Goal: Task Accomplishment & Management: Complete application form

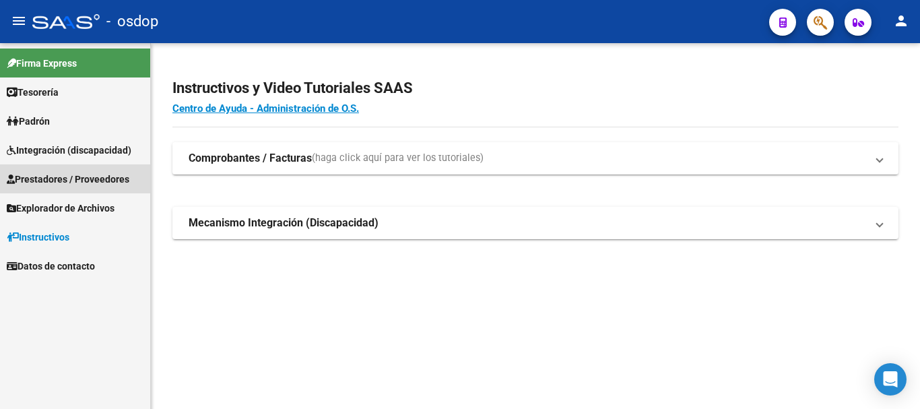
click at [73, 178] on span "Prestadores / Proveedores" at bounding box center [68, 179] width 123 height 15
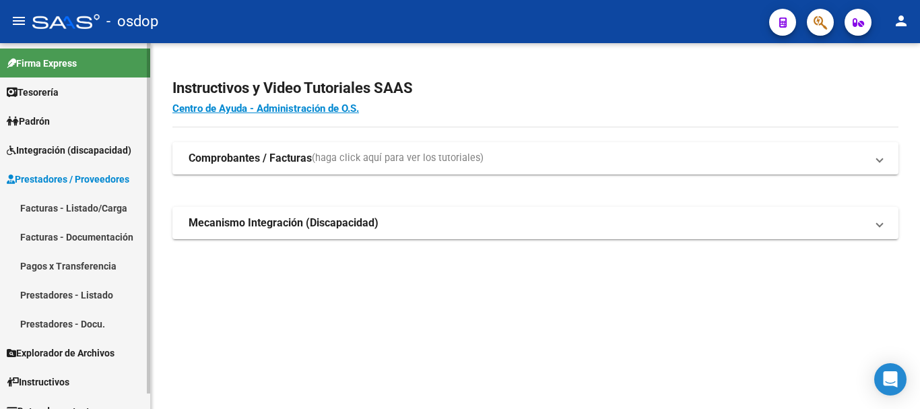
click at [87, 211] on link "Facturas - Listado/Carga" at bounding box center [75, 207] width 150 height 29
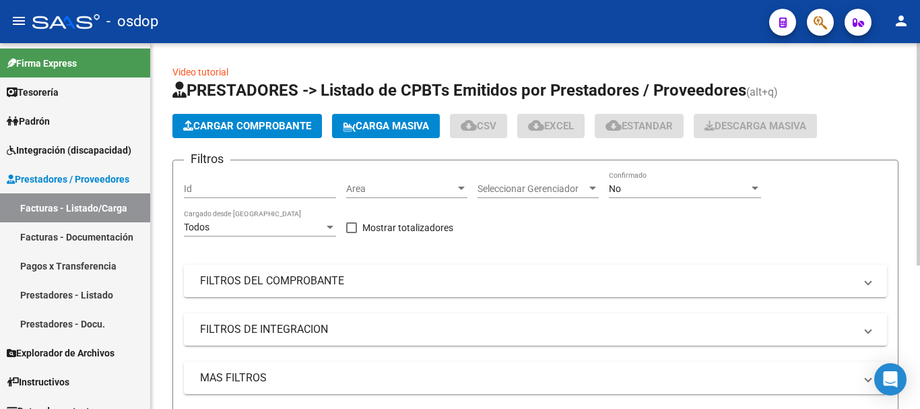
click at [239, 192] on input "Id" at bounding box center [260, 188] width 152 height 11
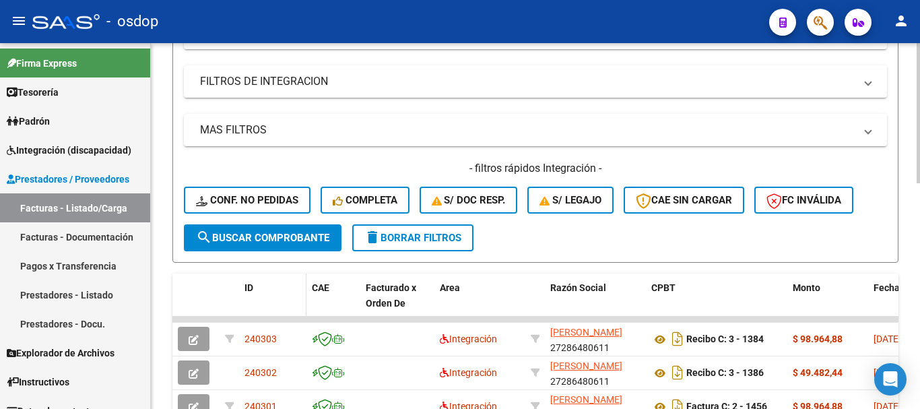
scroll to position [269, 0]
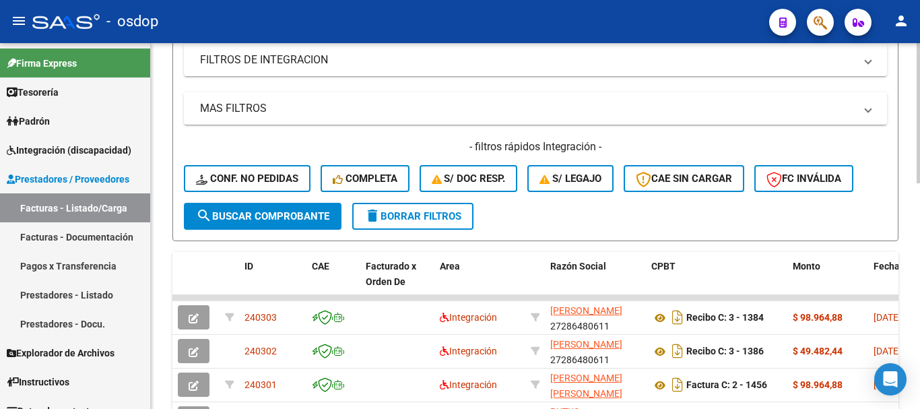
type input "240095"
click at [243, 209] on button "search Buscar Comprobante" at bounding box center [263, 216] width 158 height 27
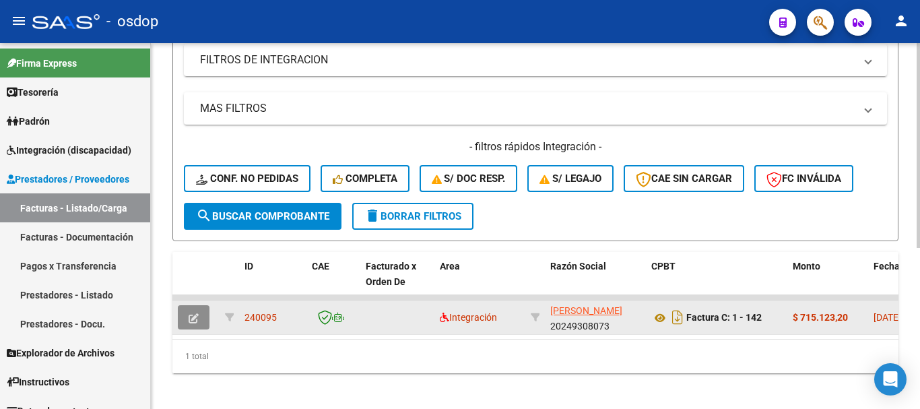
click at [186, 315] on button "button" at bounding box center [194, 317] width 32 height 24
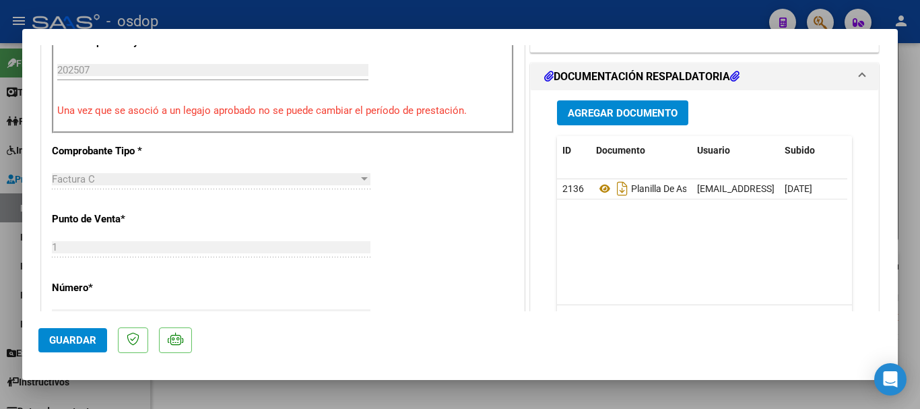
scroll to position [395, 0]
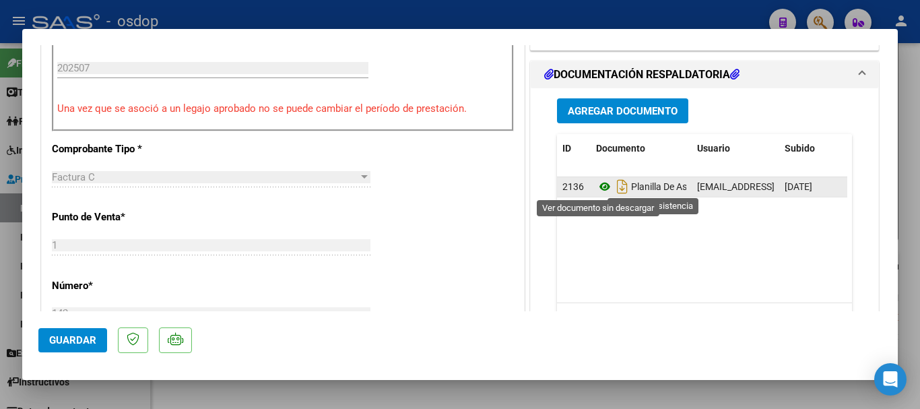
click at [596, 187] on icon at bounding box center [605, 186] width 18 height 16
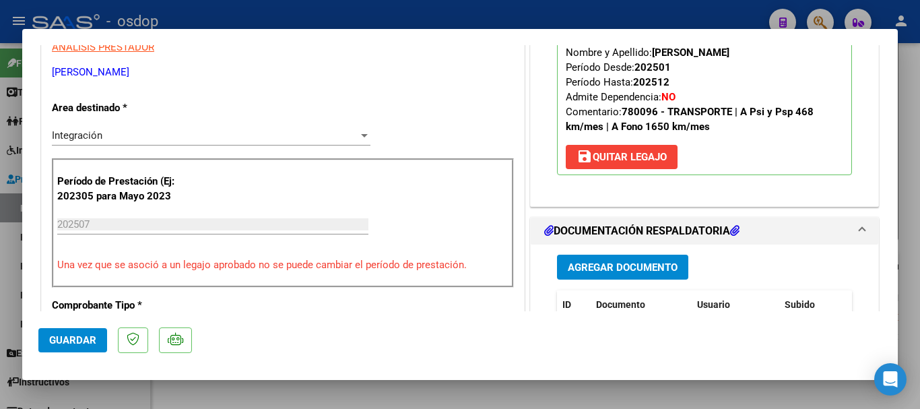
scroll to position [135, 0]
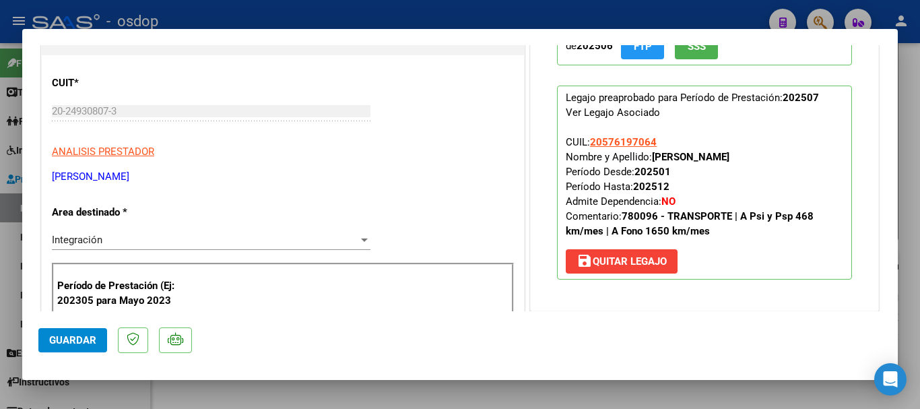
type input "$ 0,00"
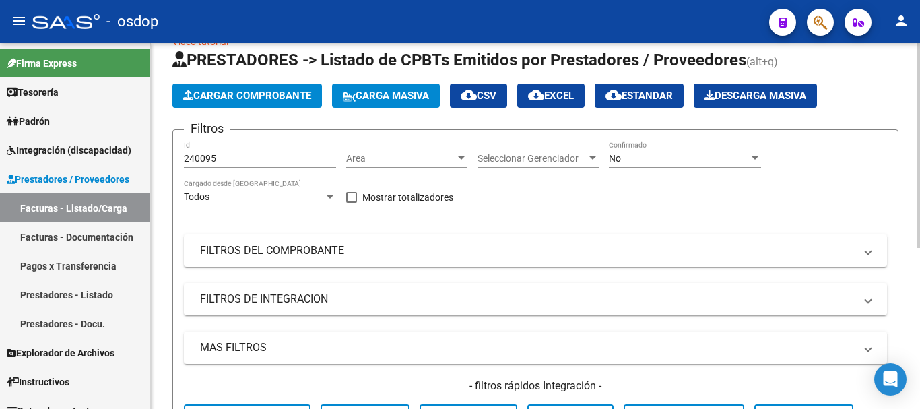
scroll to position [0, 0]
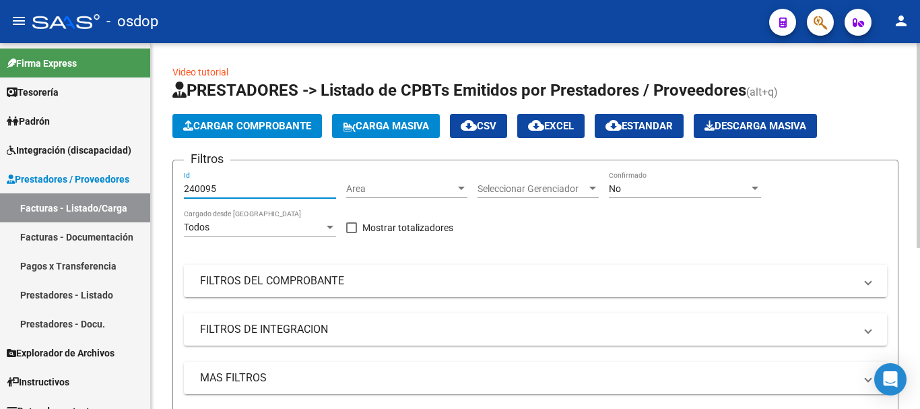
click at [217, 188] on input "240095" at bounding box center [260, 188] width 152 height 11
type input "2"
click at [231, 182] on div "Id" at bounding box center [260, 184] width 152 height 27
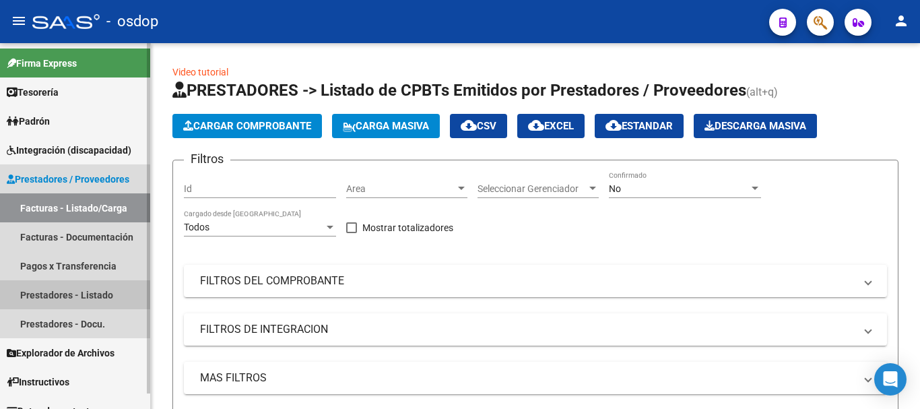
click at [53, 296] on link "Prestadores - Listado" at bounding box center [75, 294] width 150 height 29
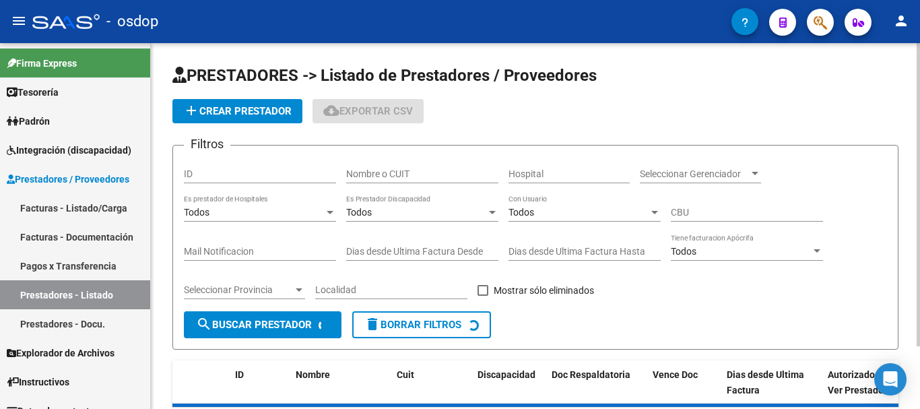
click at [429, 177] on input "Nombre o CUIT" at bounding box center [422, 173] width 152 height 11
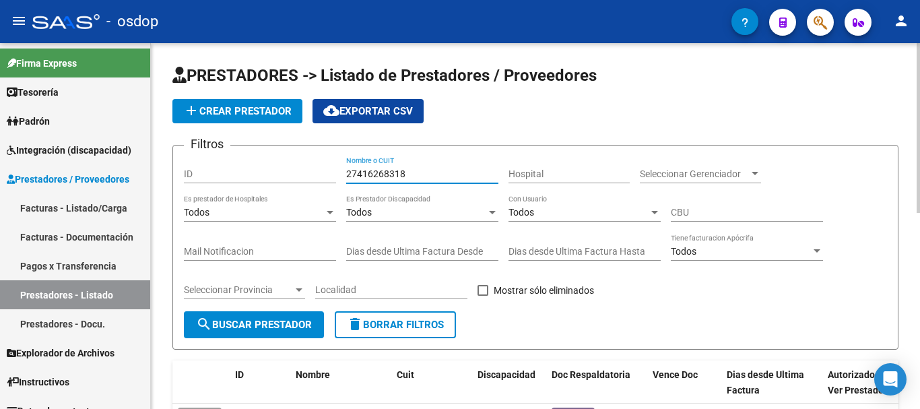
type input "27416268318"
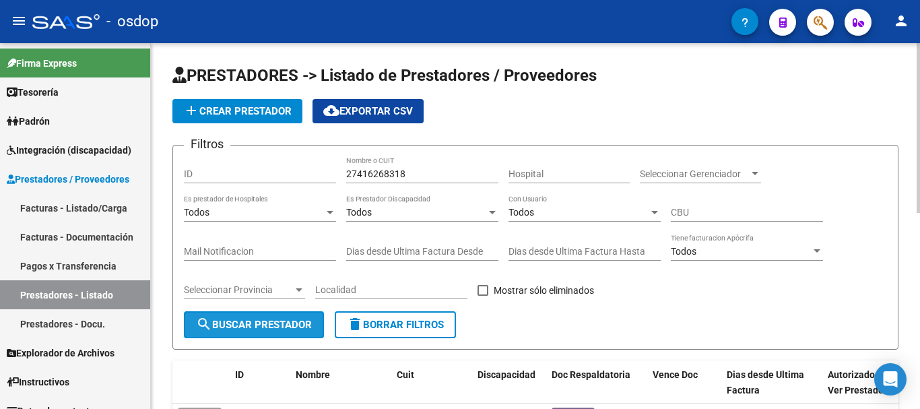
click at [246, 333] on button "search Buscar Prestador" at bounding box center [254, 324] width 140 height 27
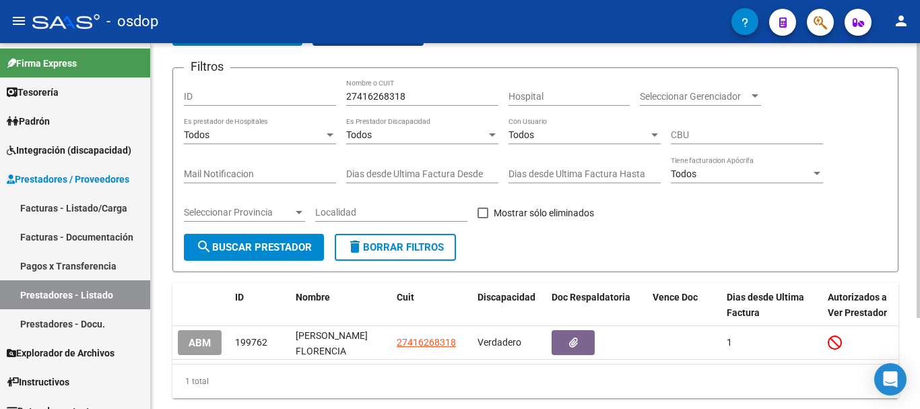
scroll to position [121, 0]
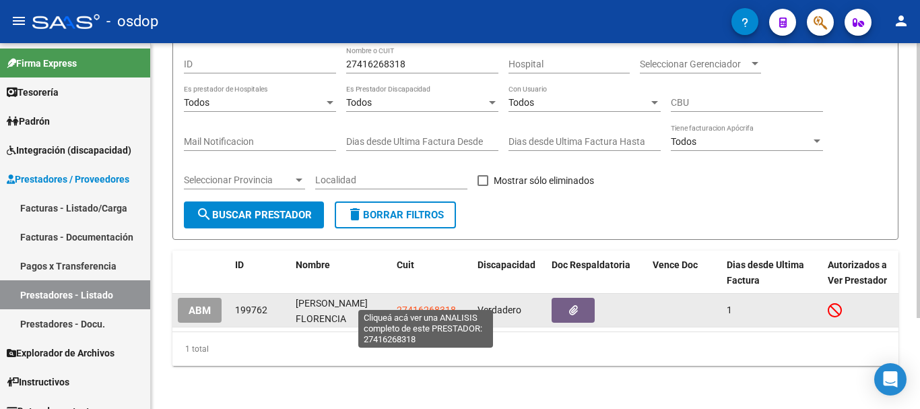
click at [417, 304] on span "27416268318" at bounding box center [426, 309] width 59 height 11
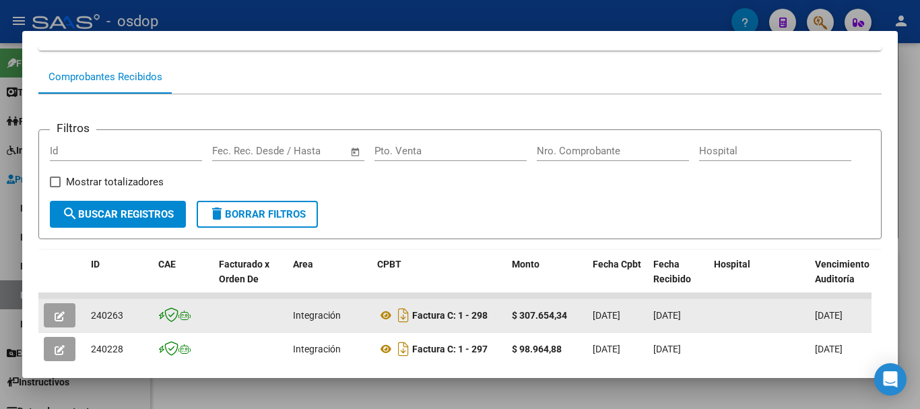
scroll to position [185, 0]
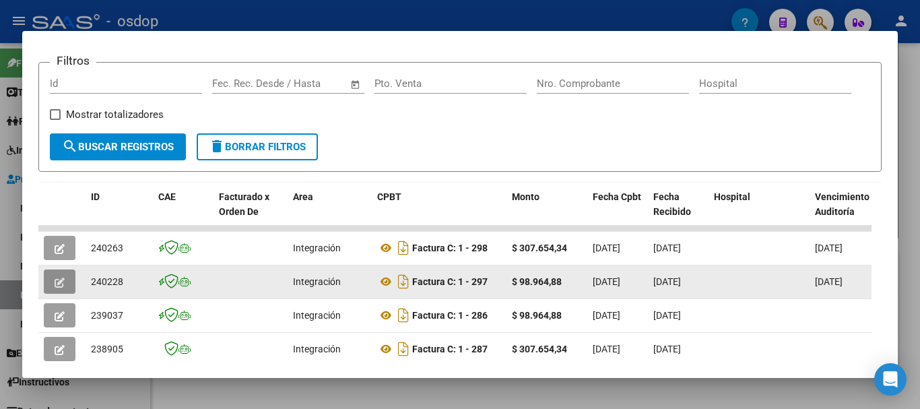
click at [56, 286] on icon "button" at bounding box center [60, 283] width 10 height 10
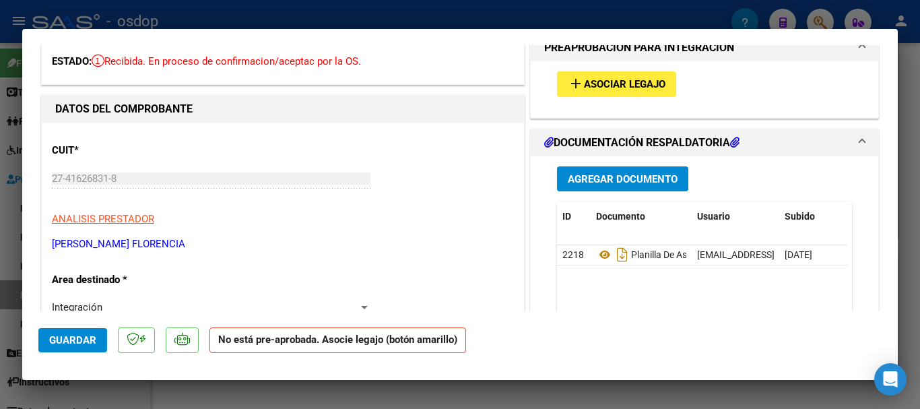
scroll to position [0, 0]
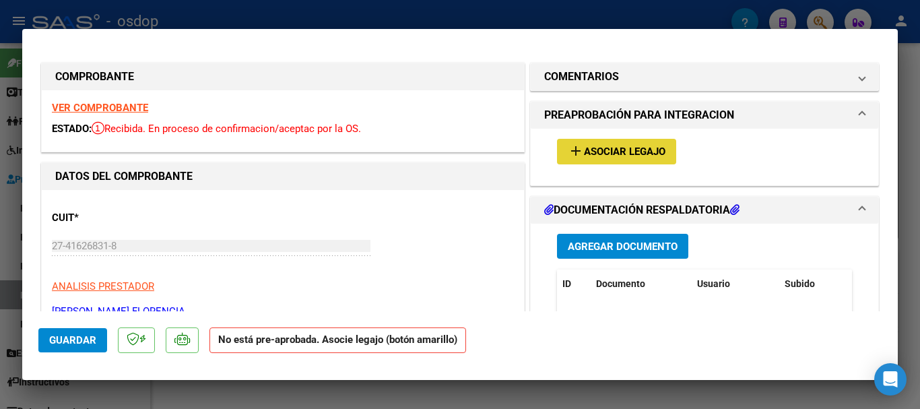
click at [655, 155] on span "Asociar Legajo" at bounding box center [624, 152] width 81 height 12
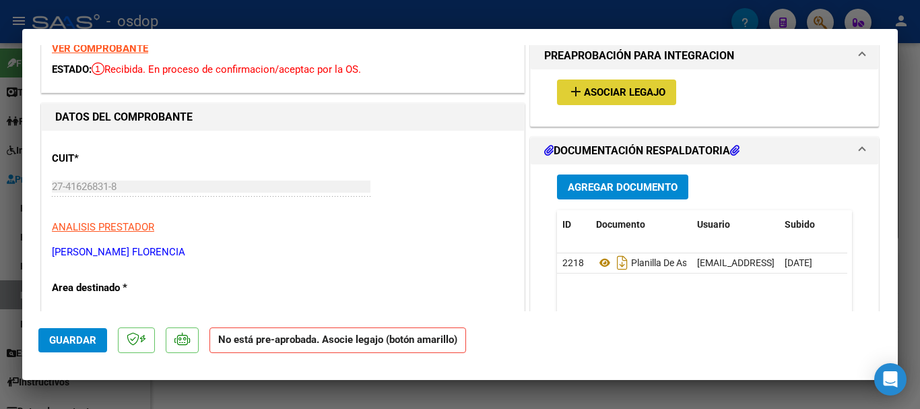
scroll to position [202, 0]
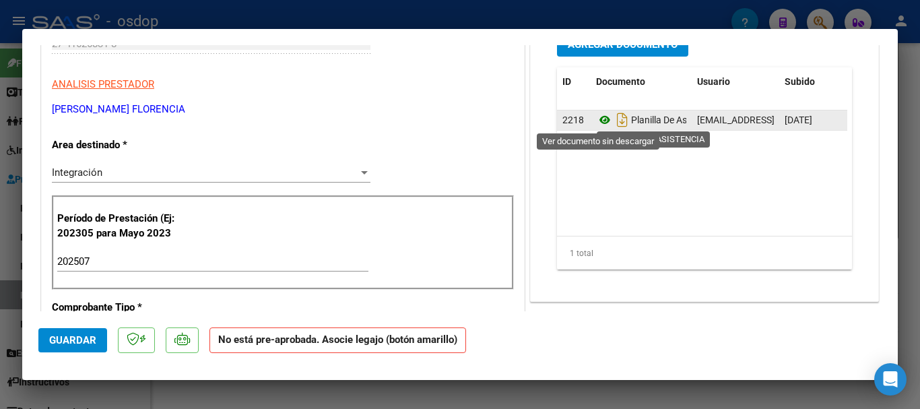
click at [597, 120] on icon at bounding box center [605, 120] width 18 height 16
click at [597, 123] on icon at bounding box center [605, 120] width 18 height 16
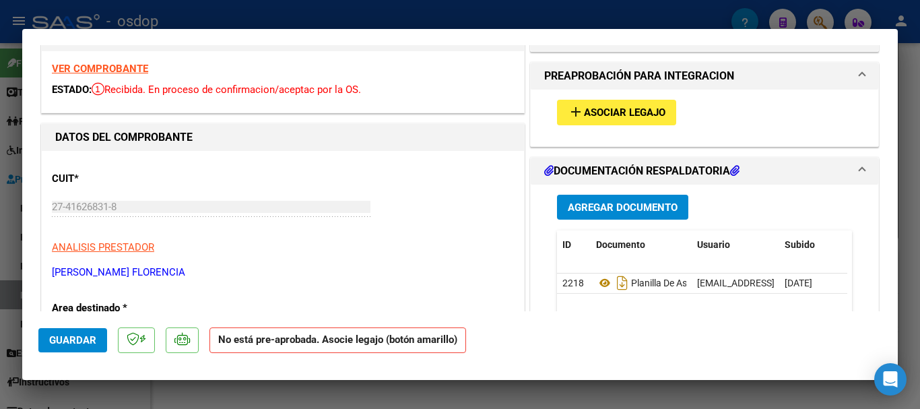
scroll to position [0, 0]
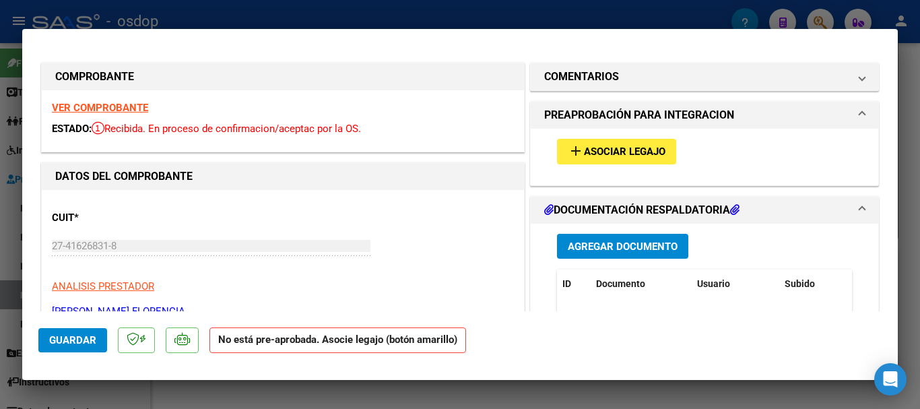
click at [584, 146] on span "Asociar Legajo" at bounding box center [624, 152] width 81 height 12
click at [610, 148] on span "Asociar Legajo" at bounding box center [624, 152] width 81 height 12
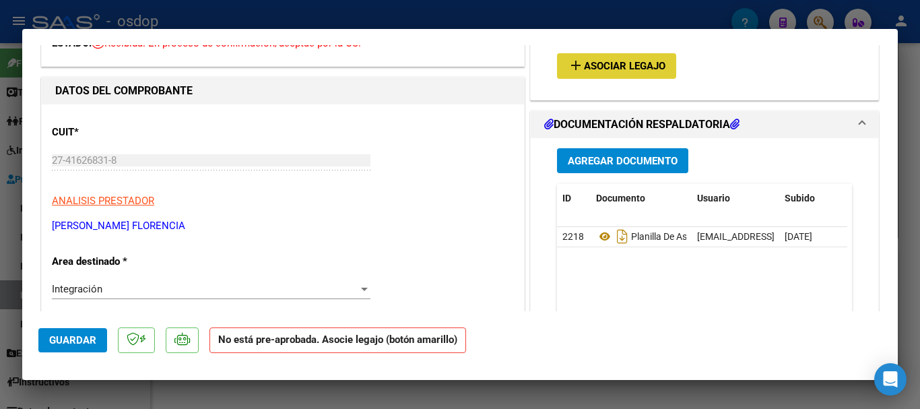
scroll to position [135, 0]
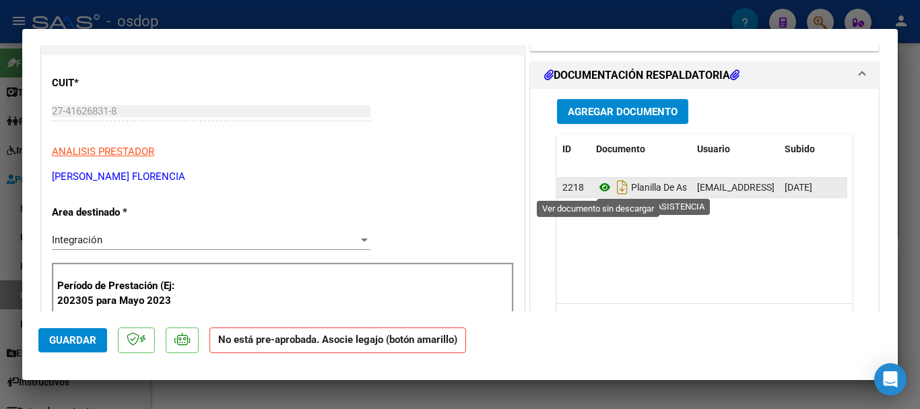
click at [597, 187] on icon at bounding box center [605, 187] width 18 height 16
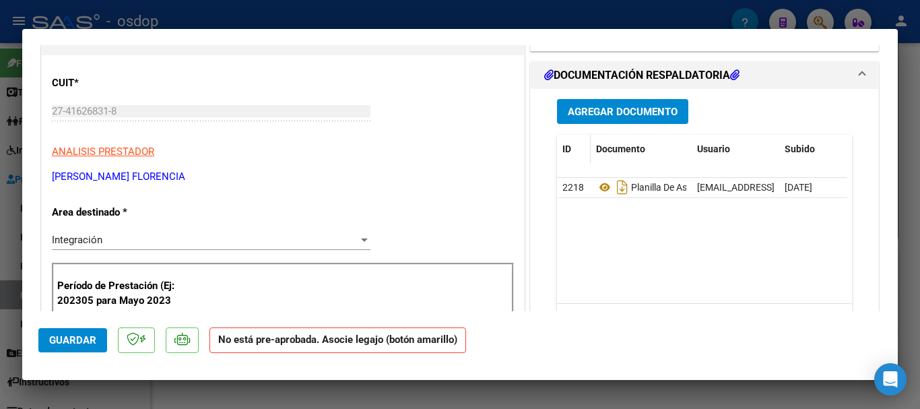
scroll to position [67, 0]
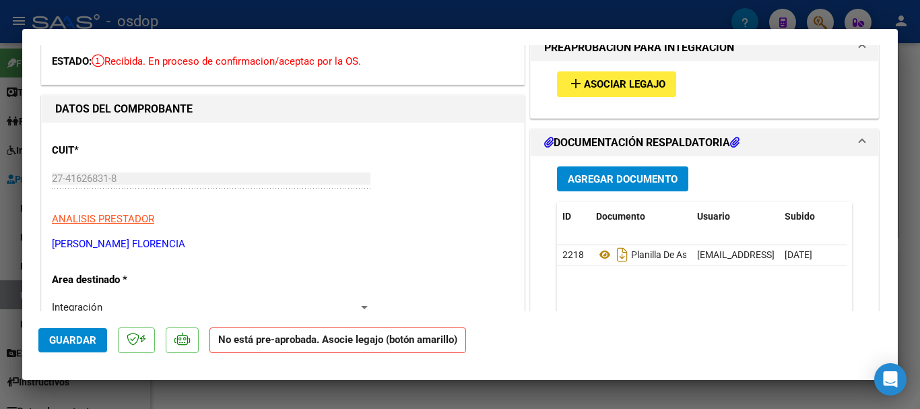
click at [634, 86] on span "Asociar Legajo" at bounding box center [624, 85] width 81 height 12
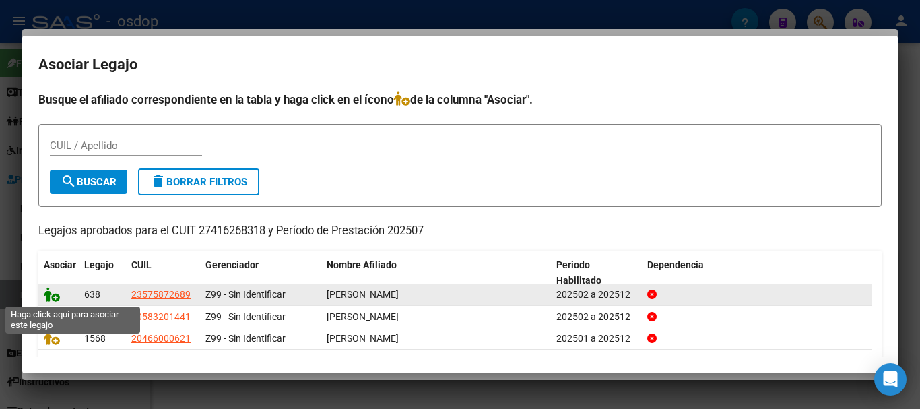
click at [48, 298] on icon at bounding box center [52, 294] width 16 height 15
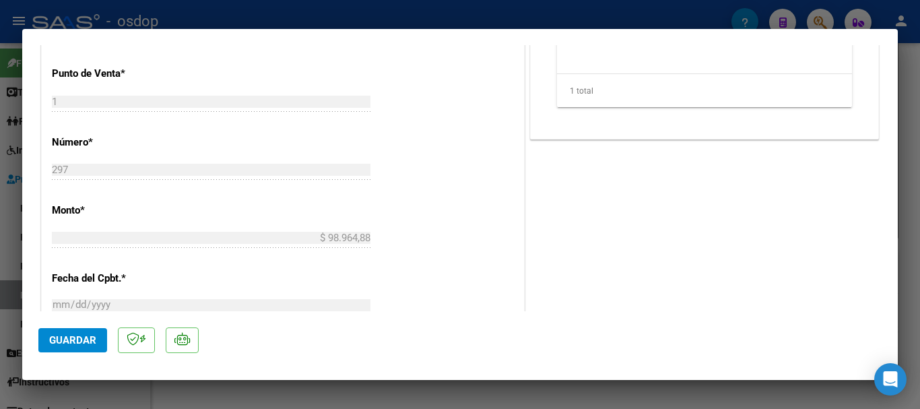
scroll to position [741, 0]
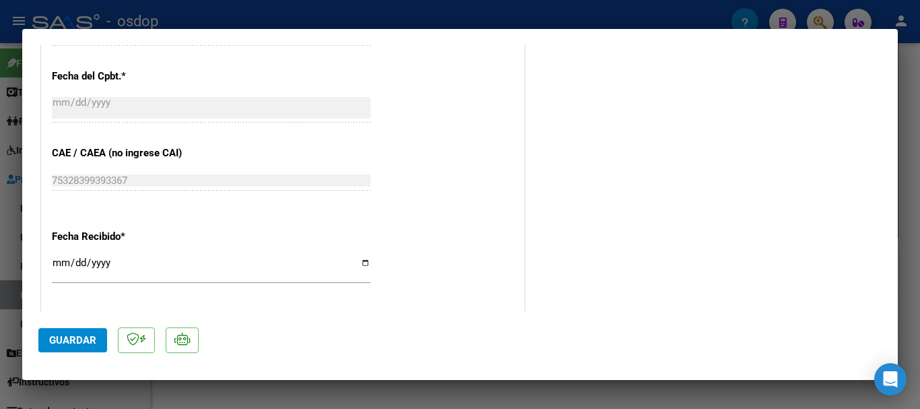
type input "$ 0,00"
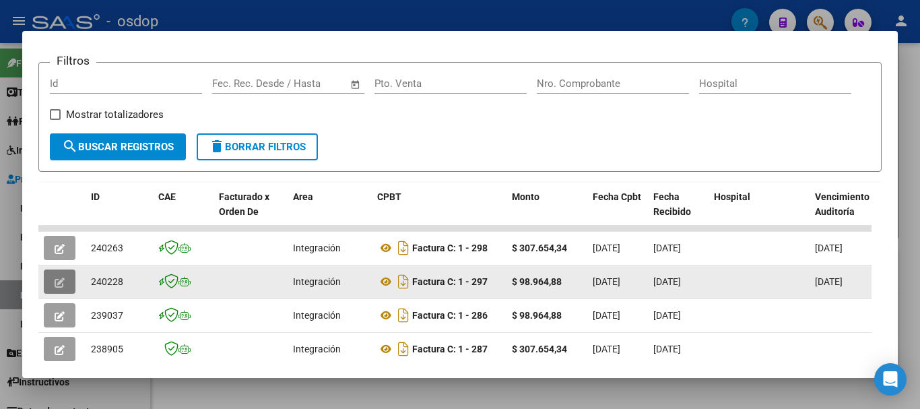
click at [61, 288] on icon "button" at bounding box center [60, 283] width 10 height 10
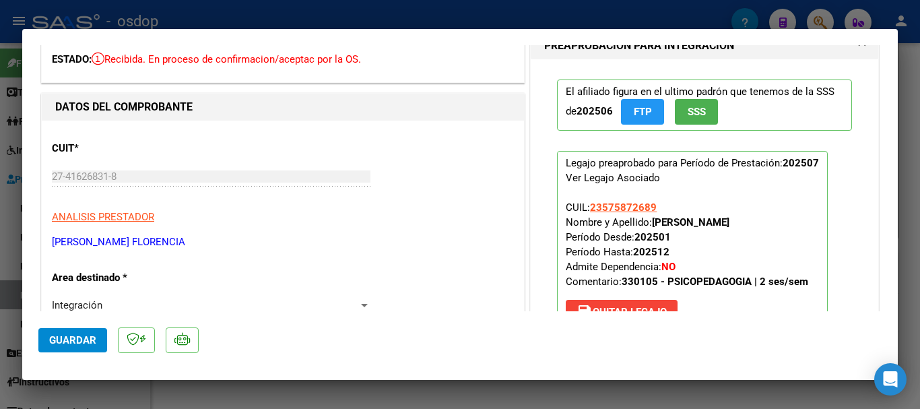
scroll to position [67, 0]
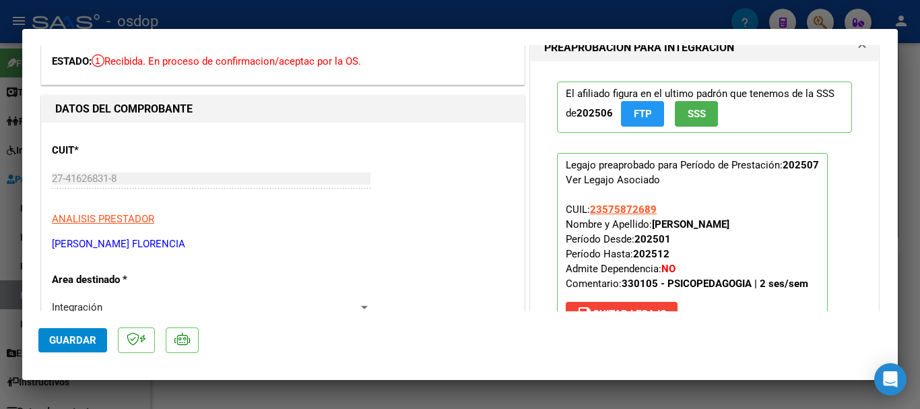
type input "$ 0,00"
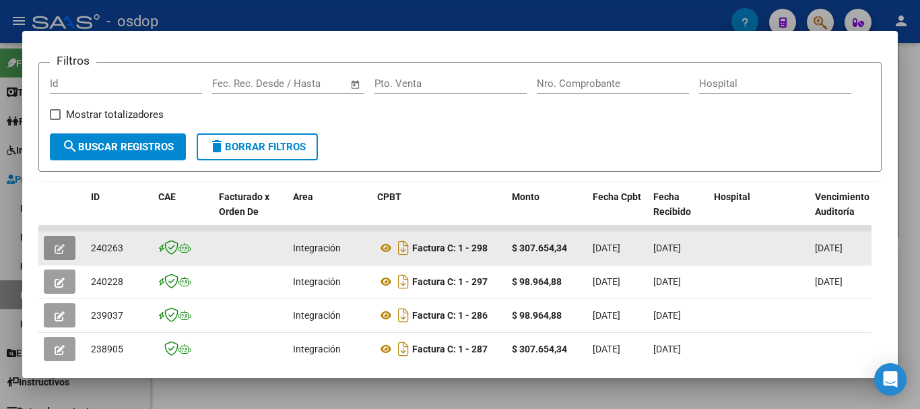
click at [61, 253] on icon "button" at bounding box center [60, 249] width 10 height 10
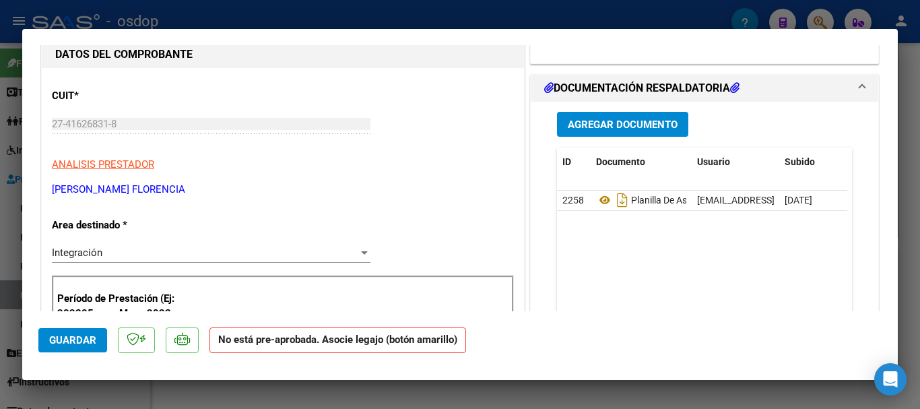
scroll to position [135, 0]
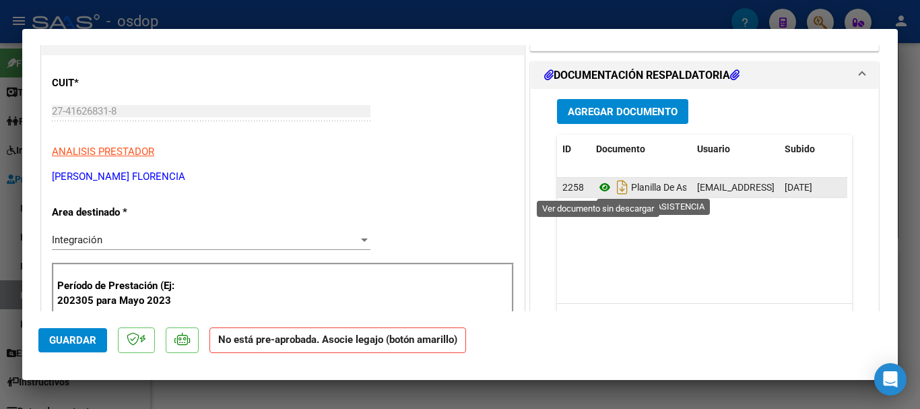
click at [597, 190] on icon at bounding box center [605, 187] width 18 height 16
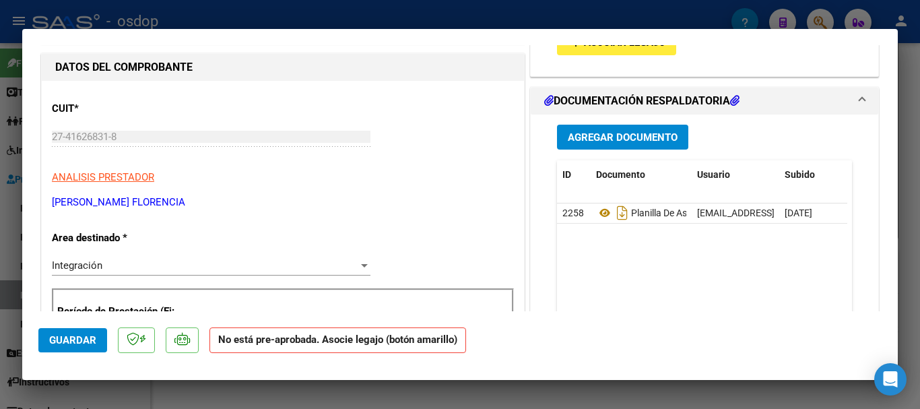
scroll to position [67, 0]
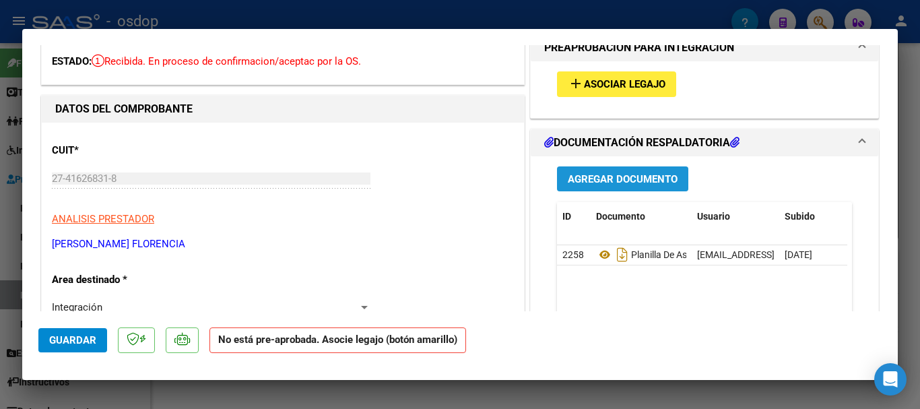
click at [584, 175] on span "Agregar Documento" at bounding box center [623, 179] width 110 height 12
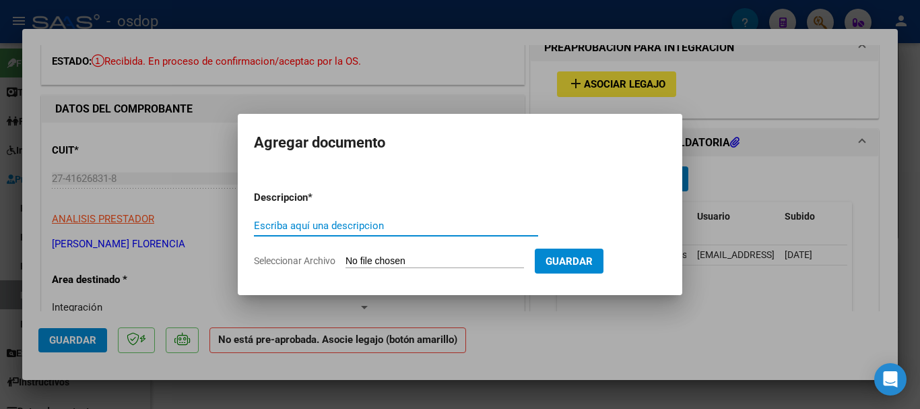
click at [660, 147] on h2 "Agregar documento" at bounding box center [460, 143] width 412 height 26
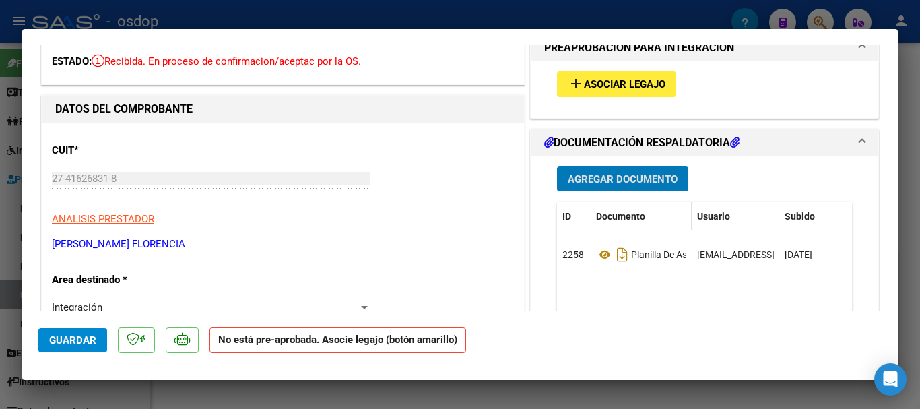
scroll to position [0, 0]
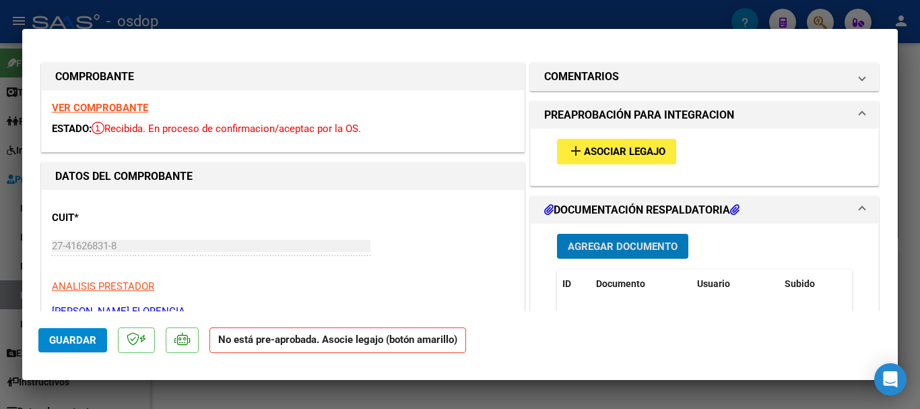
click at [635, 151] on span "Asociar Legajo" at bounding box center [624, 152] width 81 height 12
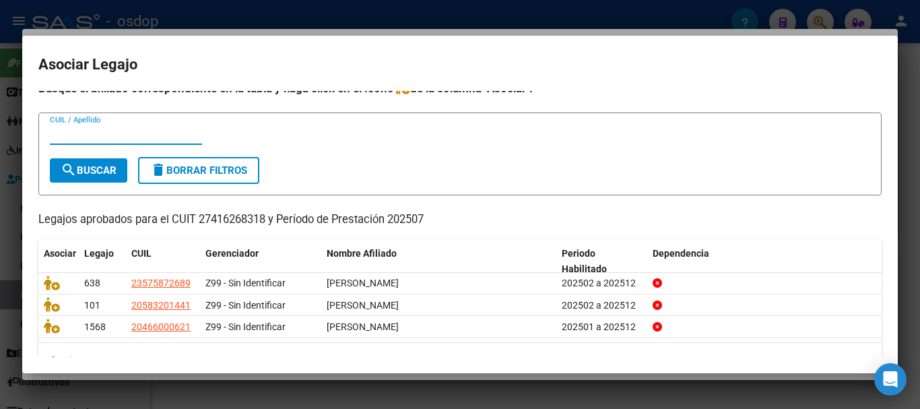
scroll to position [44, 0]
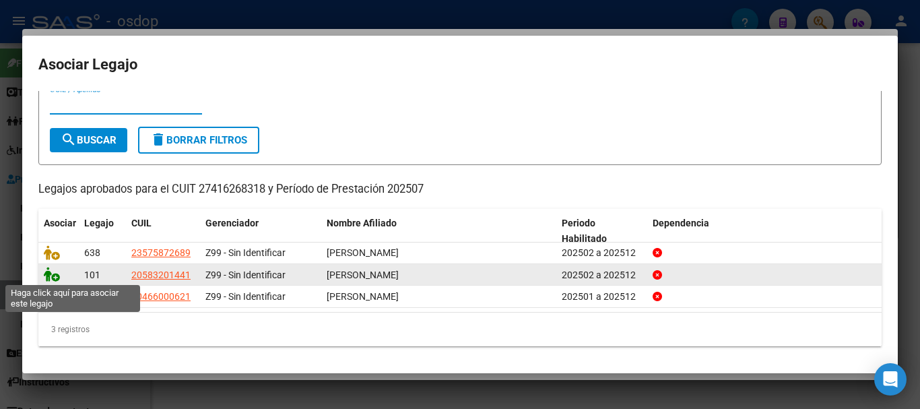
click at [46, 275] on icon at bounding box center [52, 274] width 16 height 15
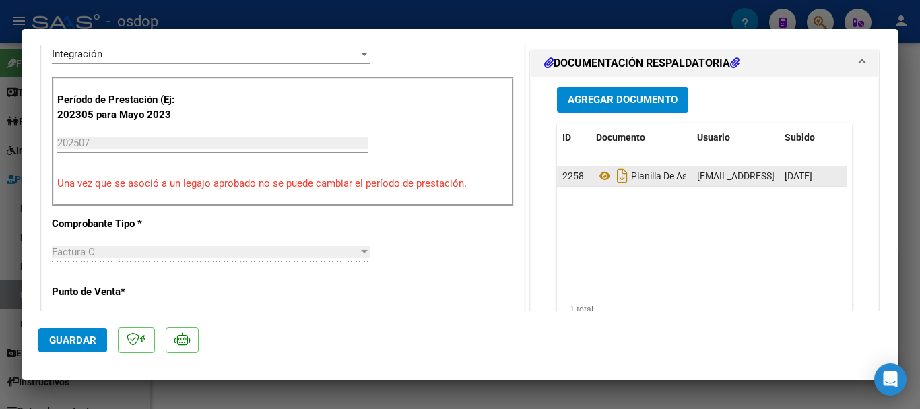
scroll to position [404, 0]
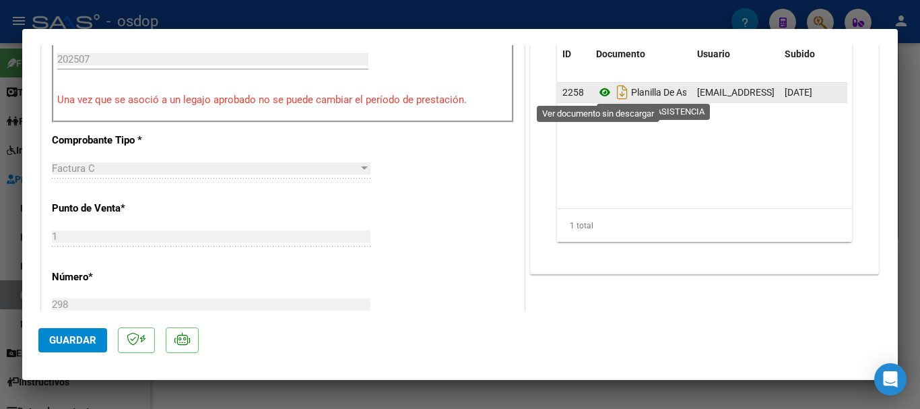
click at [596, 92] on icon at bounding box center [605, 92] width 18 height 16
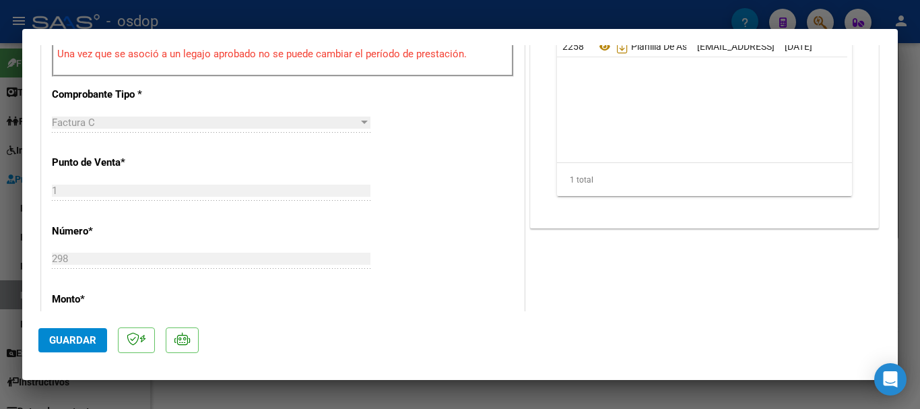
scroll to position [471, 0]
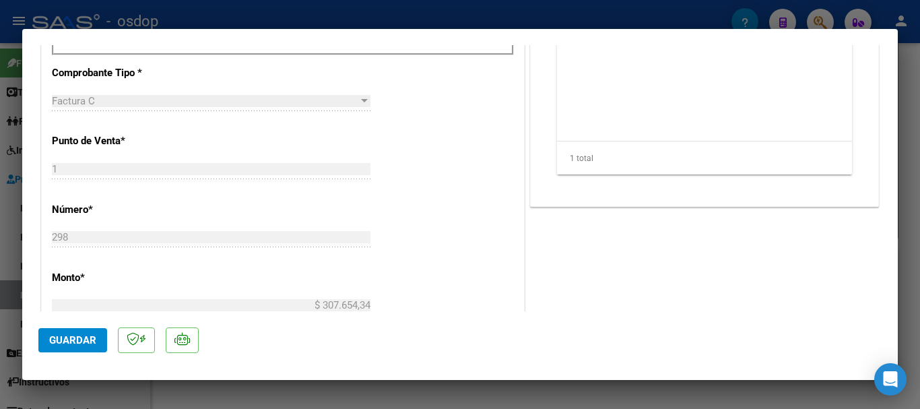
type input "$ 0,00"
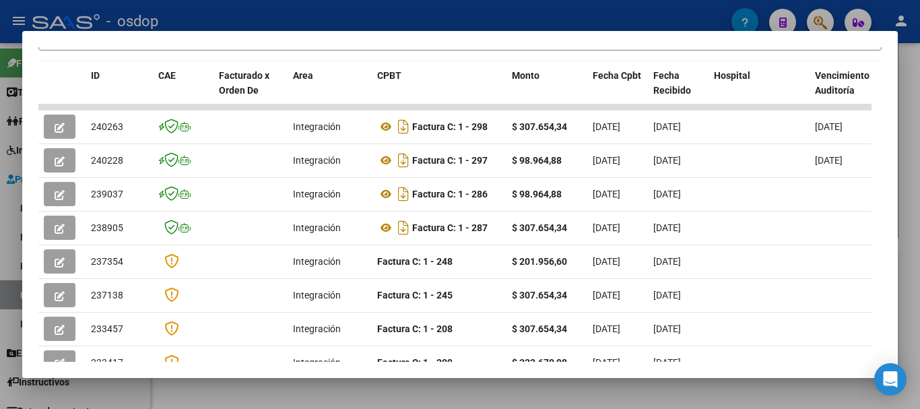
scroll to position [183, 0]
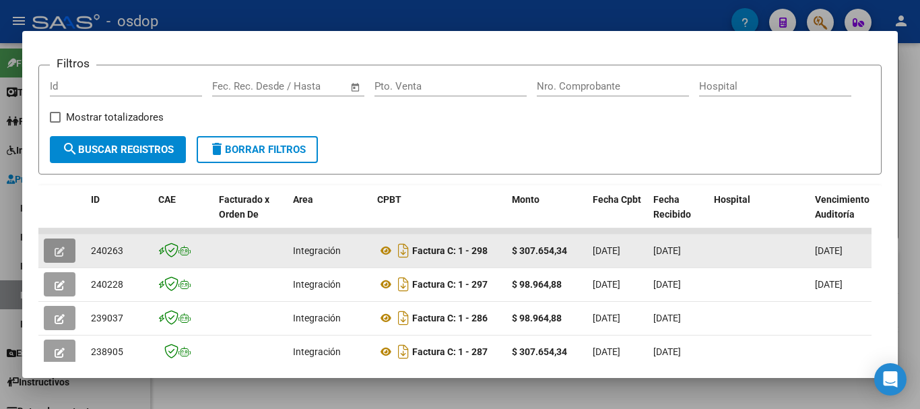
click at [50, 249] on button "button" at bounding box center [60, 250] width 32 height 24
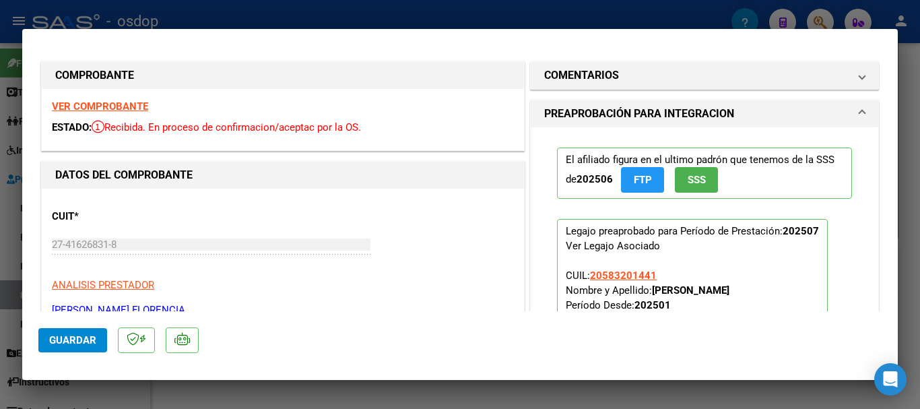
scroll to position [0, 0]
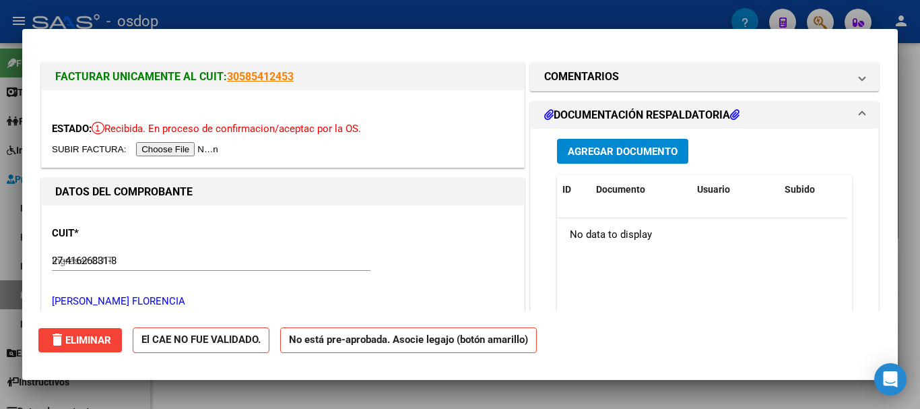
type input "$ 0,00"
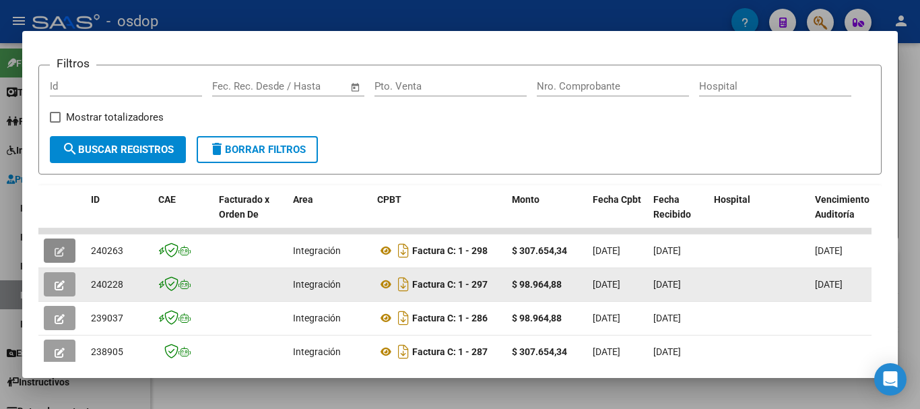
click at [58, 290] on icon "button" at bounding box center [60, 285] width 10 height 10
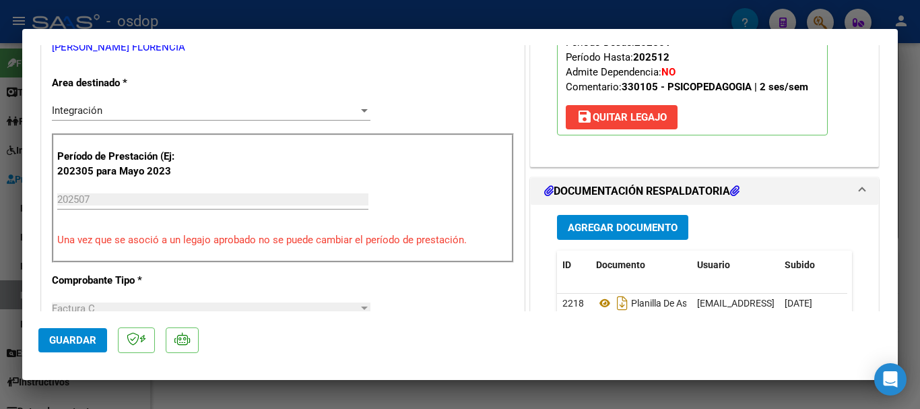
scroll to position [269, 0]
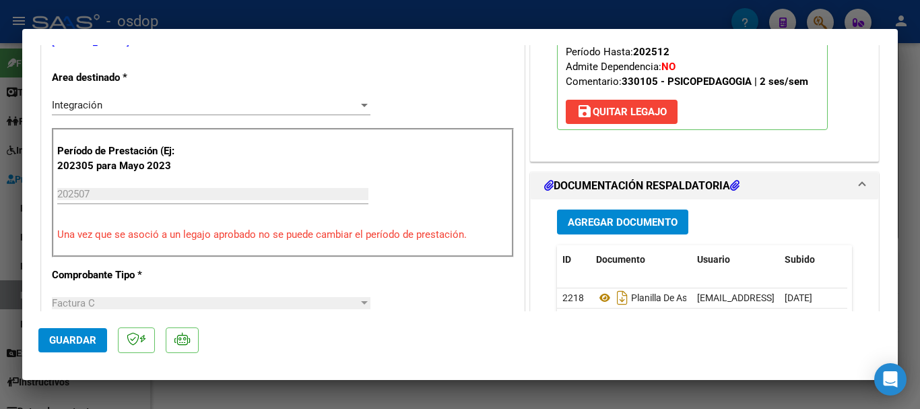
type input "$ 0,00"
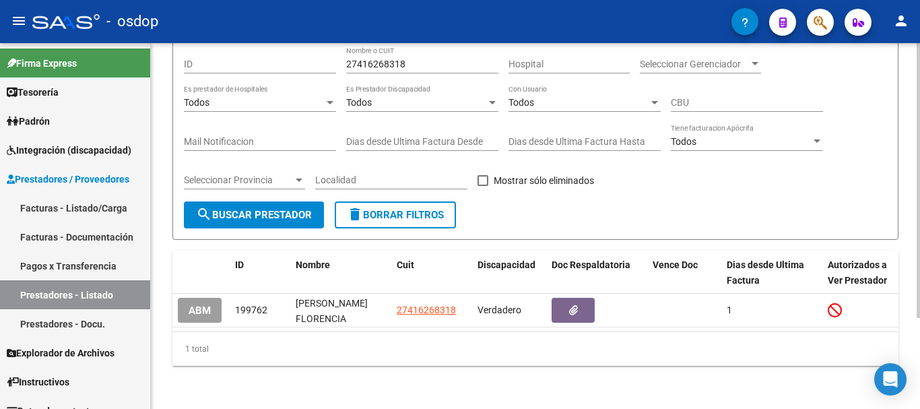
scroll to position [53, 0]
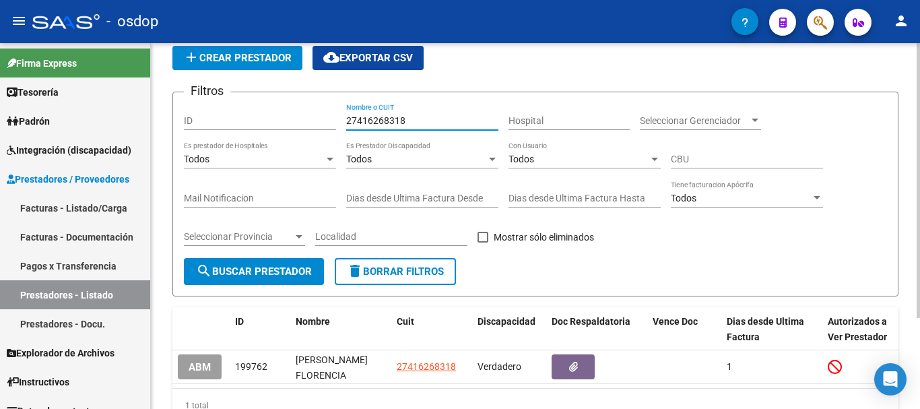
click at [425, 122] on input "27416268318" at bounding box center [422, 120] width 152 height 11
type input "2"
type input "27417885914"
click at [308, 279] on button "search Buscar Prestador" at bounding box center [254, 271] width 140 height 27
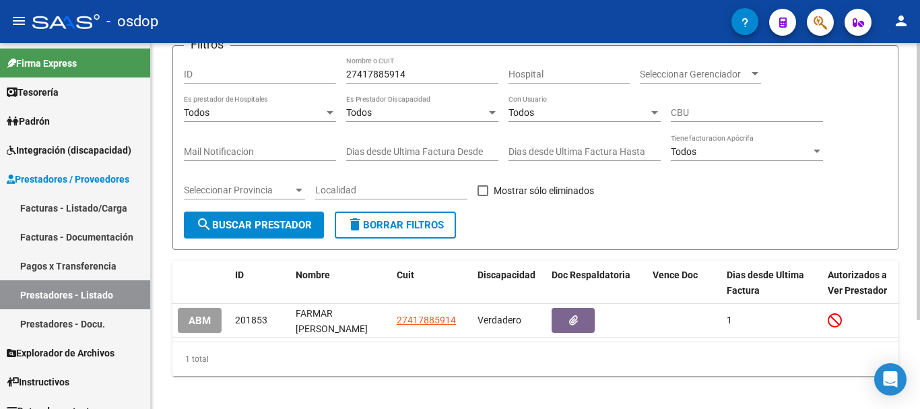
scroll to position [118, 0]
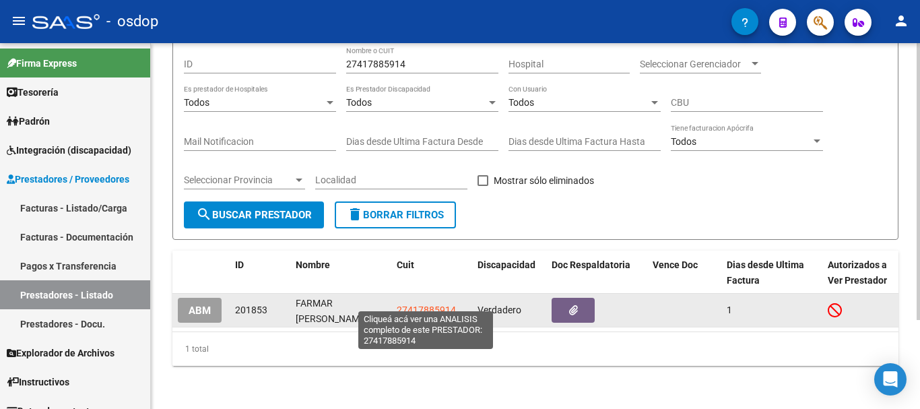
click at [413, 304] on span "27417885914" at bounding box center [426, 309] width 59 height 11
type textarea "27417885914"
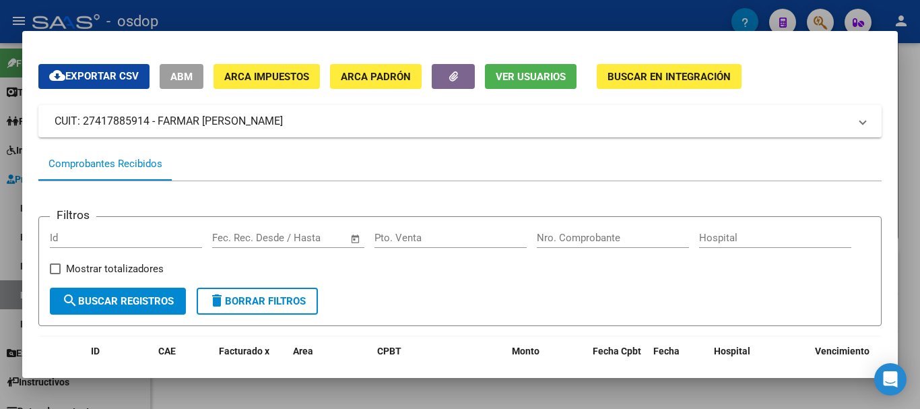
scroll to position [0, 0]
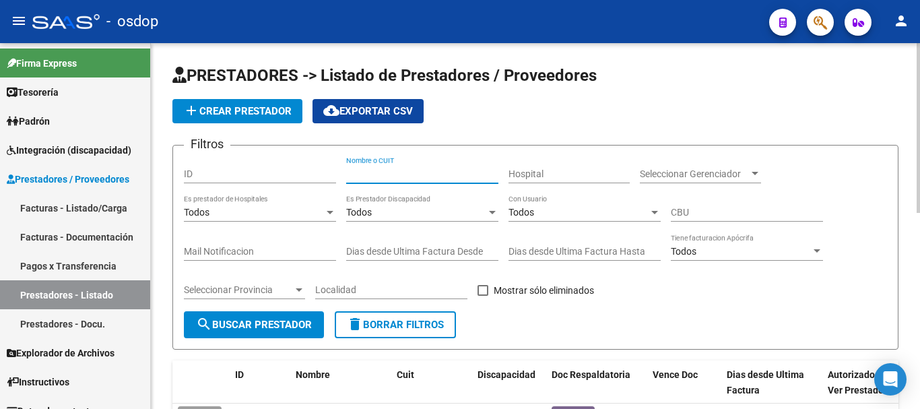
click at [385, 175] on input "Nombre o CUIT" at bounding box center [422, 173] width 152 height 11
type input "27417885914"
click at [275, 328] on span "search Buscar Prestador" at bounding box center [254, 325] width 116 height 12
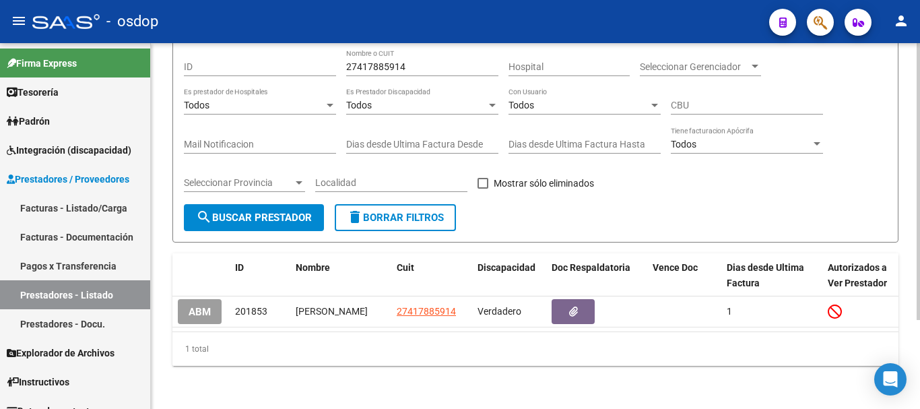
scroll to position [118, 0]
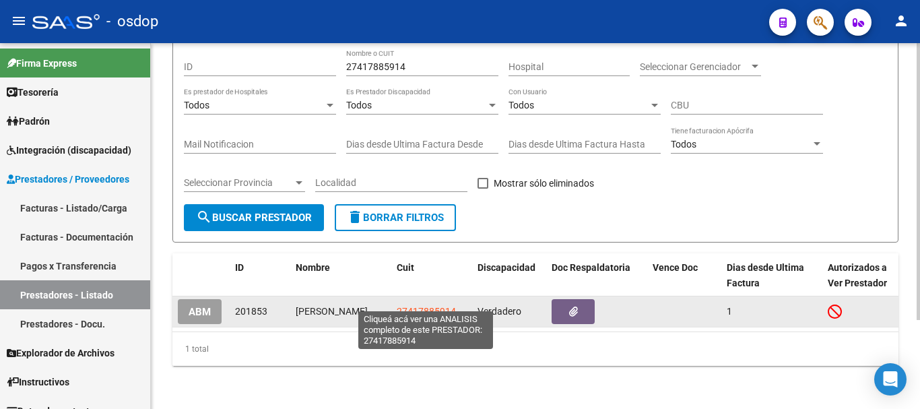
click at [430, 306] on span "27417885914" at bounding box center [426, 311] width 59 height 11
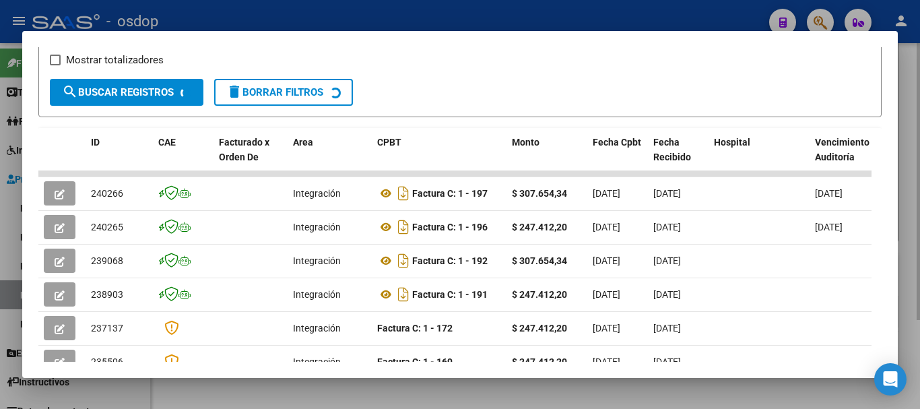
scroll to position [253, 0]
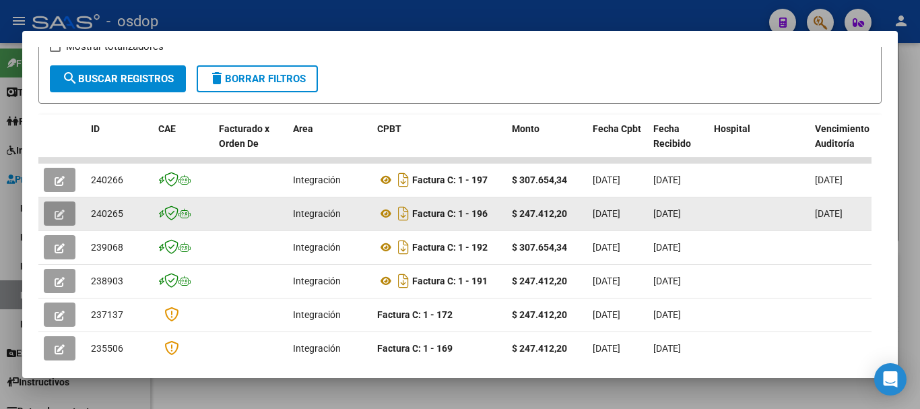
click at [61, 217] on icon "button" at bounding box center [60, 214] width 10 height 10
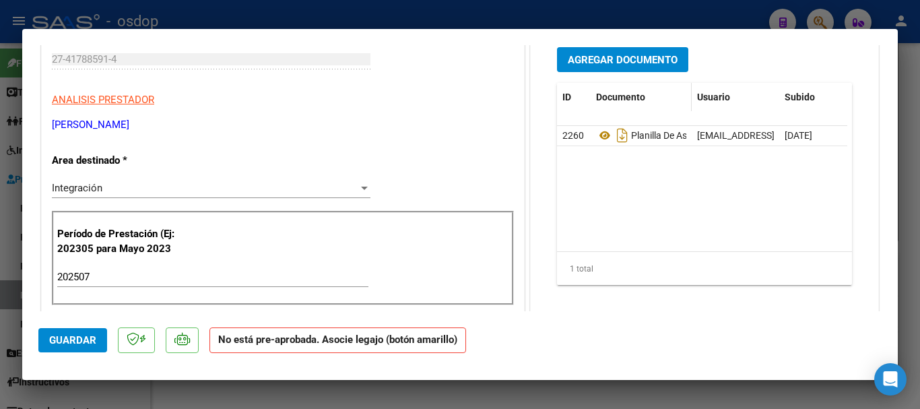
scroll to position [202, 0]
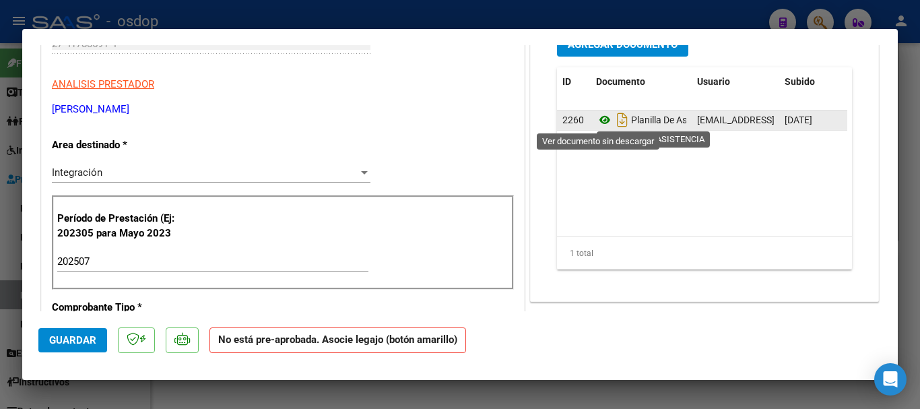
click at [598, 125] on icon at bounding box center [605, 120] width 18 height 16
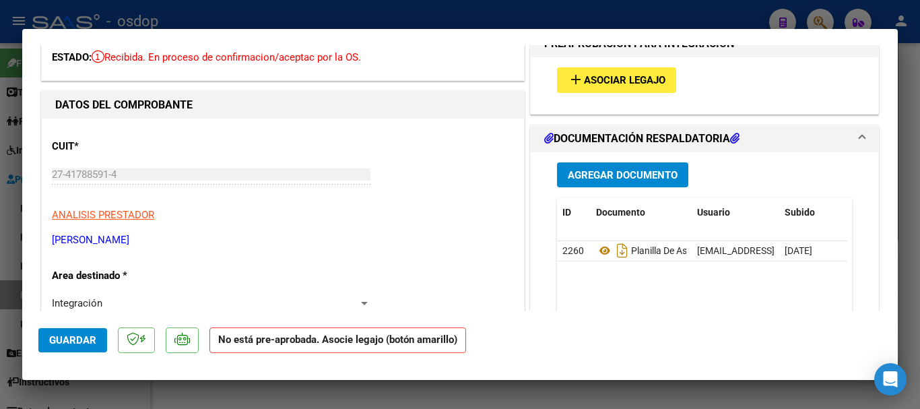
scroll to position [67, 0]
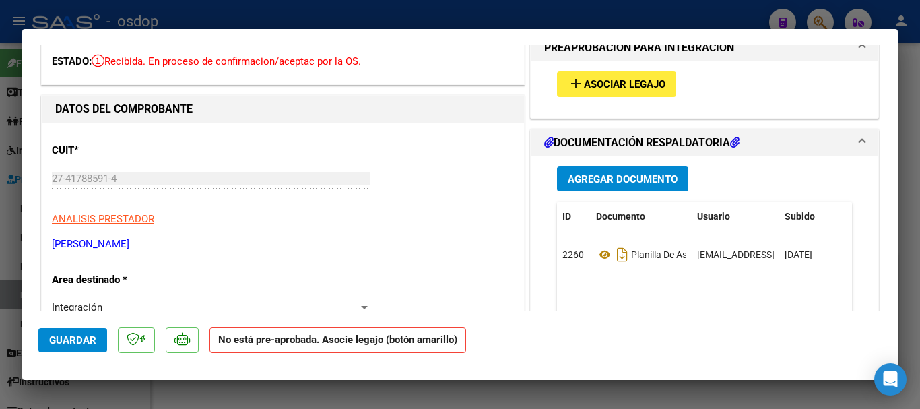
click at [584, 86] on span "Asociar Legajo" at bounding box center [624, 85] width 81 height 12
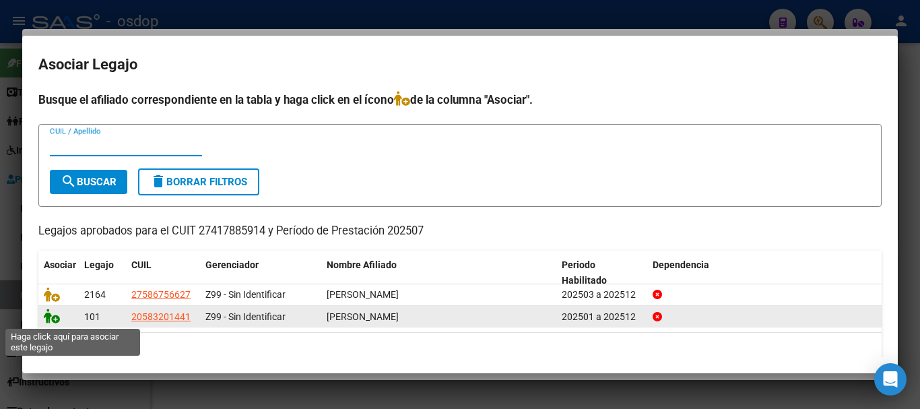
click at [48, 321] on icon at bounding box center [52, 315] width 16 height 15
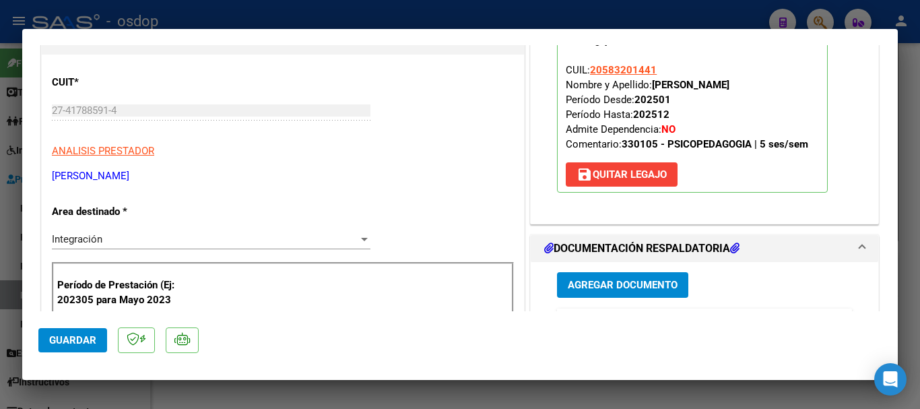
scroll to position [135, 0]
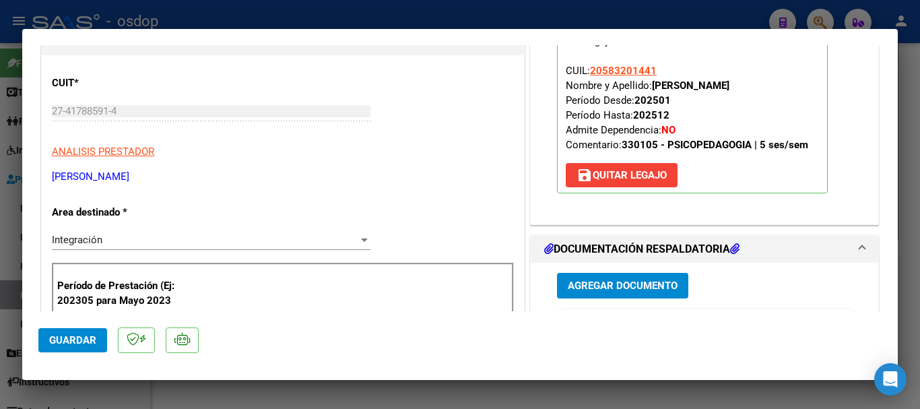
type input "$ 0,00"
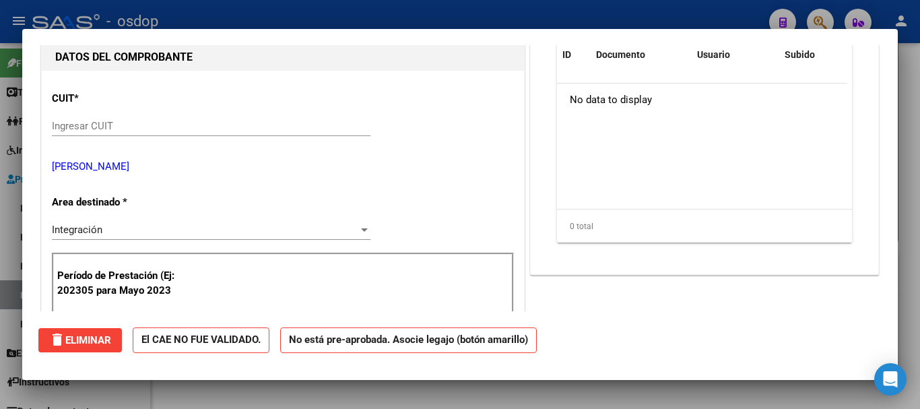
scroll to position [150, 0]
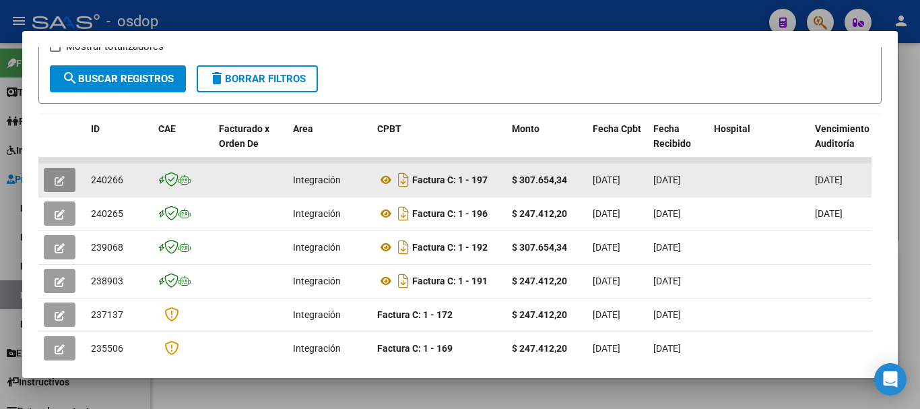
click at [60, 186] on icon "button" at bounding box center [60, 181] width 10 height 10
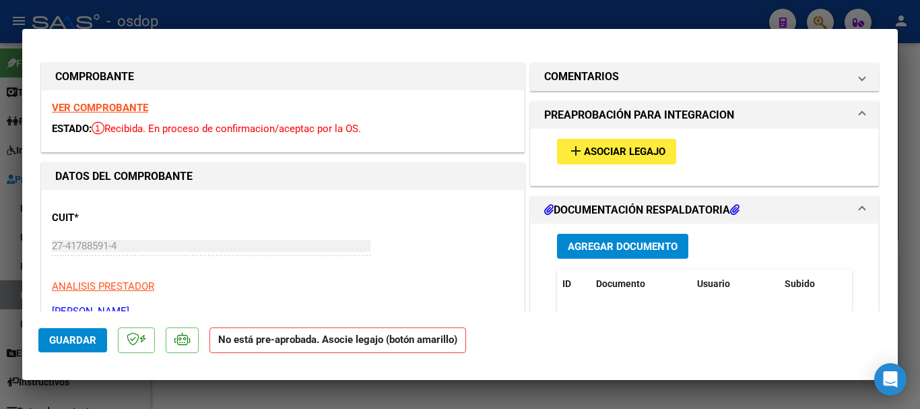
click at [612, 153] on span "Asociar Legajo" at bounding box center [624, 152] width 81 height 12
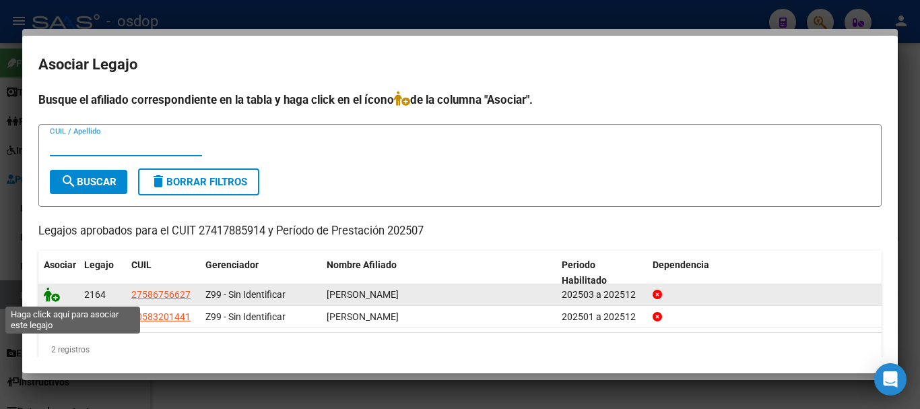
click at [46, 298] on icon at bounding box center [52, 294] width 16 height 15
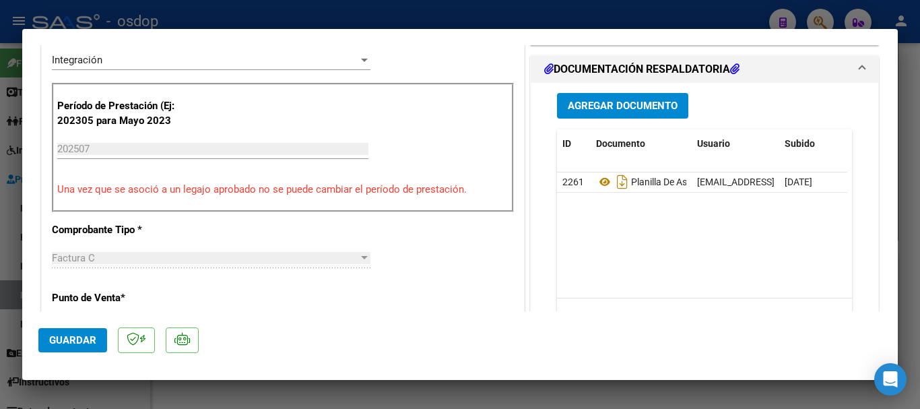
scroll to position [269, 0]
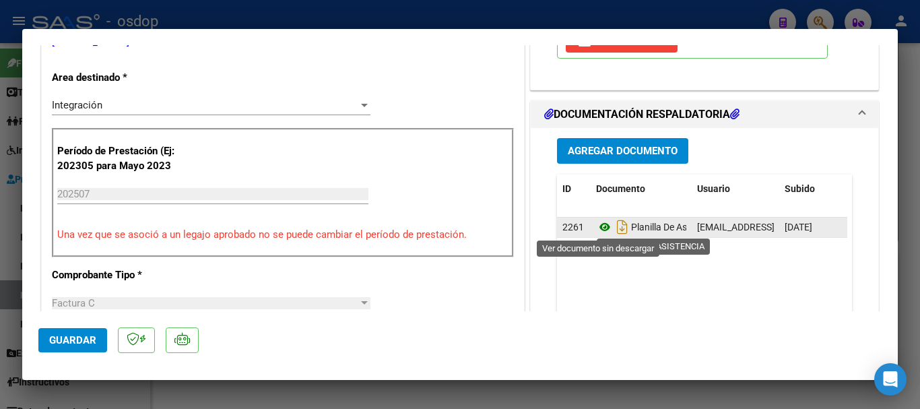
click at [597, 227] on icon at bounding box center [605, 227] width 18 height 16
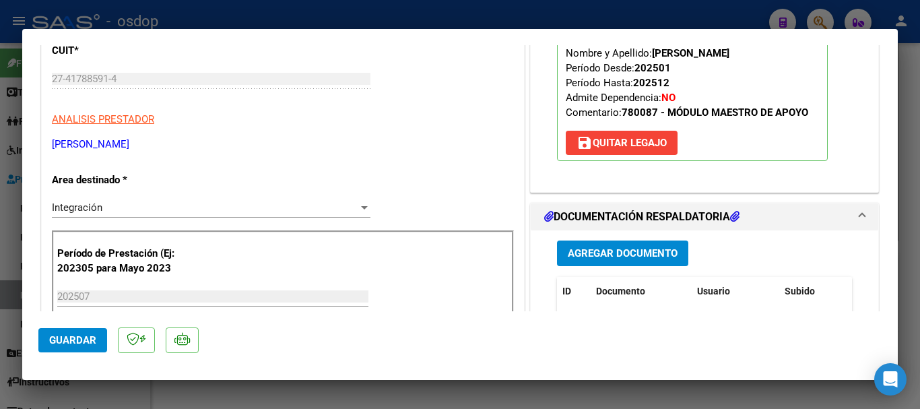
scroll to position [0, 0]
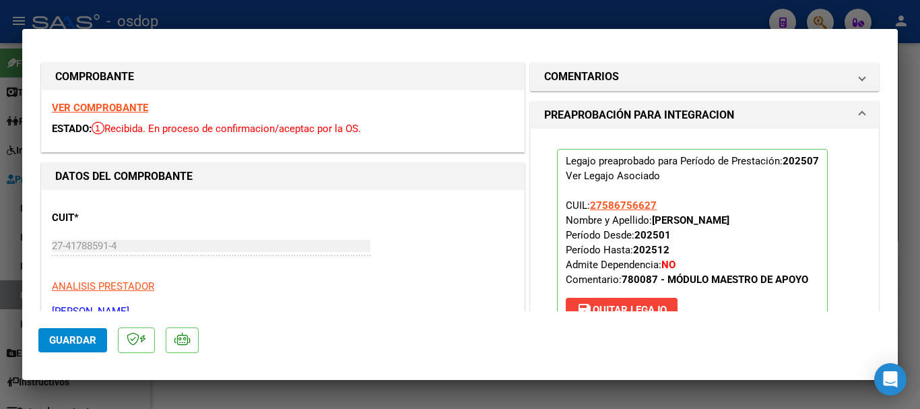
type input "$ 0,00"
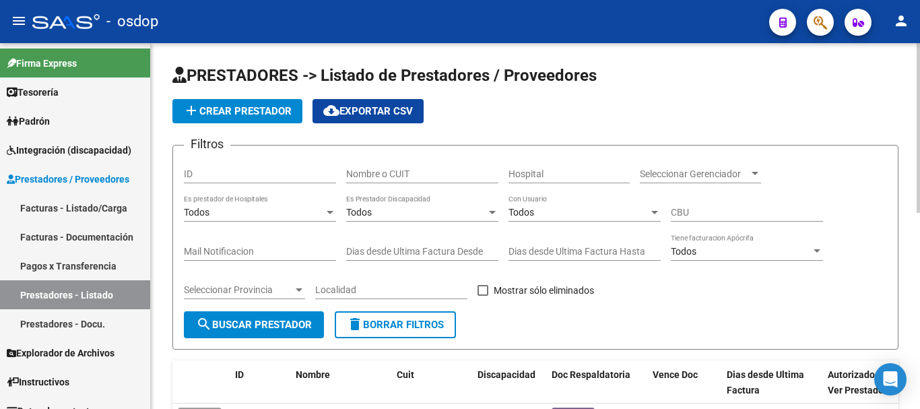
click at [393, 170] on input "Nombre o CUIT" at bounding box center [422, 173] width 152 height 11
type input "27277366091"
click at [282, 324] on span "search Buscar Prestador" at bounding box center [254, 325] width 116 height 12
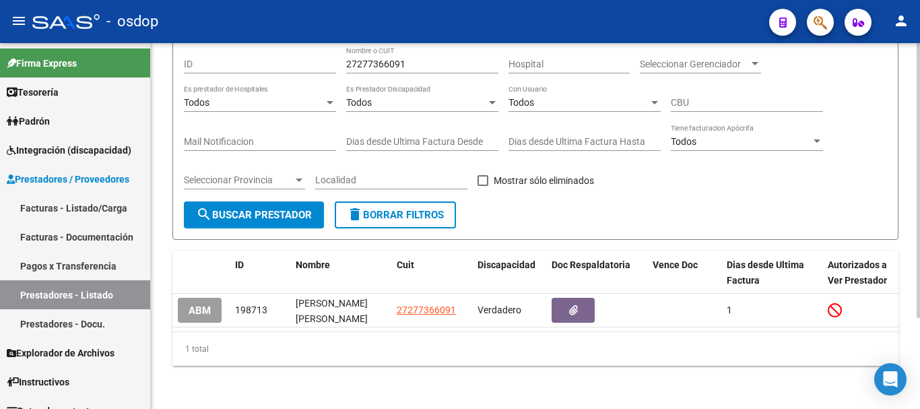
scroll to position [121, 0]
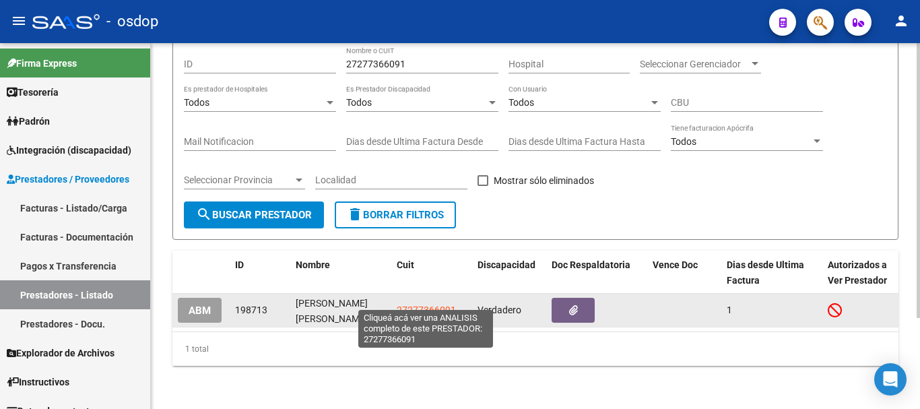
click at [441, 304] on span "27277366091" at bounding box center [426, 309] width 59 height 11
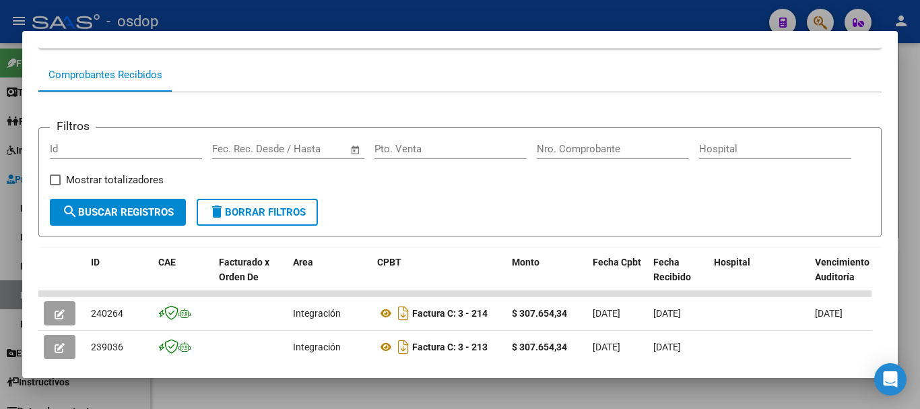
scroll to position [337, 0]
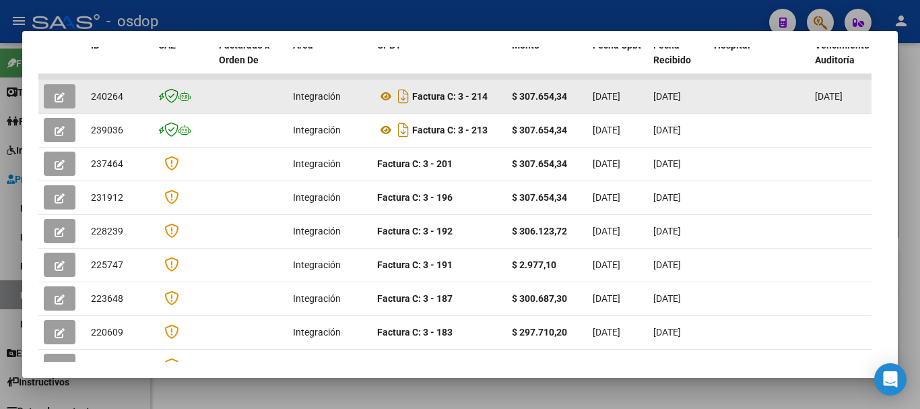
click at [61, 102] on icon "button" at bounding box center [60, 97] width 10 height 10
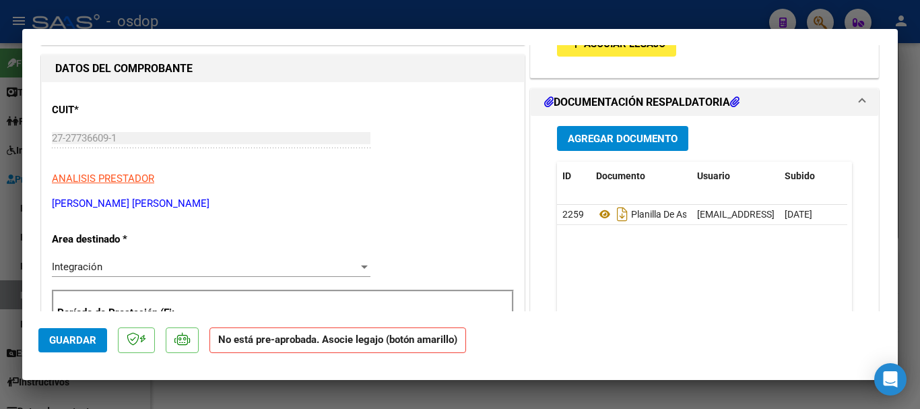
scroll to position [67, 0]
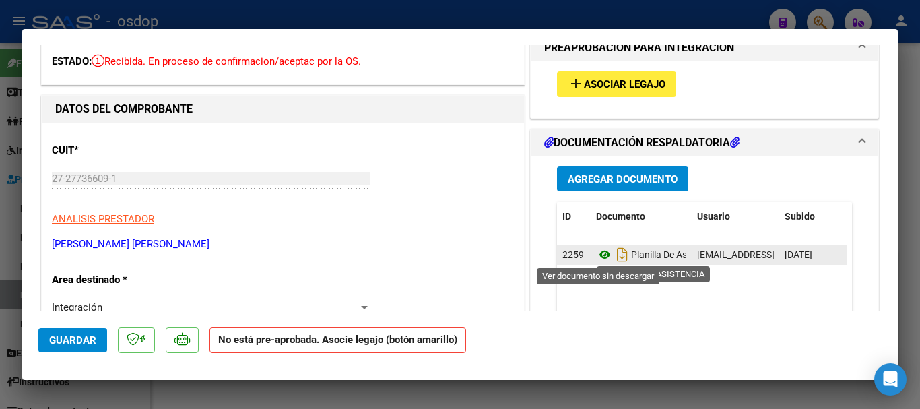
click at [596, 257] on icon at bounding box center [605, 255] width 18 height 16
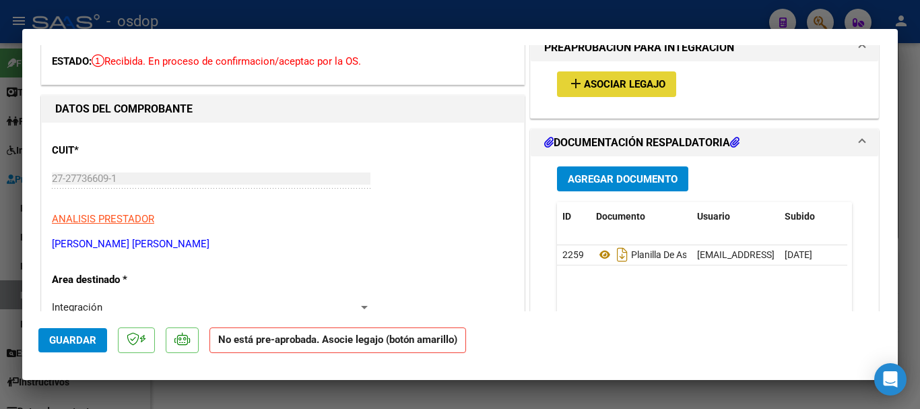
click at [655, 85] on span "Asociar Legajo" at bounding box center [624, 85] width 81 height 12
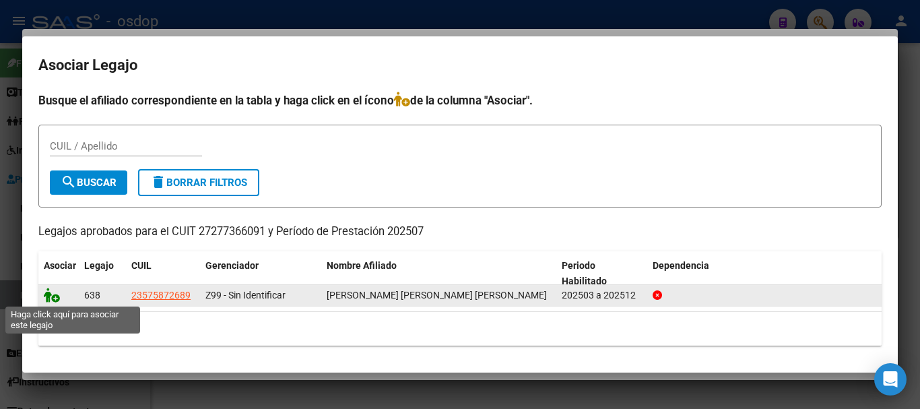
click at [48, 296] on icon at bounding box center [52, 295] width 16 height 15
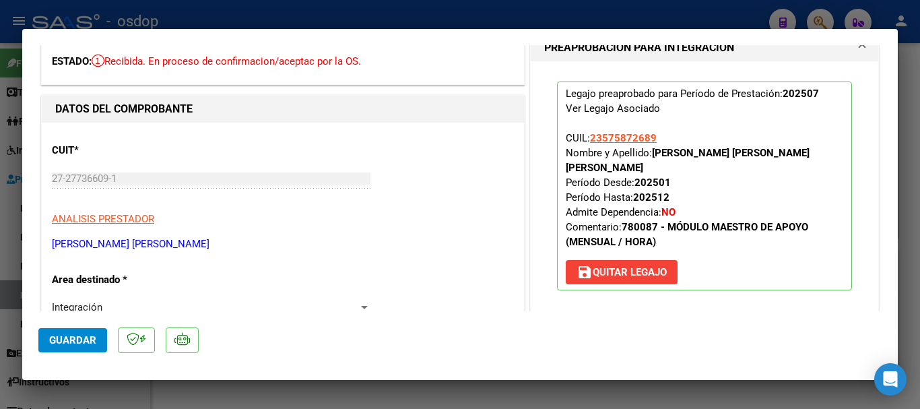
type input "$ 0,00"
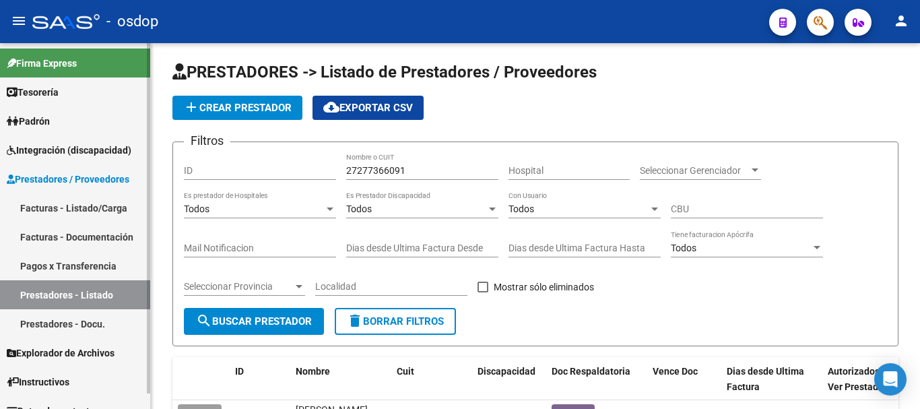
scroll to position [0, 0]
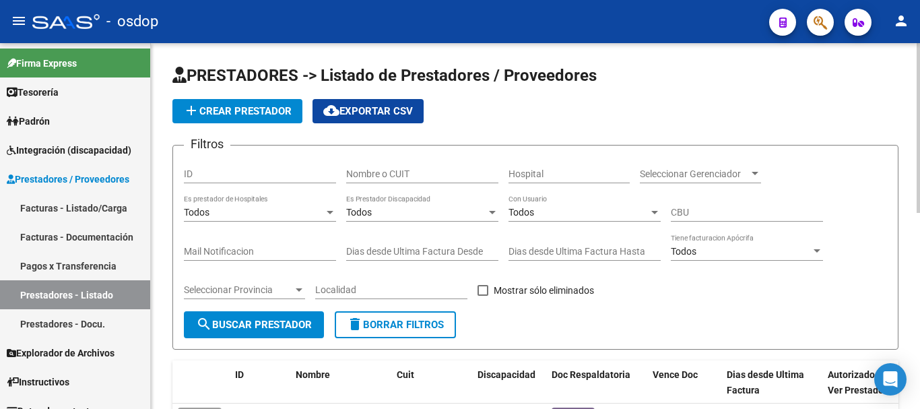
click at [391, 176] on input "Nombre o CUIT" at bounding box center [422, 173] width 152 height 11
type input "30645751007"
click at [311, 327] on span "search Buscar Prestador" at bounding box center [254, 325] width 116 height 12
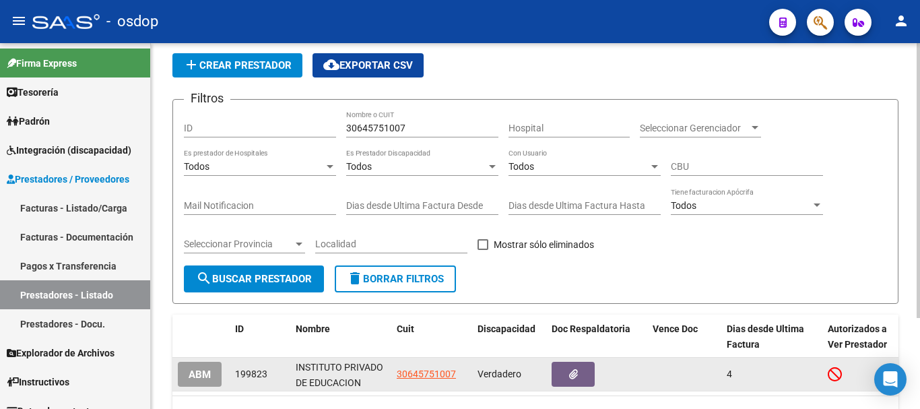
scroll to position [121, 0]
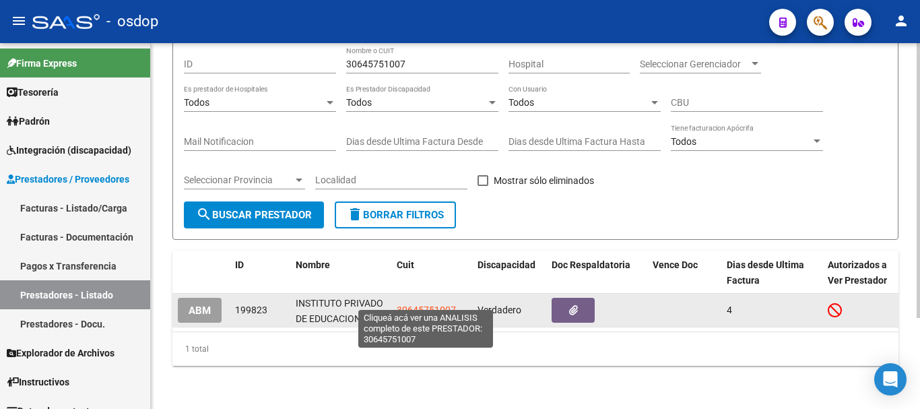
click at [430, 304] on span "30645751007" at bounding box center [426, 309] width 59 height 11
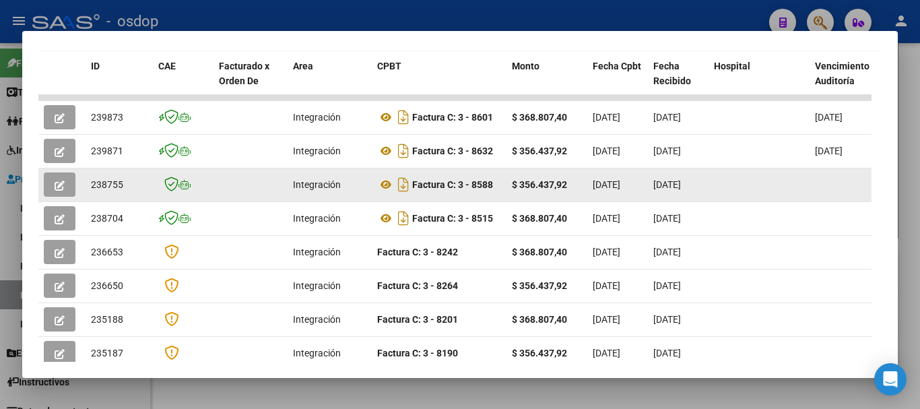
scroll to position [320, 0]
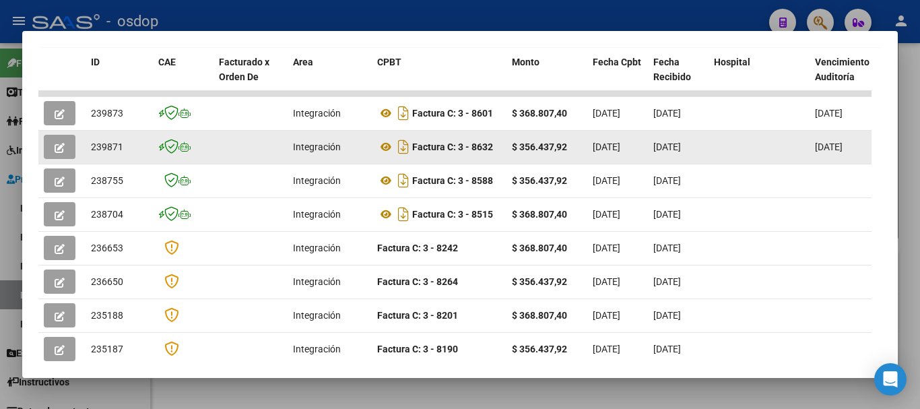
click at [63, 153] on icon "button" at bounding box center [60, 148] width 10 height 10
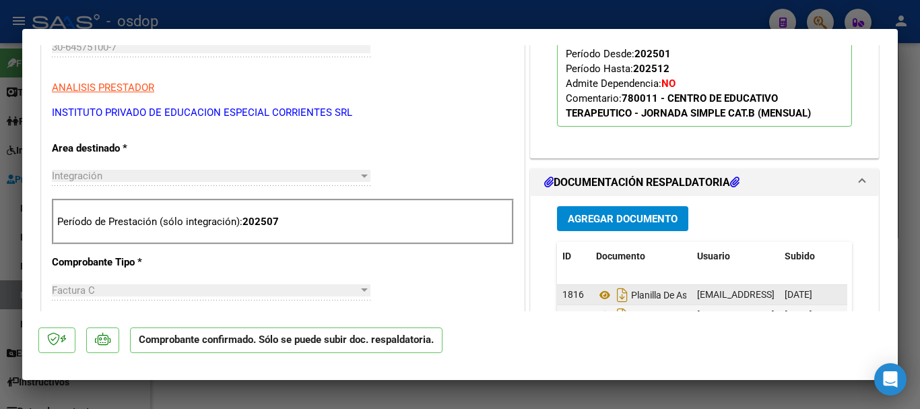
scroll to position [471, 0]
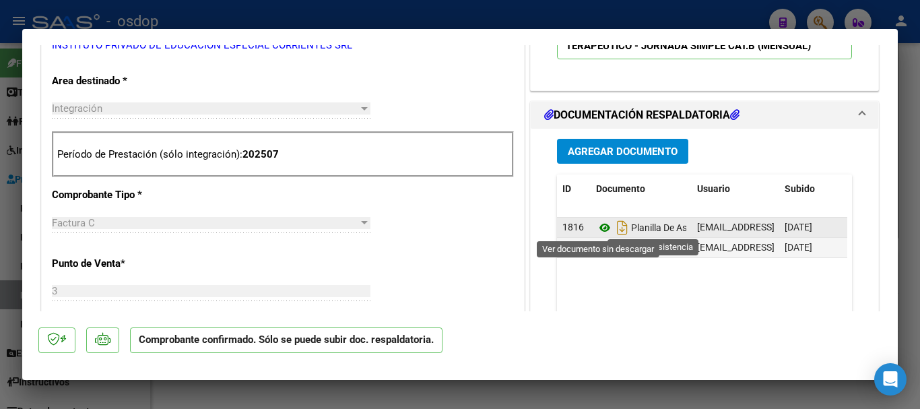
click at [598, 230] on icon at bounding box center [605, 228] width 18 height 16
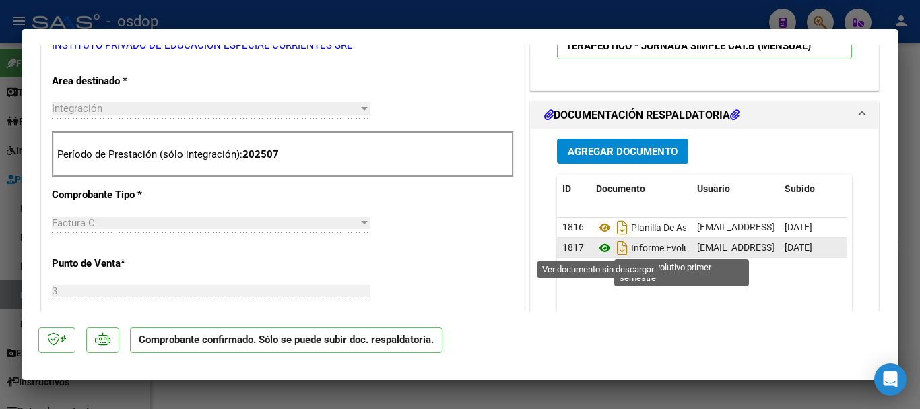
click at [597, 246] on icon at bounding box center [605, 248] width 18 height 16
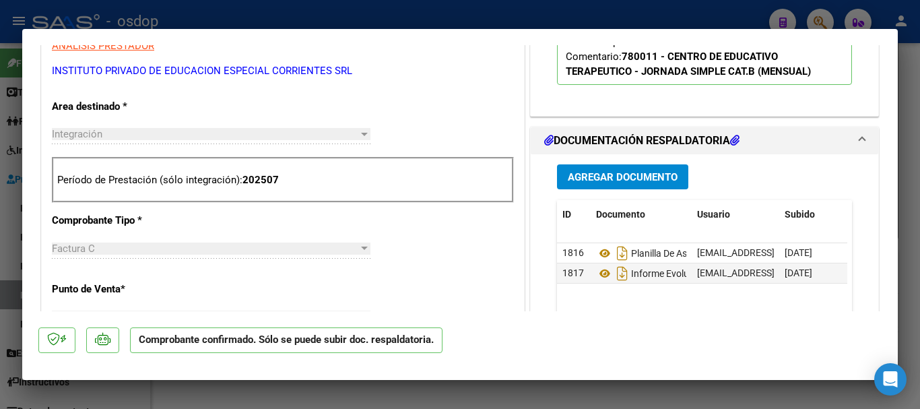
scroll to position [415, 0]
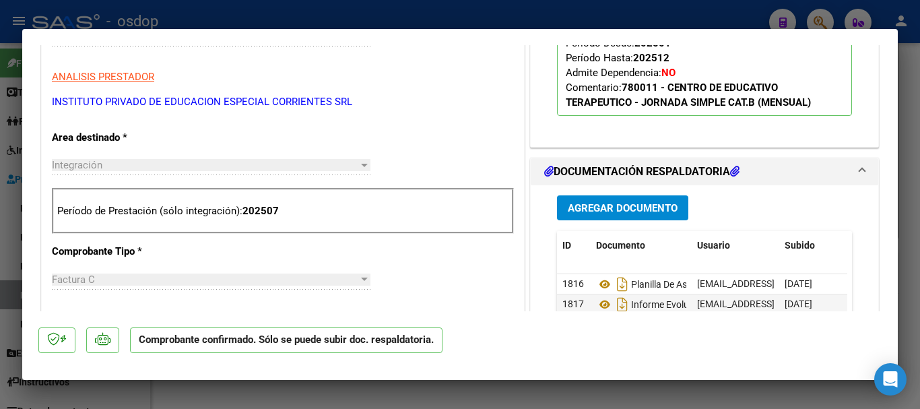
type input "$ 0,00"
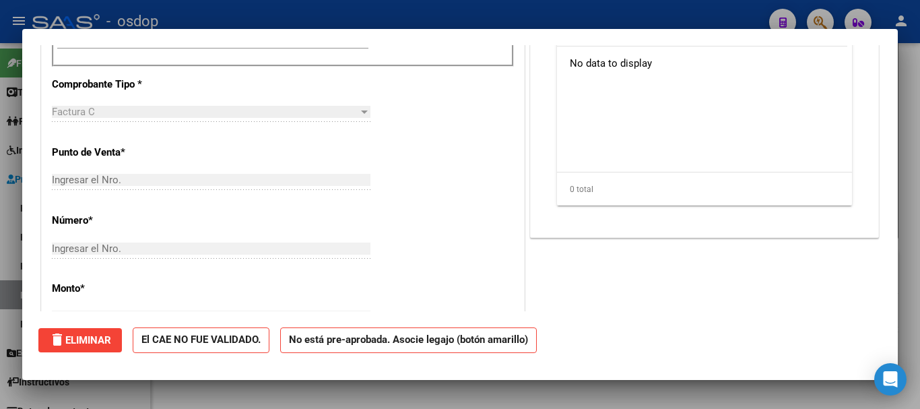
scroll to position [224, 0]
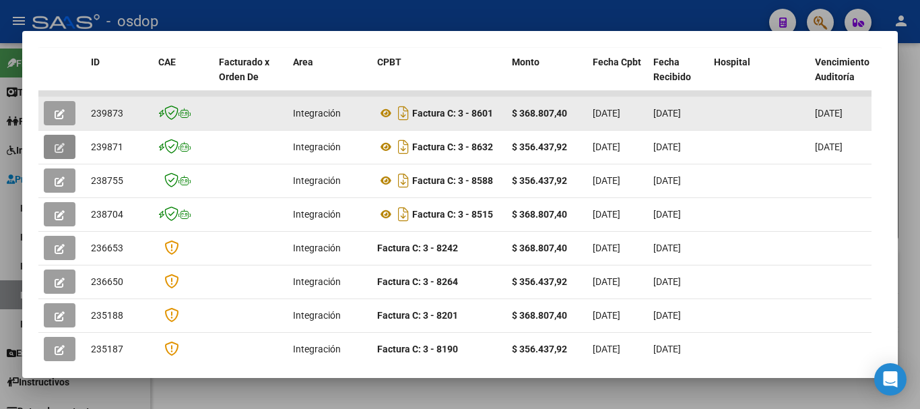
click at [63, 119] on icon "button" at bounding box center [60, 114] width 10 height 10
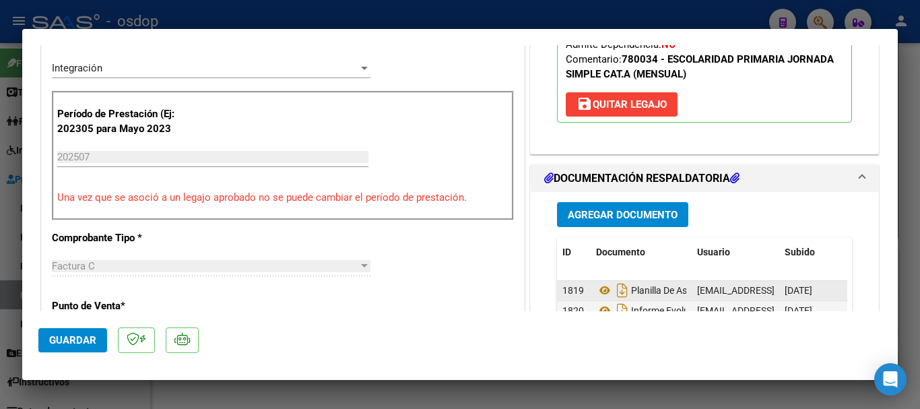
scroll to position [337, 0]
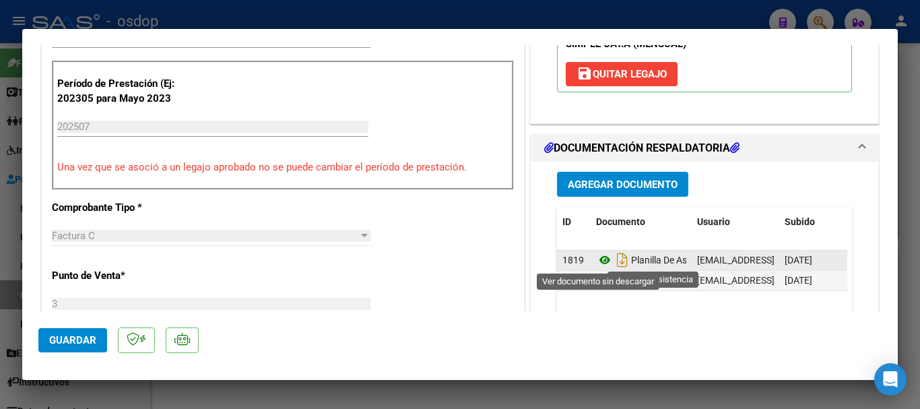
click at [597, 261] on icon at bounding box center [605, 260] width 18 height 16
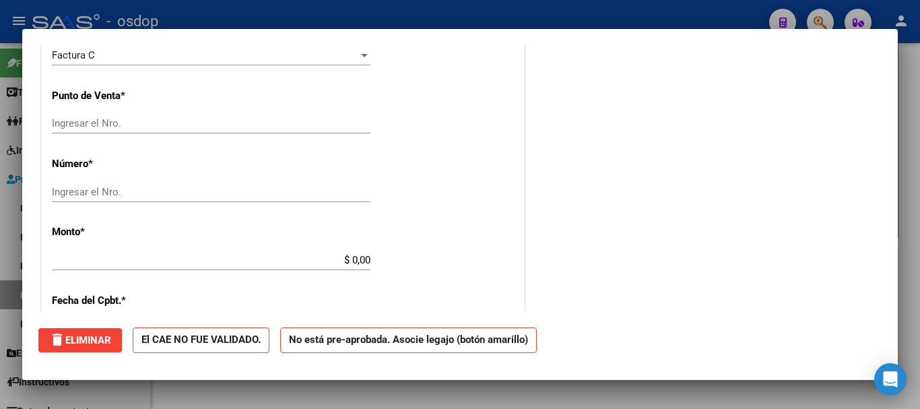
scroll to position [0, 0]
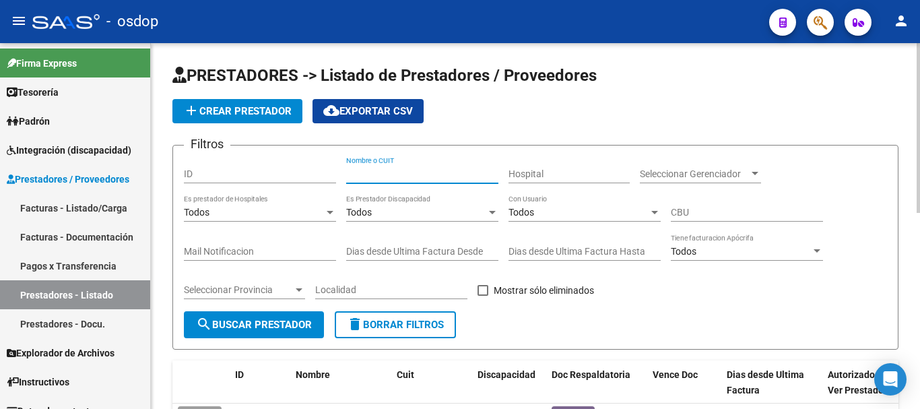
click at [379, 174] on input "Nombre o CUIT" at bounding box center [422, 173] width 152 height 11
type input "20230833754"
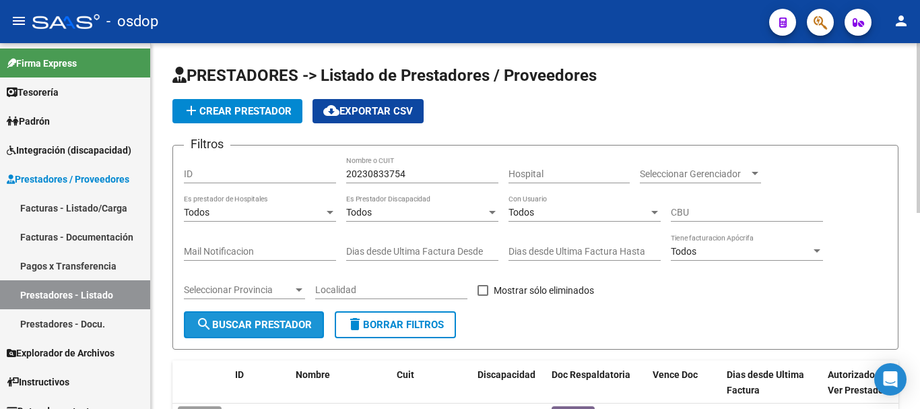
click at [274, 321] on span "search Buscar Prestador" at bounding box center [254, 325] width 116 height 12
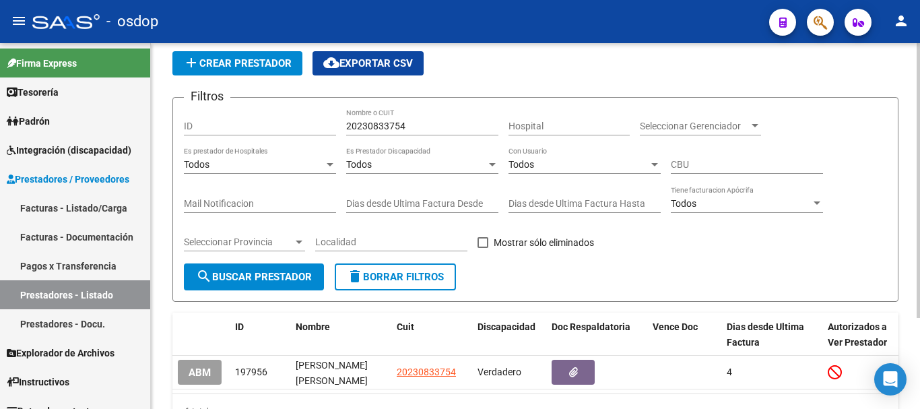
scroll to position [121, 0]
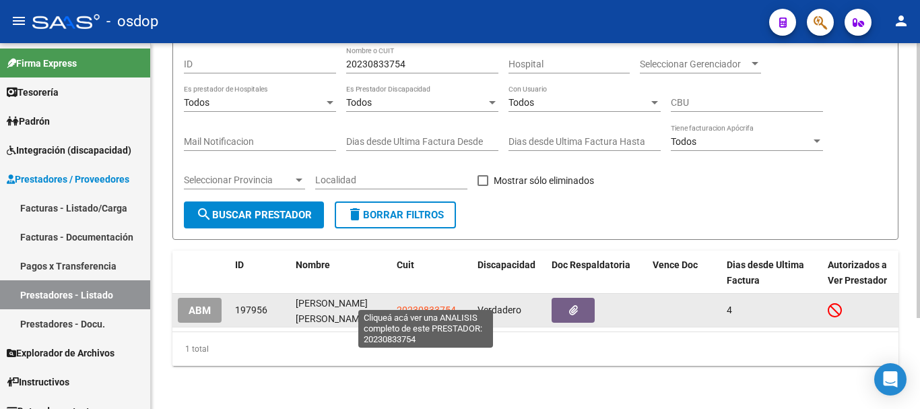
click at [427, 304] on span "20230833754" at bounding box center [426, 309] width 59 height 11
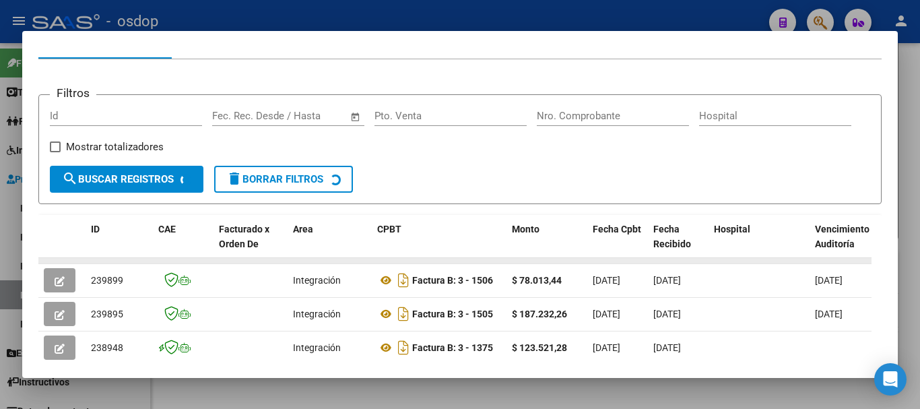
scroll to position [185, 0]
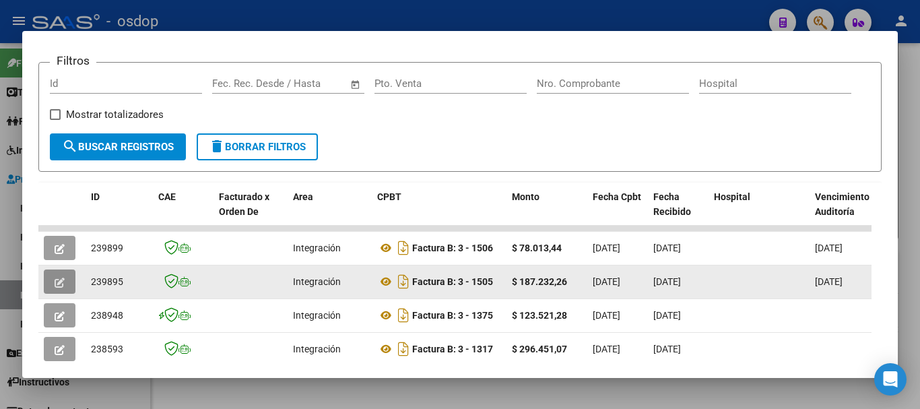
click at [60, 294] on button "button" at bounding box center [60, 281] width 32 height 24
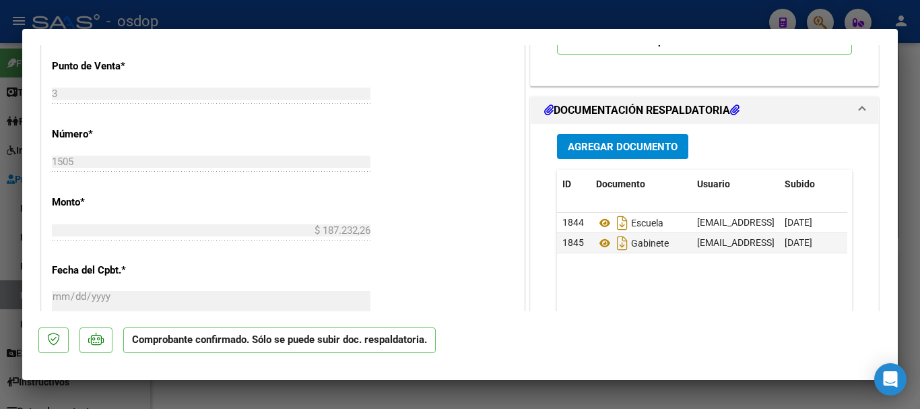
scroll to position [741, 0]
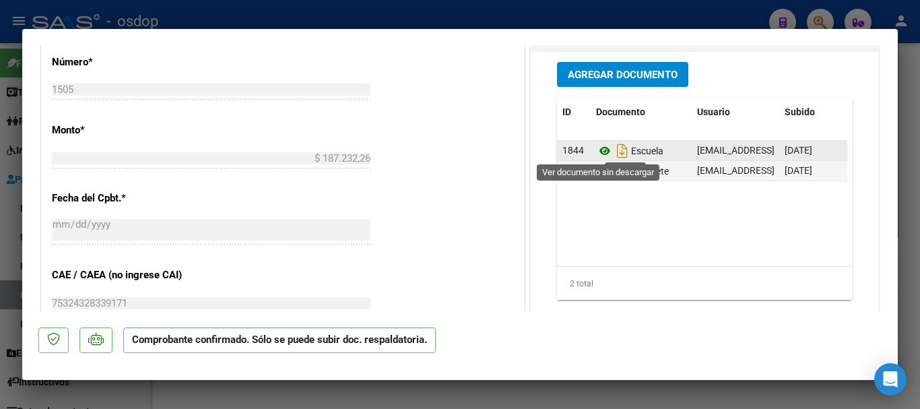
click at [599, 156] on icon at bounding box center [605, 151] width 18 height 16
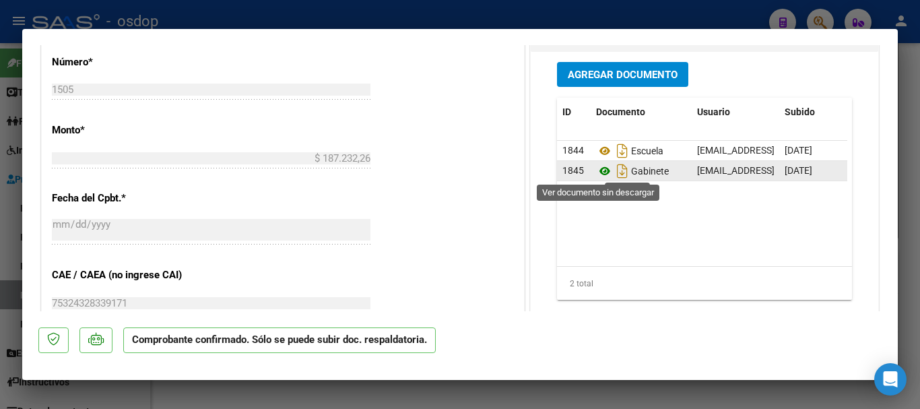
click at [598, 170] on icon at bounding box center [605, 171] width 18 height 16
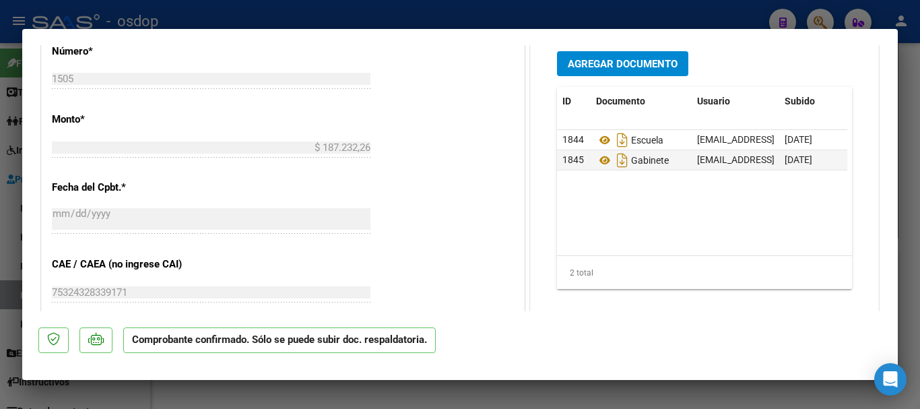
scroll to position [684, 0]
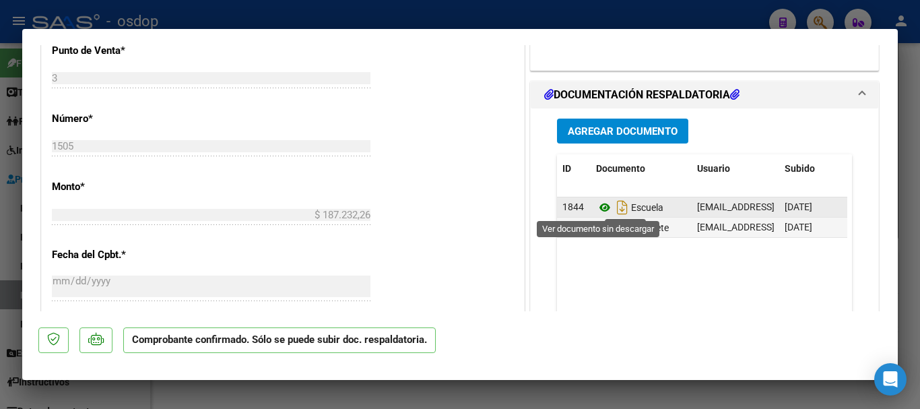
click at [601, 207] on icon at bounding box center [605, 207] width 18 height 16
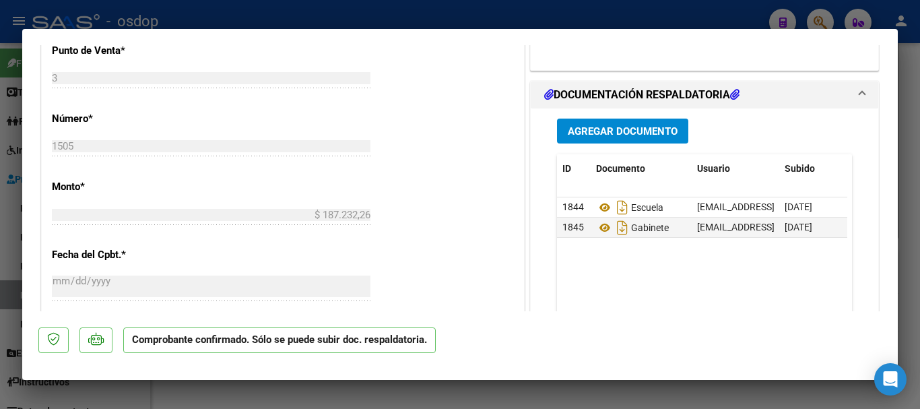
type input "$ 0,00"
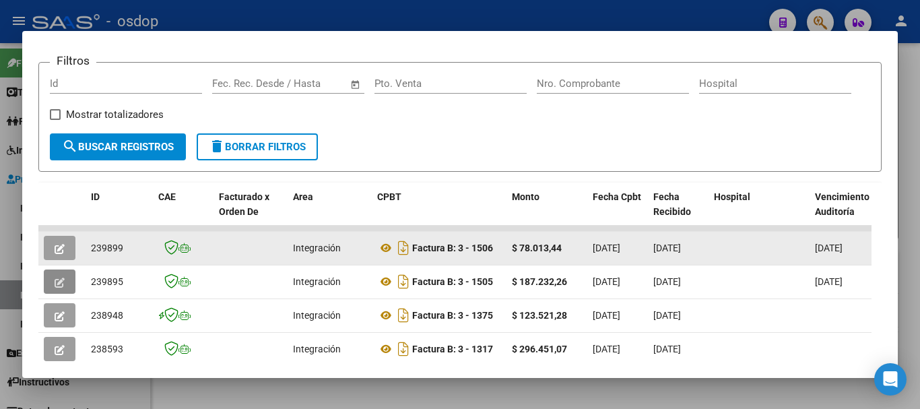
click at [57, 254] on icon "button" at bounding box center [60, 249] width 10 height 10
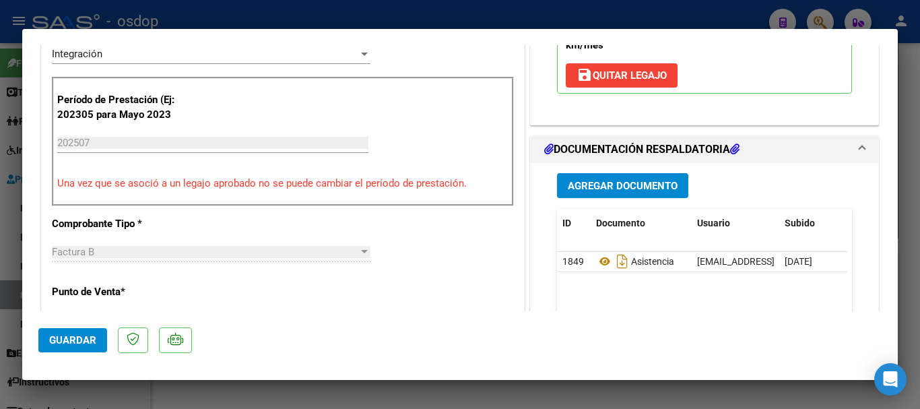
scroll to position [337, 0]
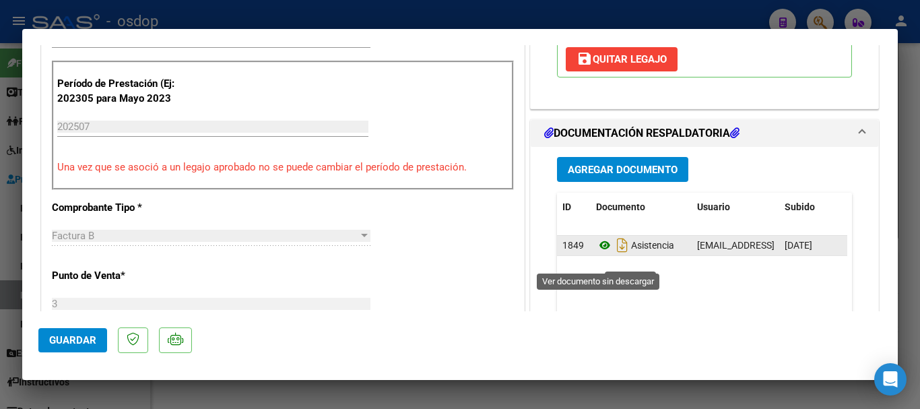
click at [600, 253] on icon at bounding box center [605, 245] width 18 height 16
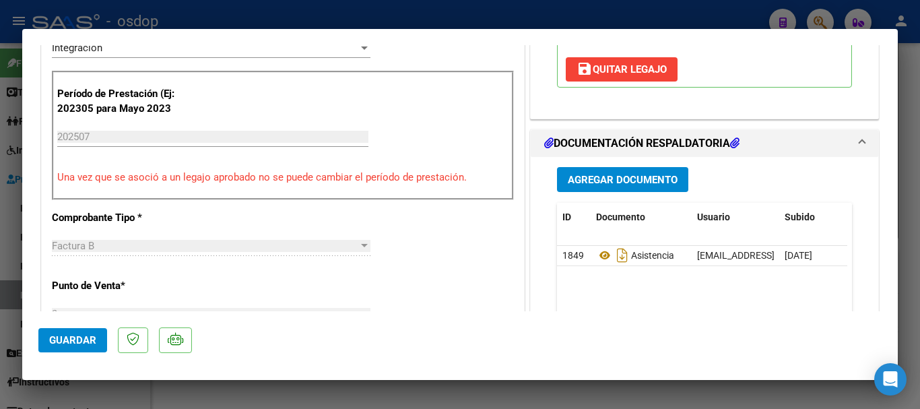
scroll to position [269, 0]
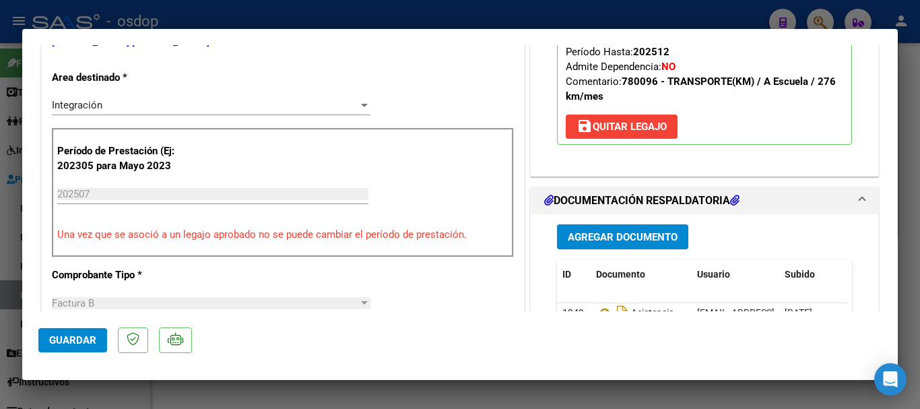
type input "$ 0,00"
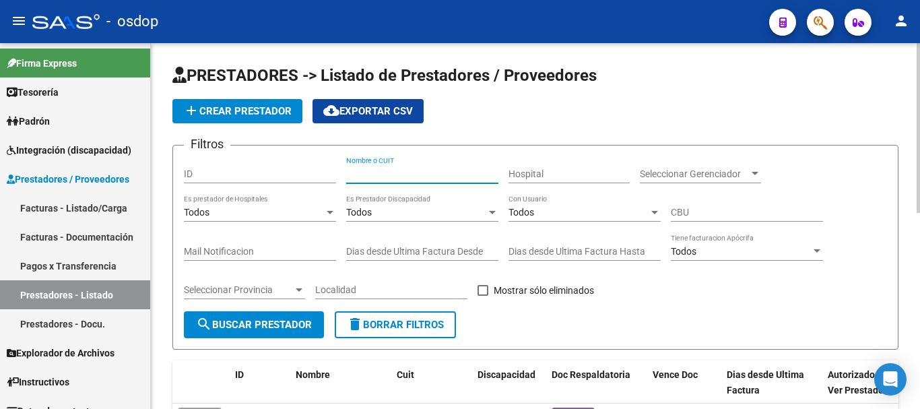
click at [383, 170] on input "Nombre o CUIT" at bounding box center [422, 173] width 152 height 11
type input "27359395731"
click at [274, 321] on span "search Buscar Prestador" at bounding box center [254, 325] width 116 height 12
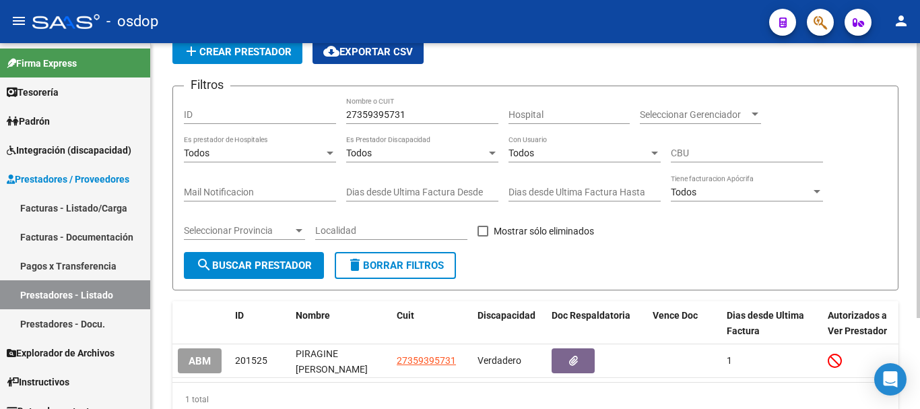
scroll to position [121, 0]
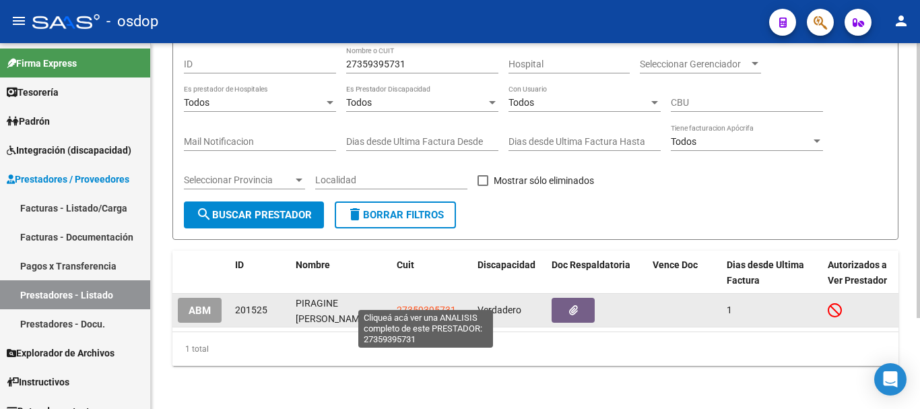
click at [422, 304] on span "27359395731" at bounding box center [426, 309] width 59 height 11
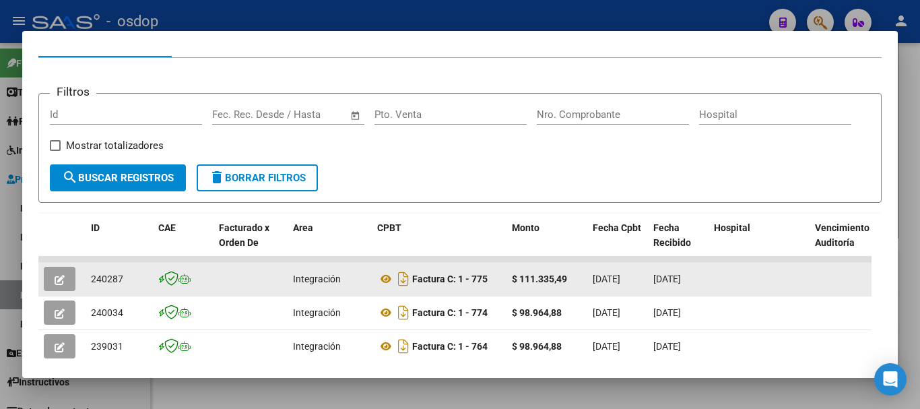
scroll to position [185, 0]
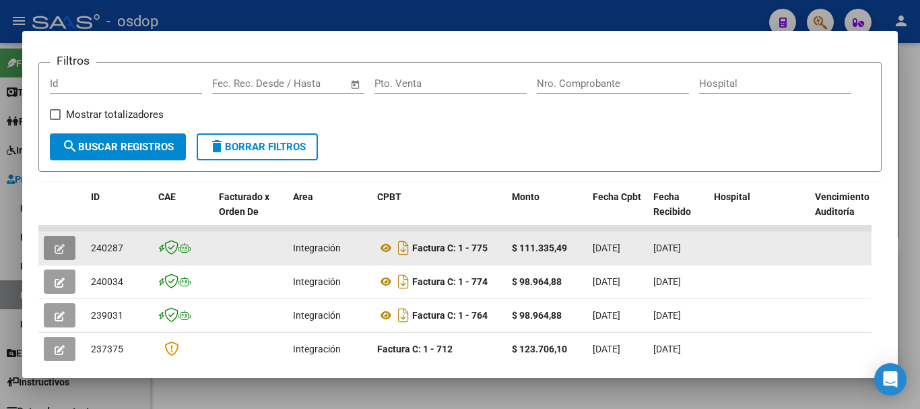
click at [63, 248] on span "button" at bounding box center [60, 248] width 10 height 12
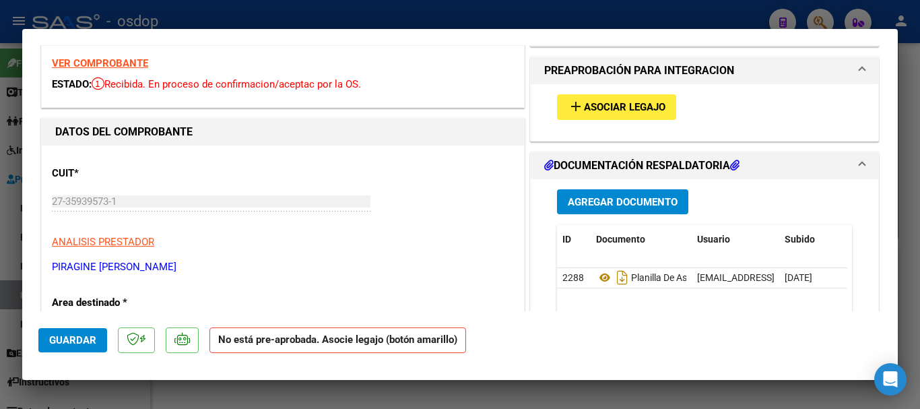
scroll to position [135, 0]
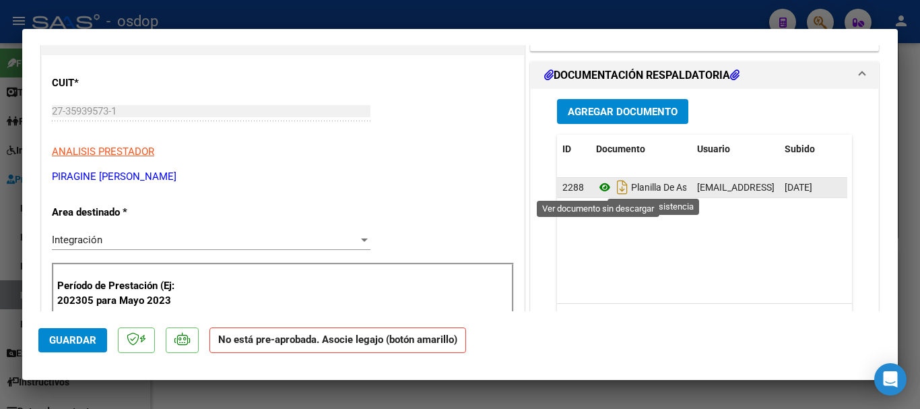
click at [597, 187] on icon at bounding box center [605, 187] width 18 height 16
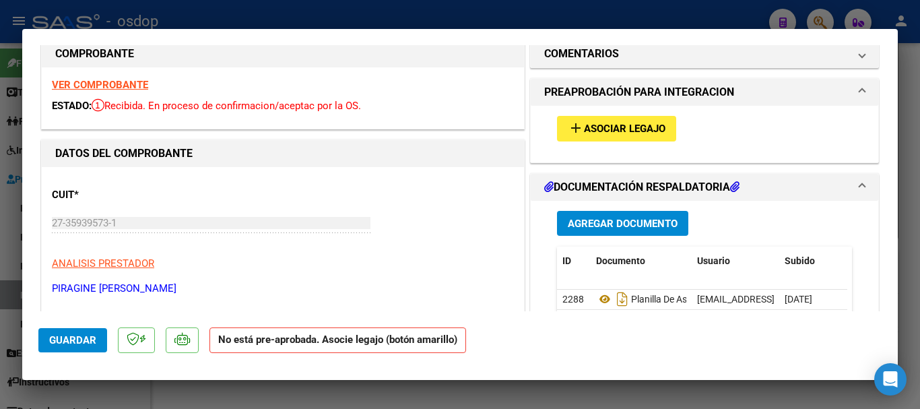
scroll to position [0, 0]
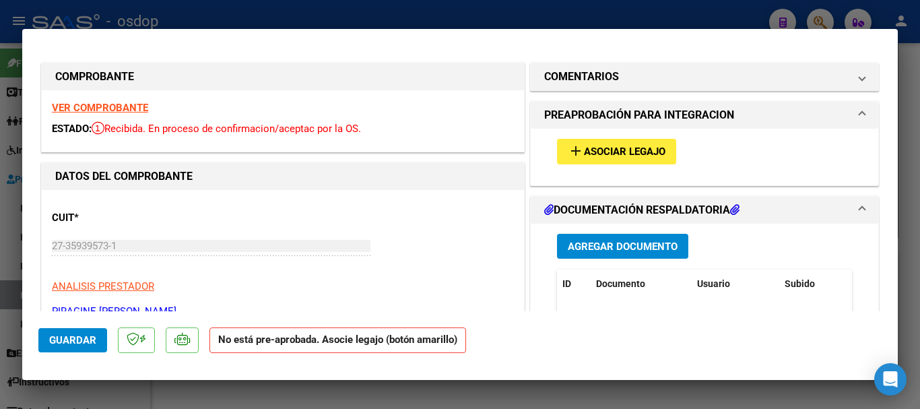
click at [584, 151] on span "Asociar Legajo" at bounding box center [624, 152] width 81 height 12
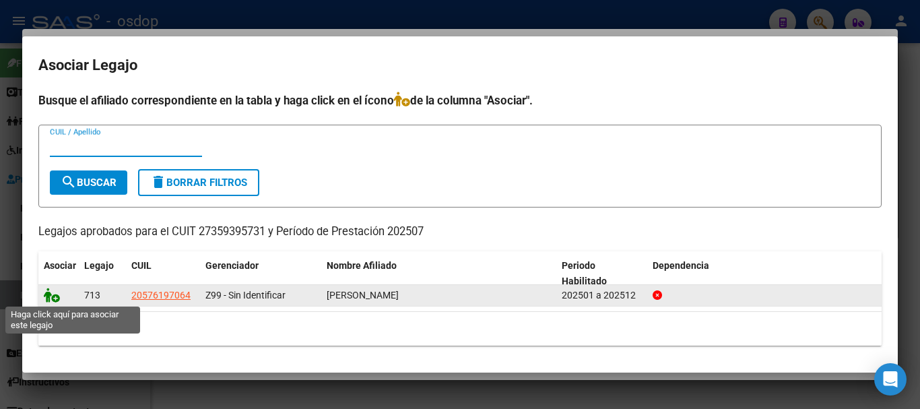
click at [50, 293] on icon at bounding box center [52, 295] width 16 height 15
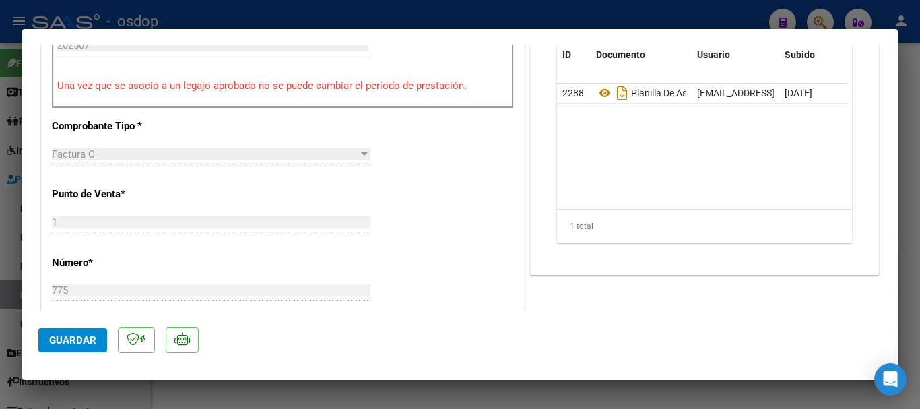
scroll to position [337, 0]
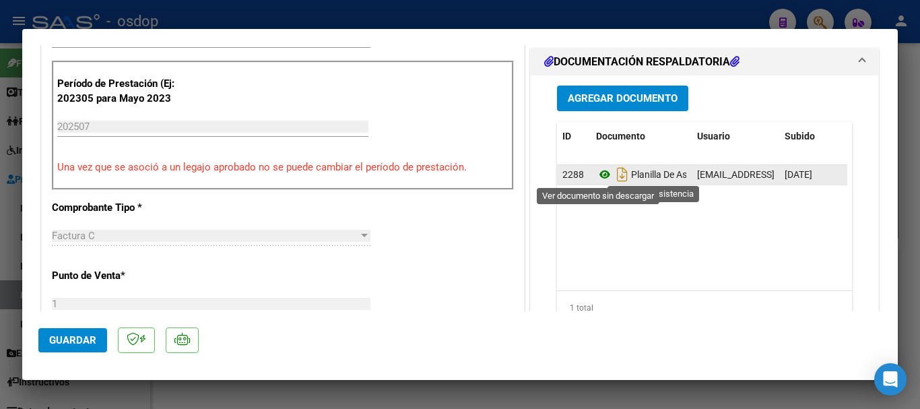
click at [599, 178] on icon at bounding box center [605, 174] width 18 height 16
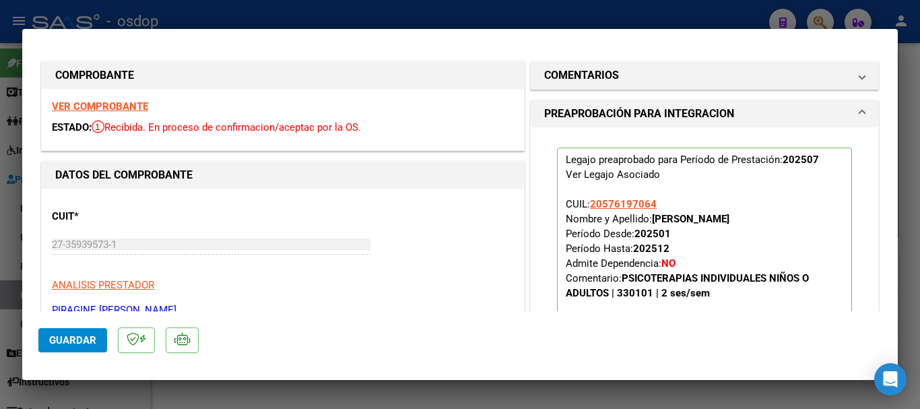
scroll to position [0, 0]
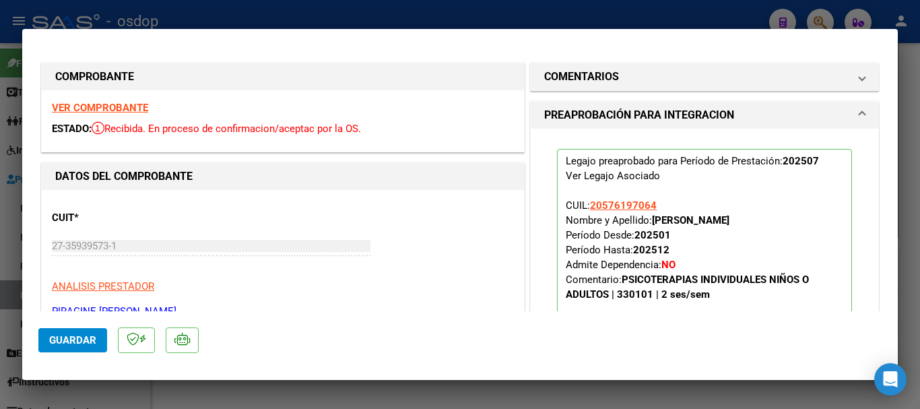
type input "$ 0,00"
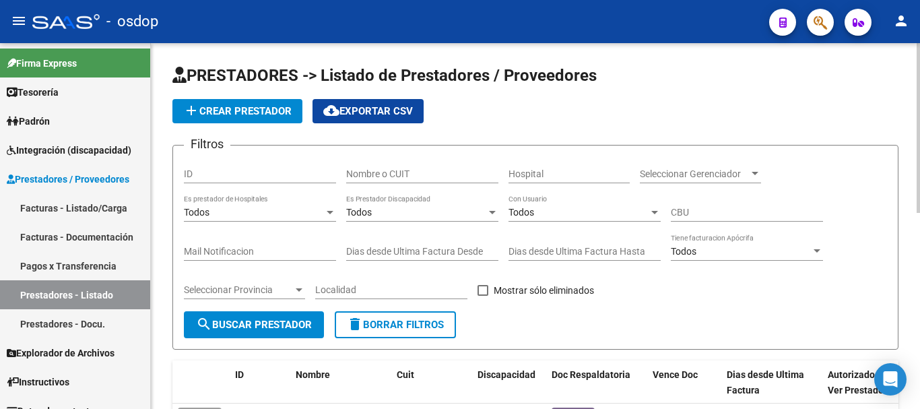
click at [417, 169] on input "Nombre o CUIT" at bounding box center [422, 173] width 152 height 11
type input "27261641521"
click at [288, 332] on button "search Buscar Prestador" at bounding box center [254, 324] width 140 height 27
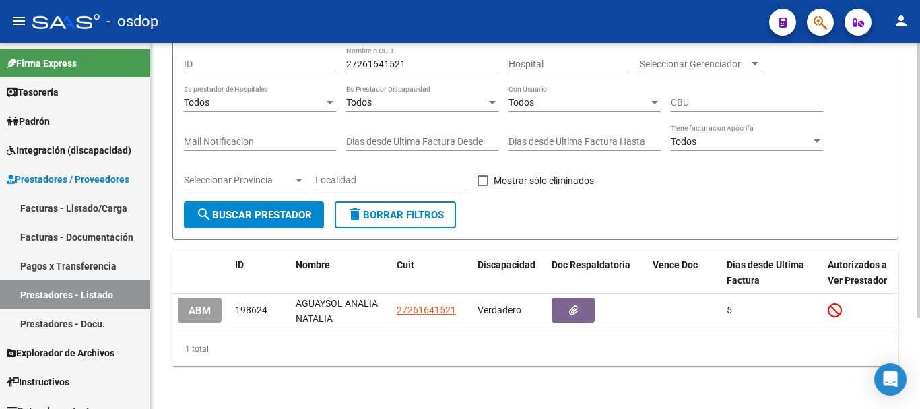
scroll to position [121, 0]
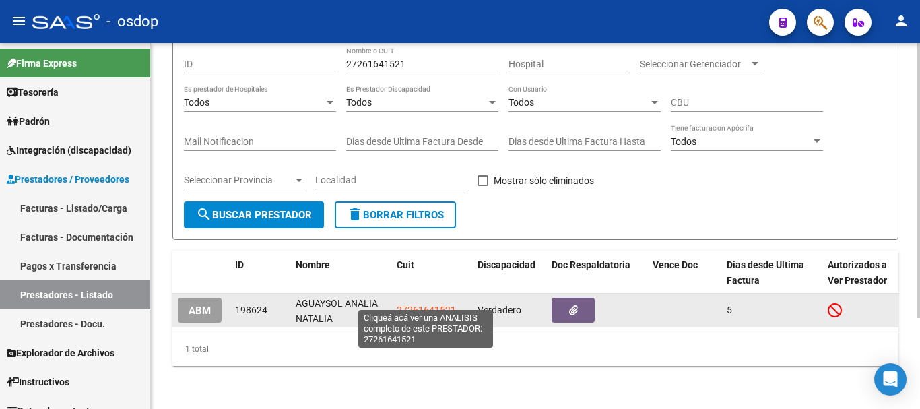
click at [415, 304] on span "27261641521" at bounding box center [426, 309] width 59 height 11
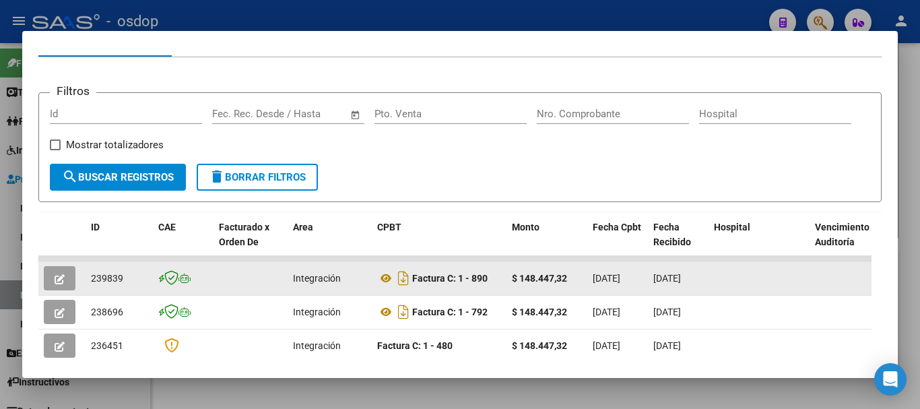
scroll to position [185, 0]
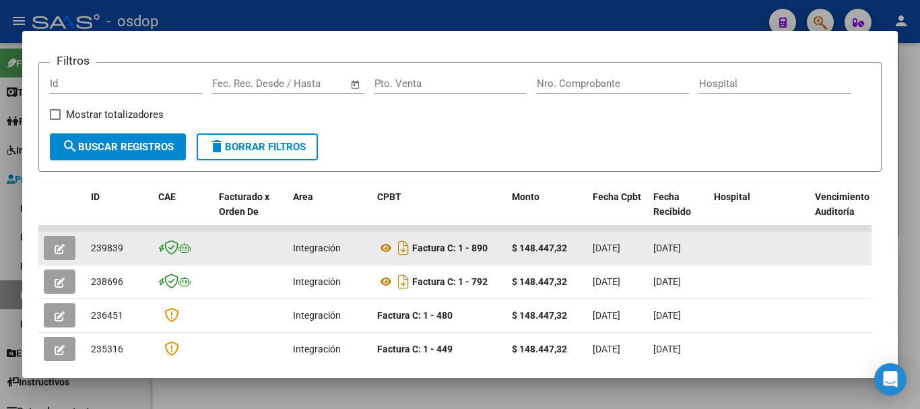
click at [57, 254] on icon "button" at bounding box center [60, 249] width 10 height 10
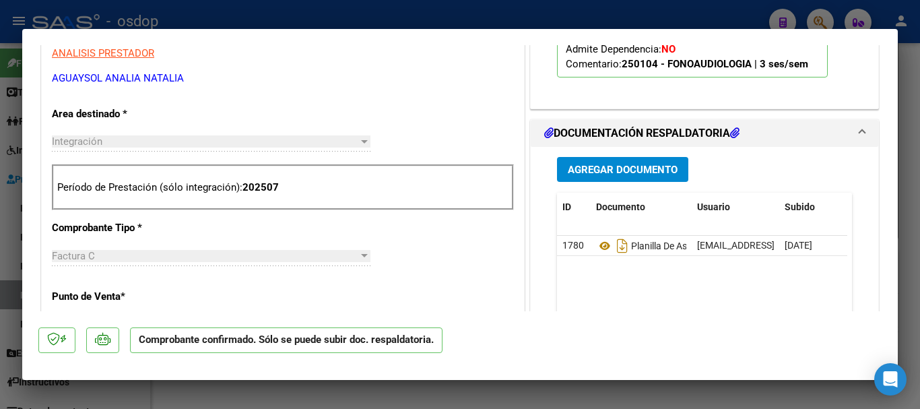
scroll to position [539, 0]
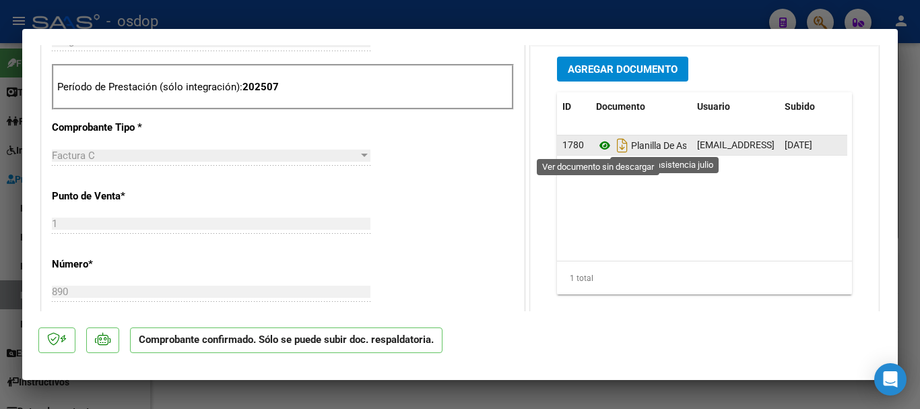
click at [597, 147] on icon at bounding box center [605, 145] width 18 height 16
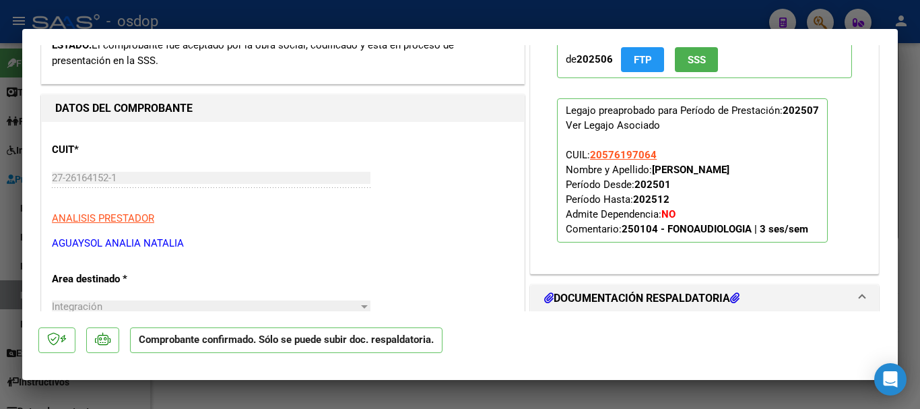
scroll to position [269, 0]
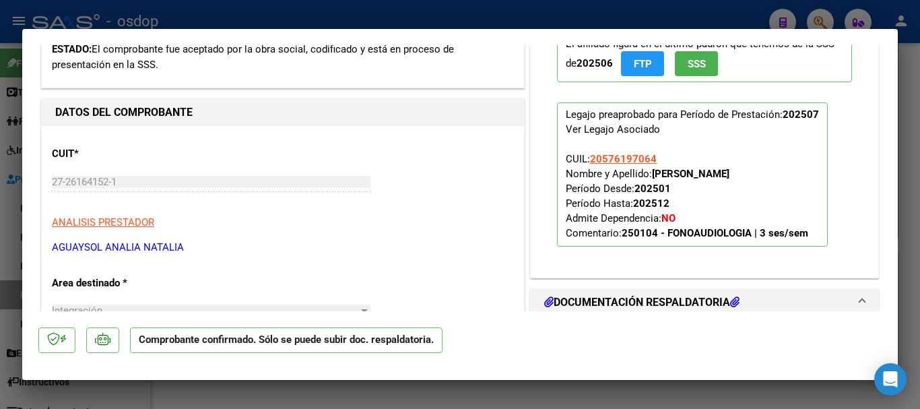
type input "$ 0,00"
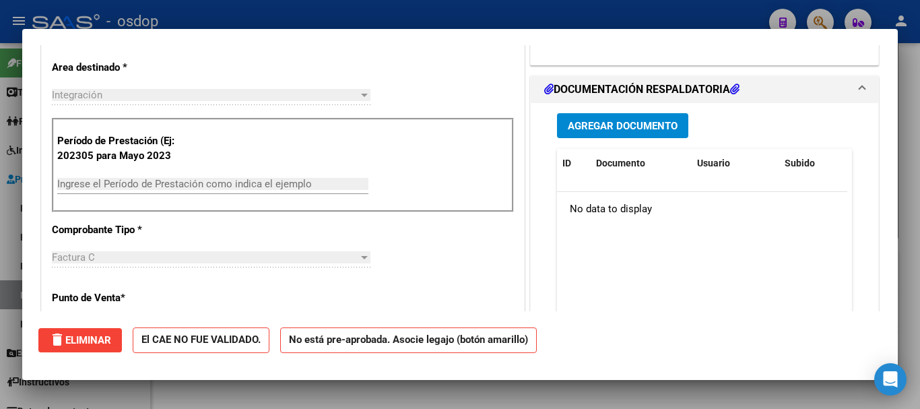
scroll to position [79, 0]
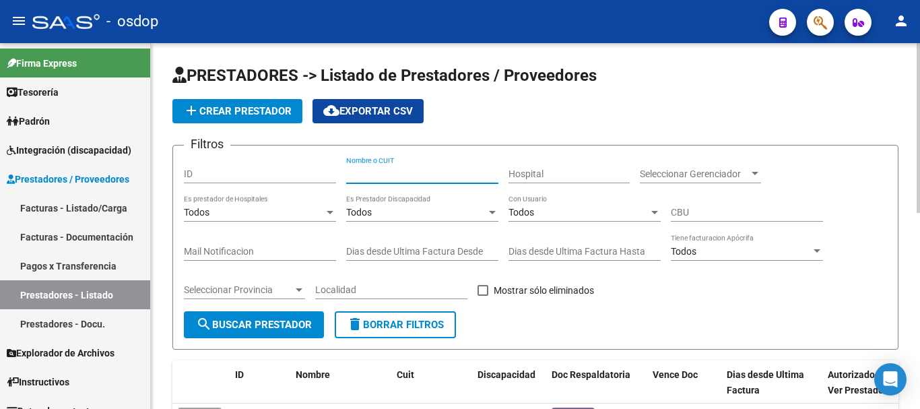
click at [415, 168] on input "Nombre o CUIT" at bounding box center [422, 173] width 152 height 11
type input "27325160050"
click at [272, 333] on button "search Buscar Prestador" at bounding box center [254, 324] width 140 height 27
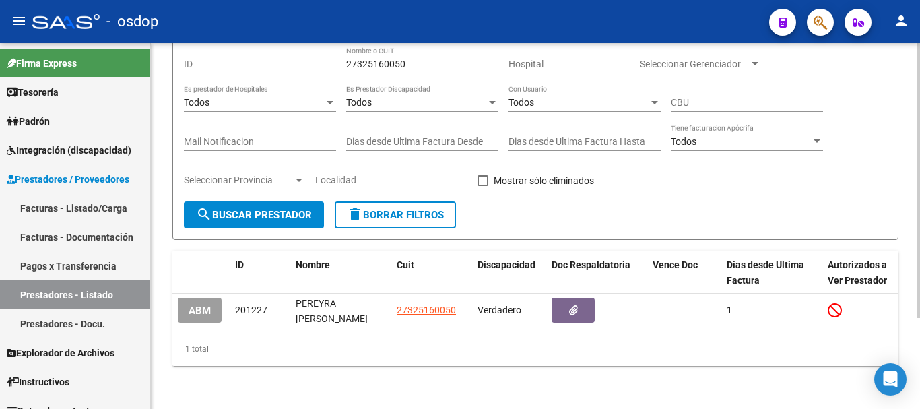
scroll to position [121, 0]
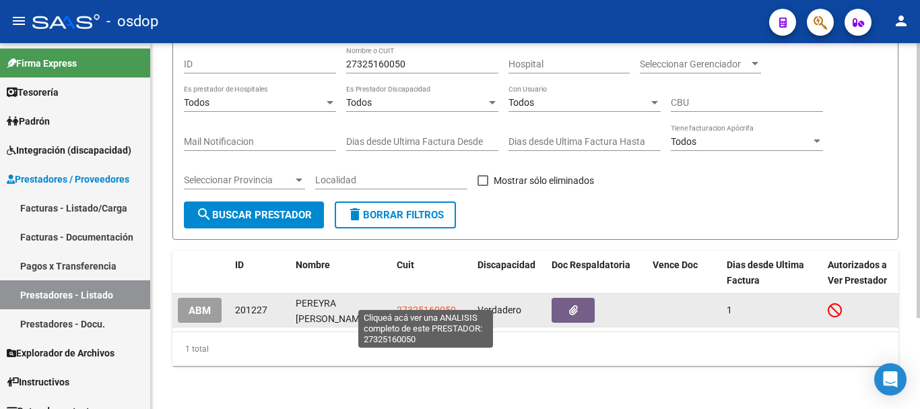
click at [412, 304] on span "27325160050" at bounding box center [426, 309] width 59 height 11
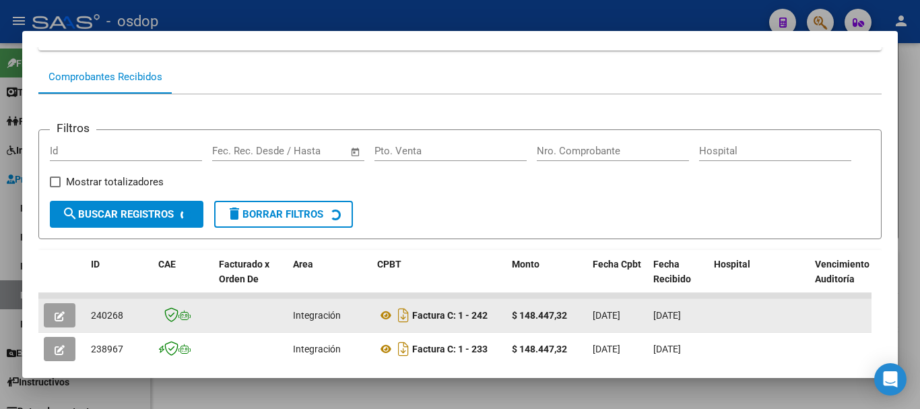
scroll to position [185, 0]
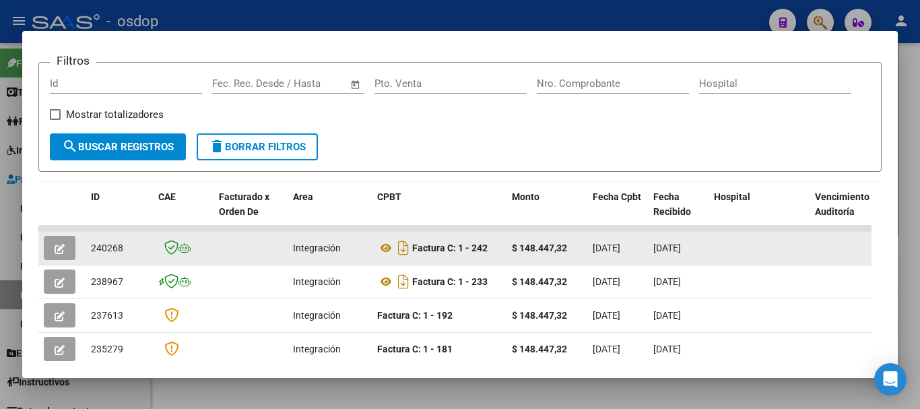
click at [59, 251] on icon "button" at bounding box center [60, 249] width 10 height 10
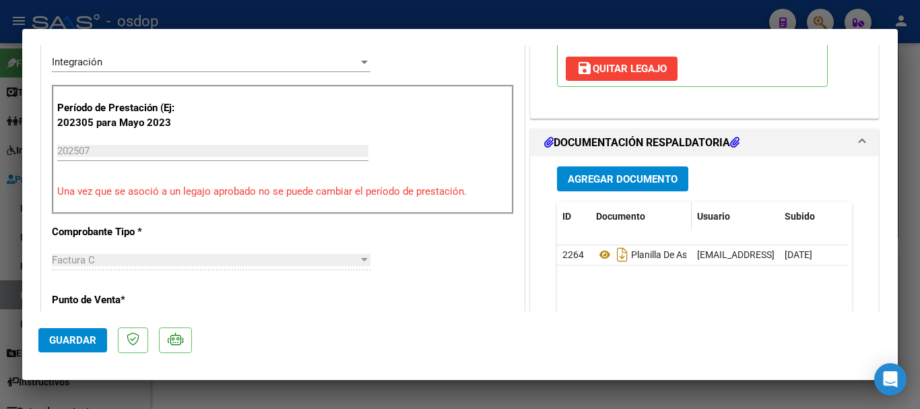
scroll to position [337, 0]
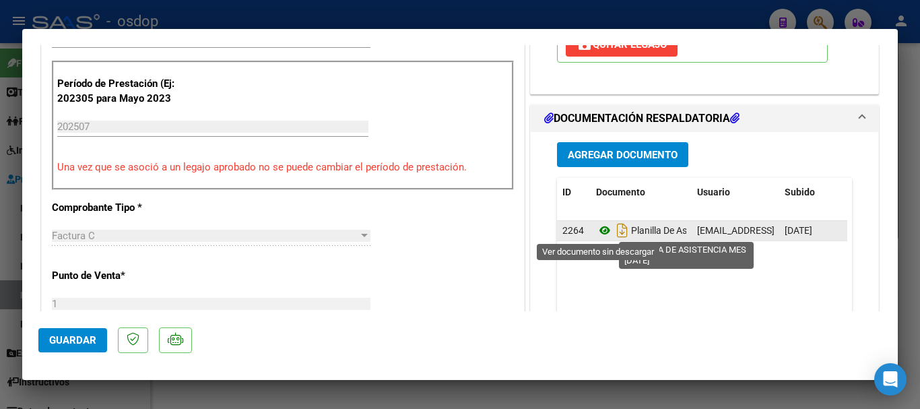
click at [601, 230] on icon at bounding box center [605, 230] width 18 height 16
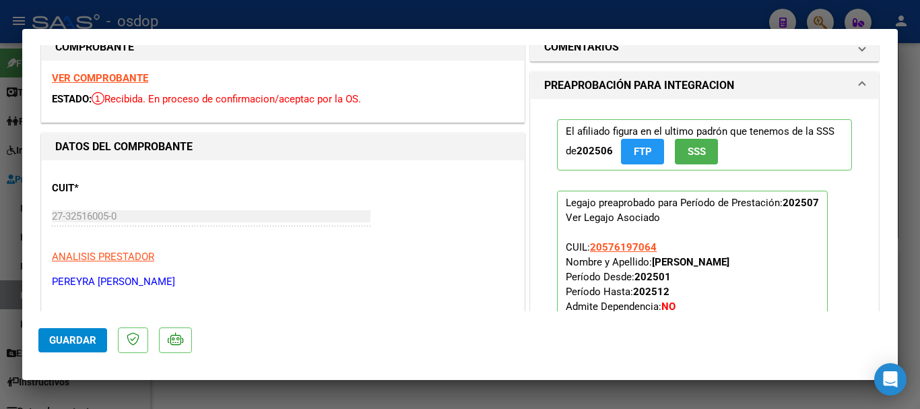
scroll to position [0, 0]
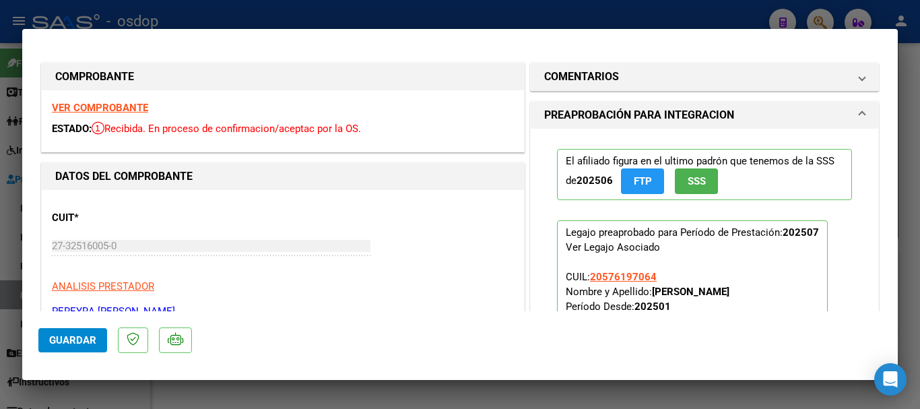
type input "$ 0,00"
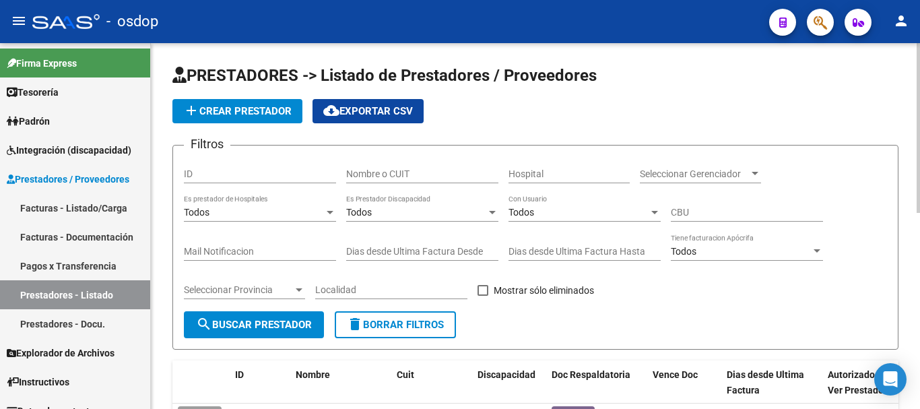
click at [382, 174] on input "Nombre o CUIT" at bounding box center [422, 173] width 152 height 11
type input "20249308073"
click at [257, 313] on button "search Buscar Prestador" at bounding box center [254, 324] width 140 height 27
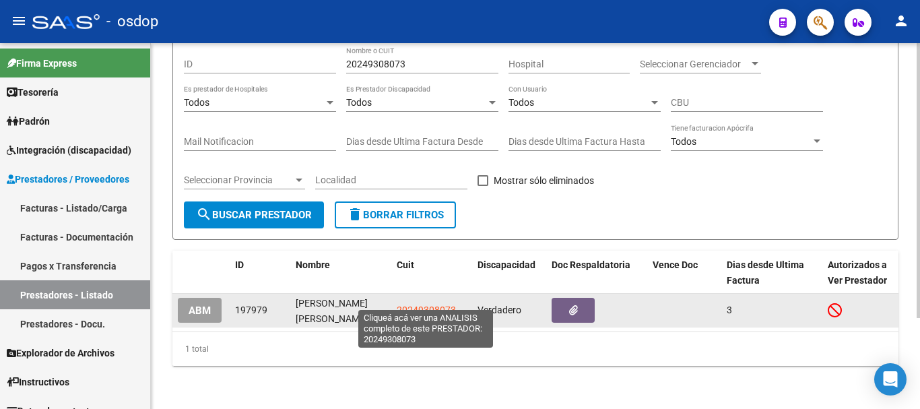
click at [432, 304] on span "20249308073" at bounding box center [426, 309] width 59 height 11
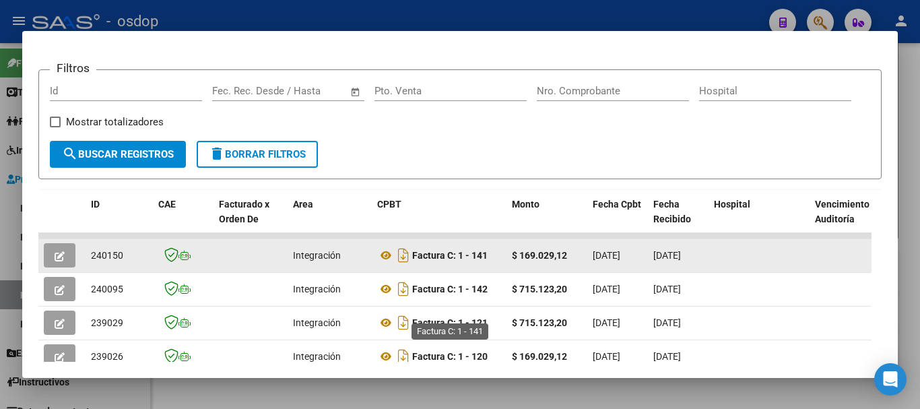
scroll to position [253, 0]
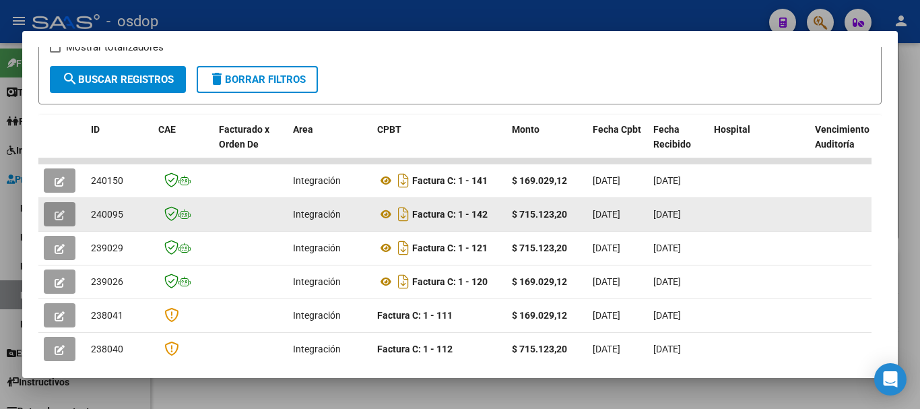
click at [62, 219] on icon "button" at bounding box center [60, 215] width 10 height 10
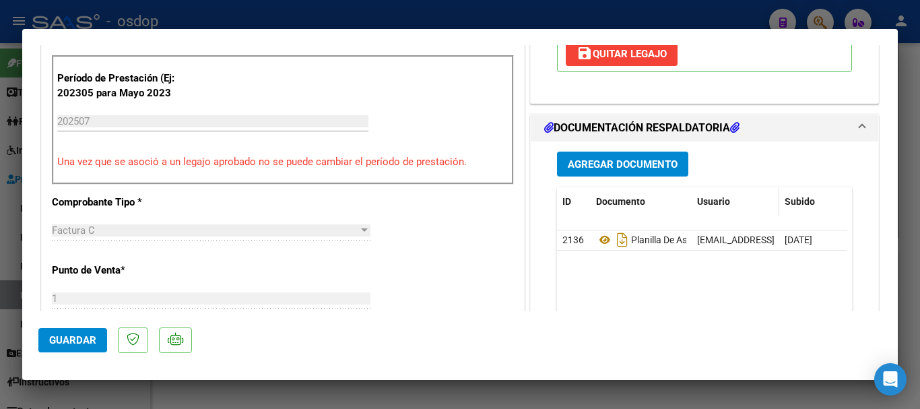
scroll to position [471, 0]
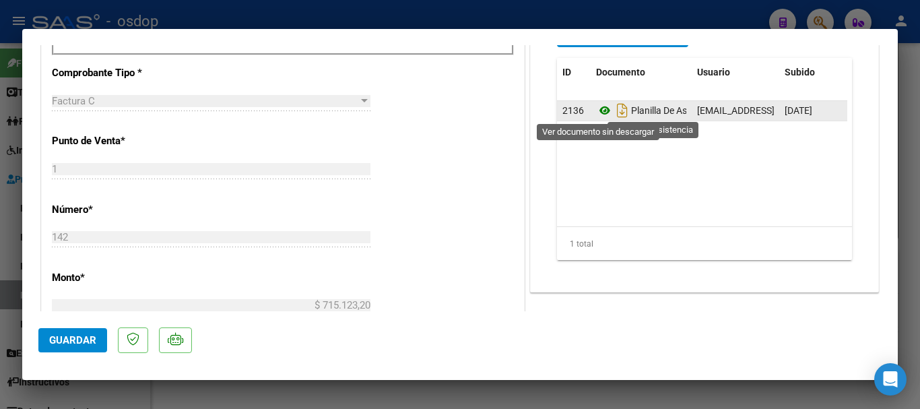
click at [596, 110] on icon at bounding box center [605, 110] width 18 height 16
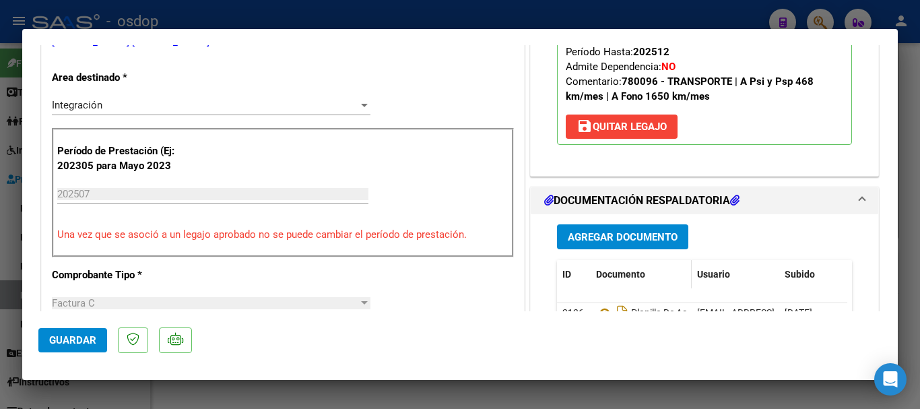
scroll to position [202, 0]
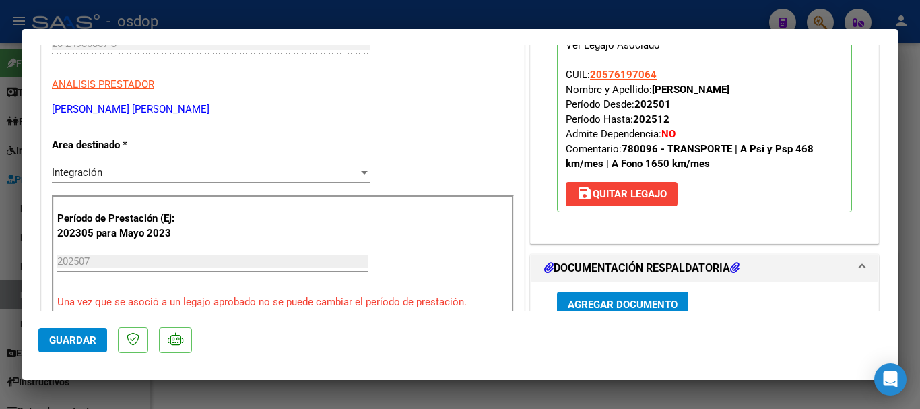
type input "$ 0,00"
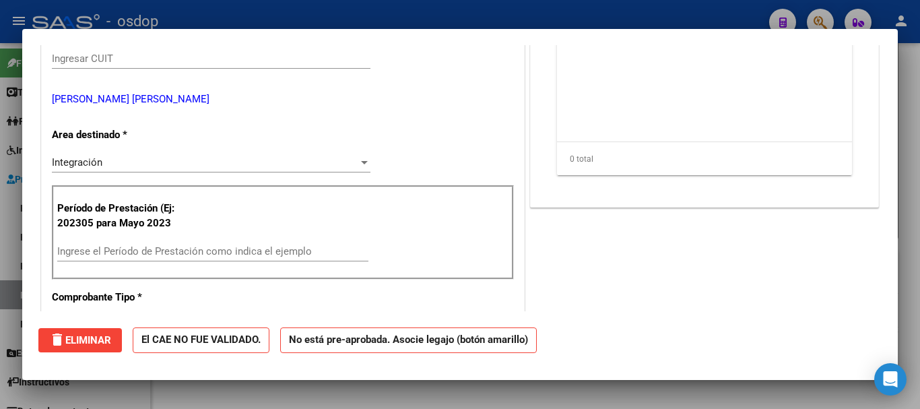
scroll to position [218, 0]
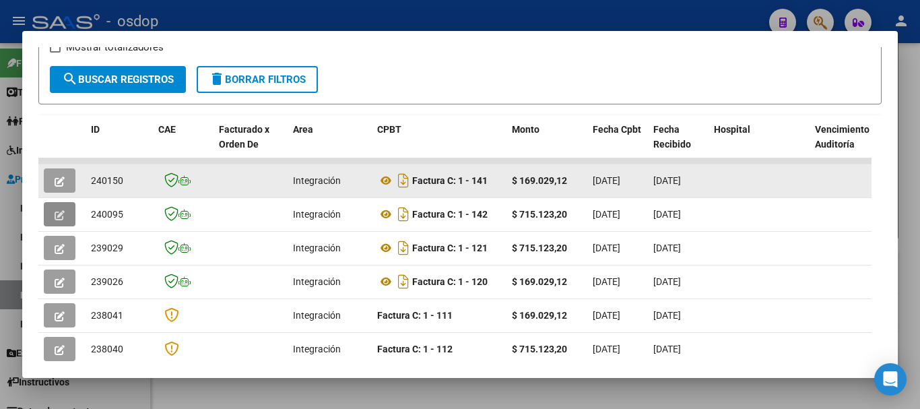
click at [57, 185] on icon "button" at bounding box center [60, 181] width 10 height 10
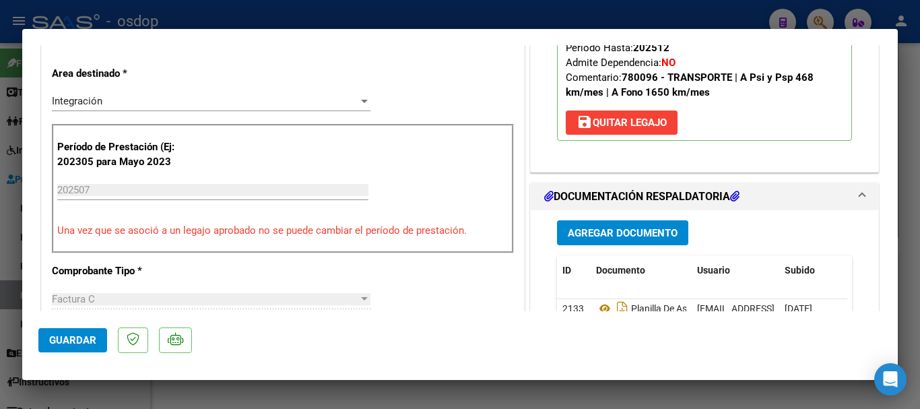
scroll to position [337, 0]
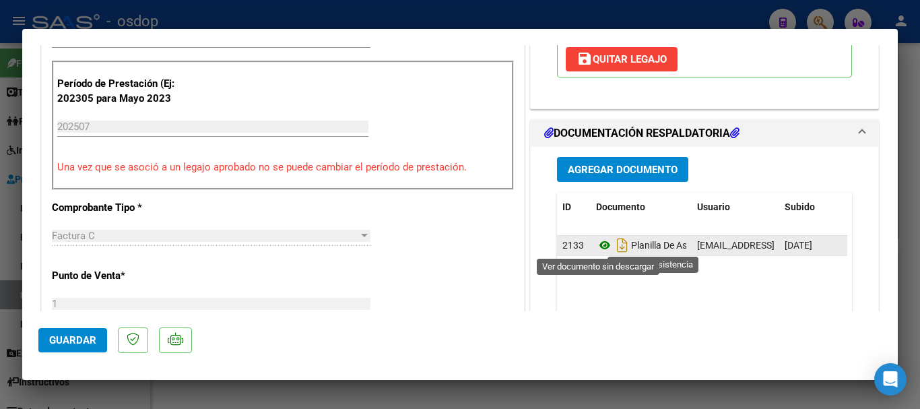
click at [602, 247] on icon at bounding box center [605, 245] width 18 height 16
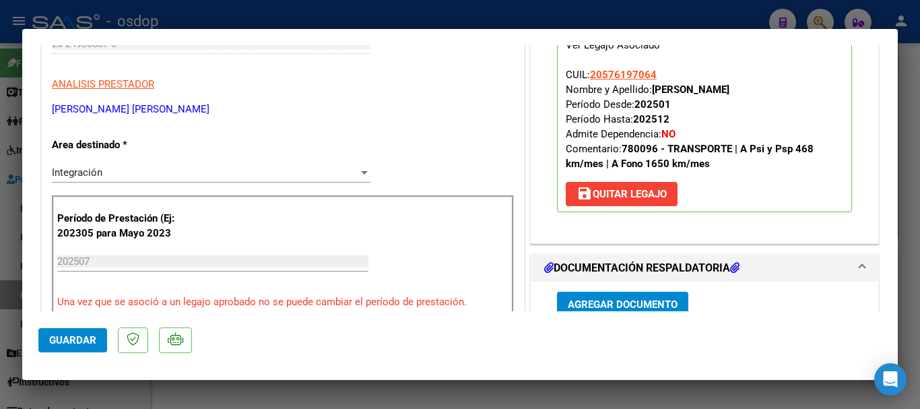
scroll to position [135, 0]
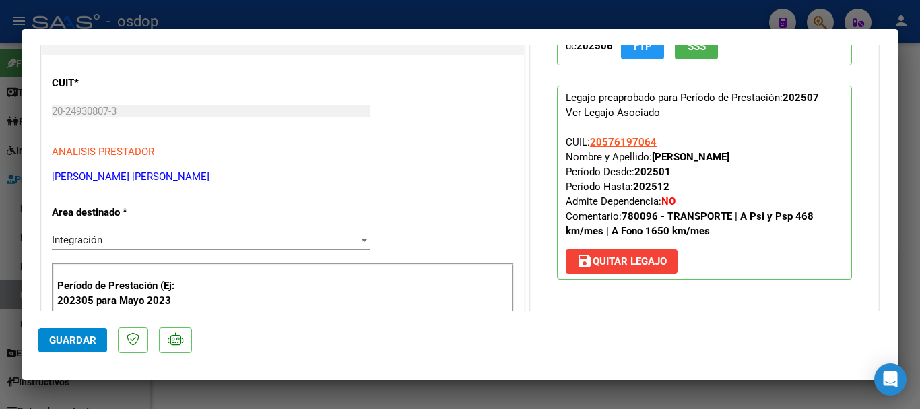
type input "$ 0,00"
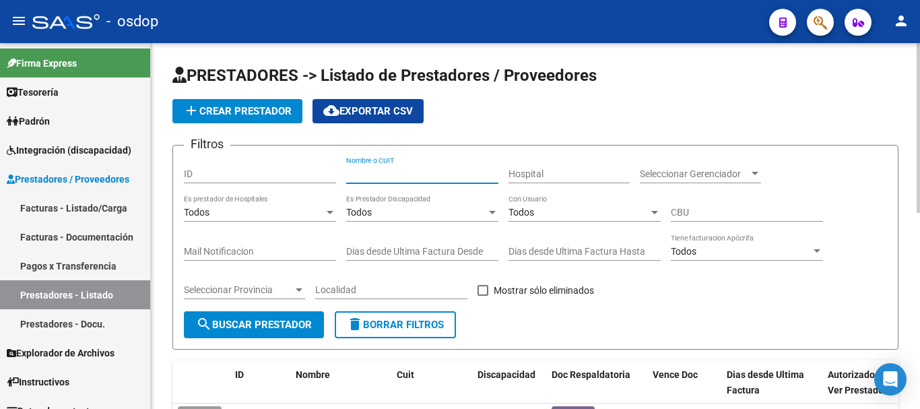
click at [426, 174] on input "Nombre o CUIT" at bounding box center [422, 173] width 152 height 11
type input "27258893811"
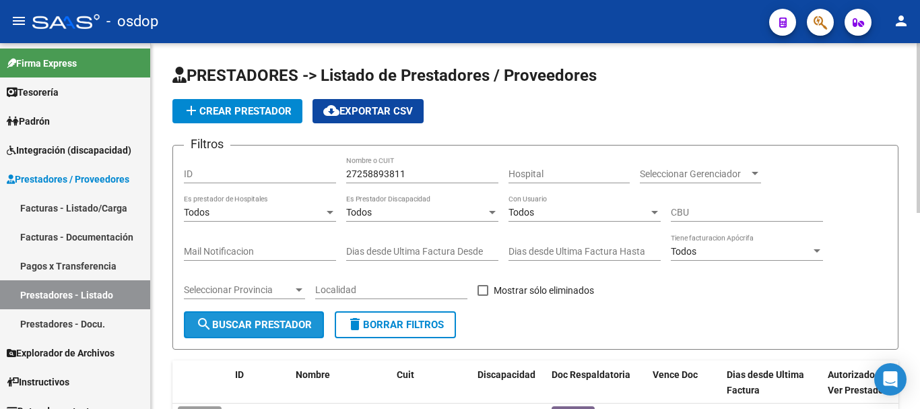
click at [285, 325] on span "search Buscar Prestador" at bounding box center [254, 325] width 116 height 12
click at [284, 325] on span "search Buscar Prestador" at bounding box center [254, 325] width 116 height 12
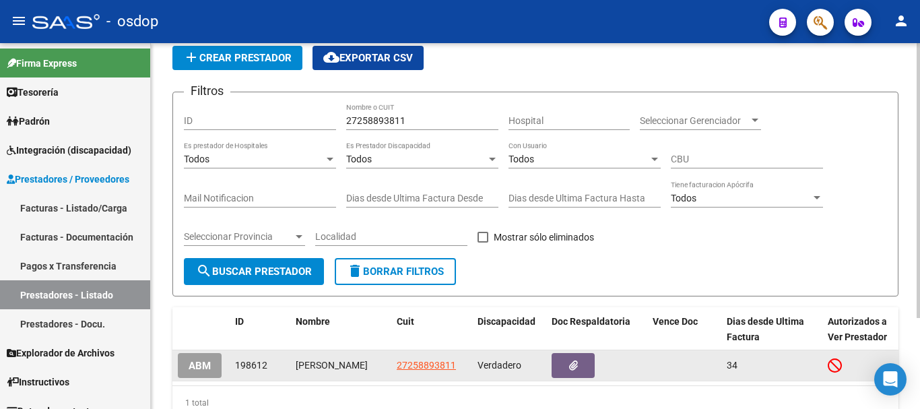
scroll to position [121, 0]
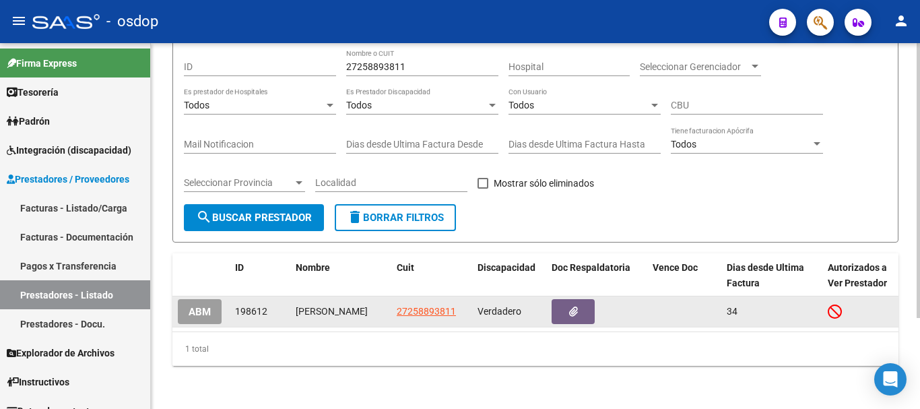
click at [396, 303] on datatable-body-cell "27258893811" at bounding box center [431, 311] width 81 height 30
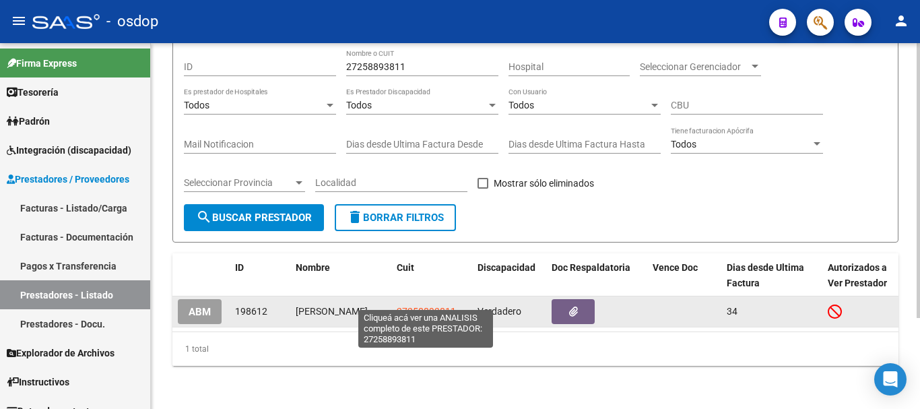
click at [403, 306] on span "27258893811" at bounding box center [426, 311] width 59 height 11
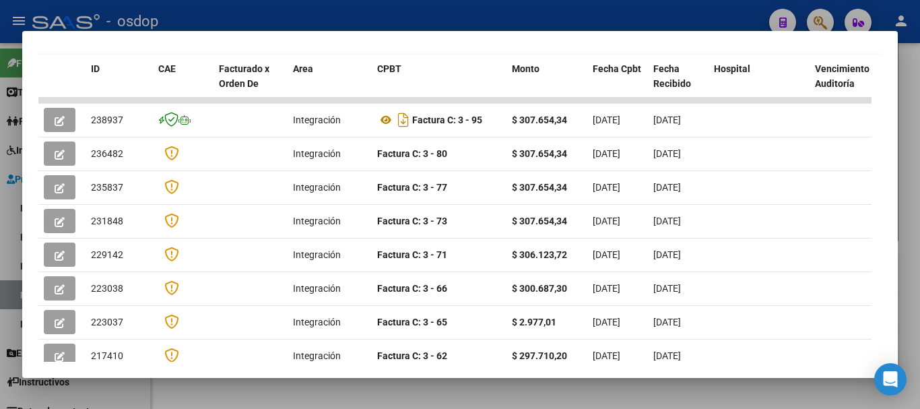
scroll to position [320, 0]
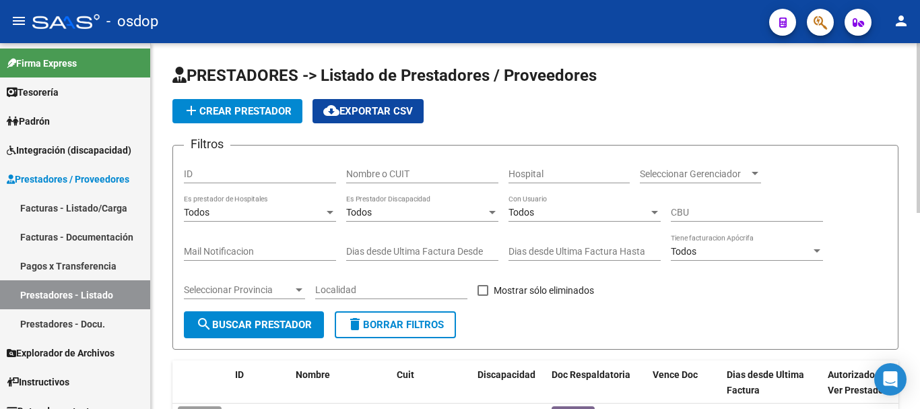
click at [416, 172] on input "Nombre o CUIT" at bounding box center [422, 173] width 152 height 11
type input "27258893811"
click at [294, 331] on button "search Buscar Prestador" at bounding box center [254, 324] width 140 height 27
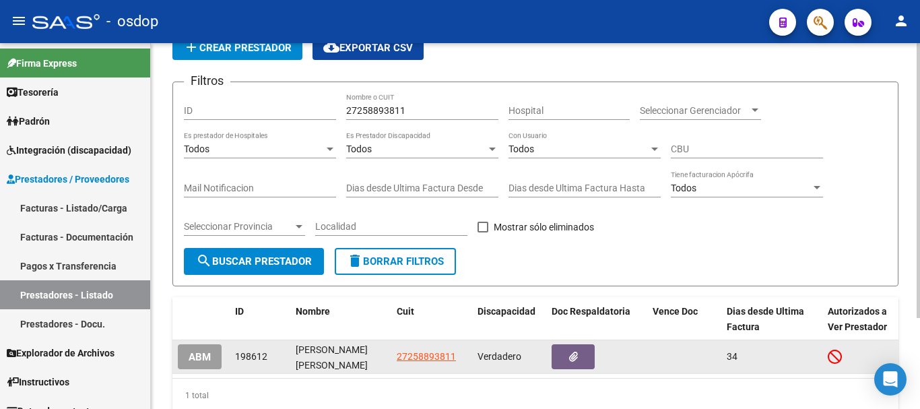
scroll to position [121, 0]
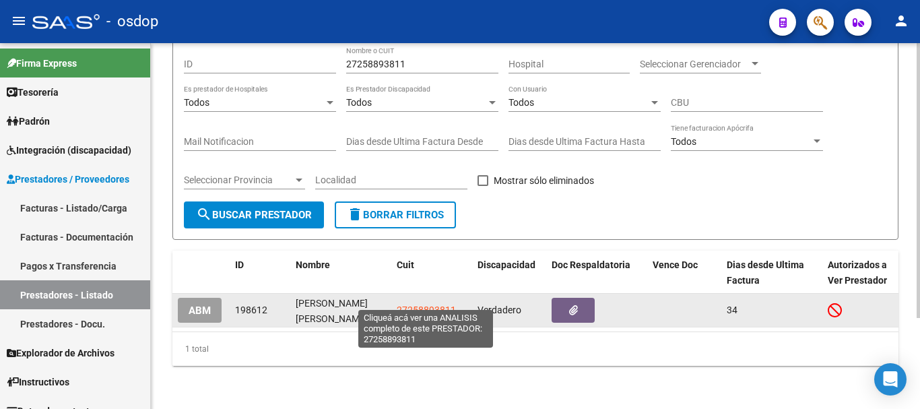
click at [415, 304] on span "27258893811" at bounding box center [426, 309] width 59 height 11
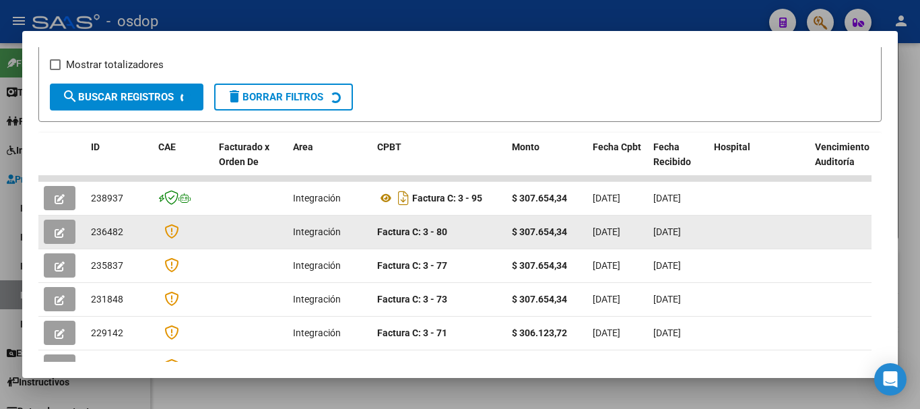
scroll to position [253, 0]
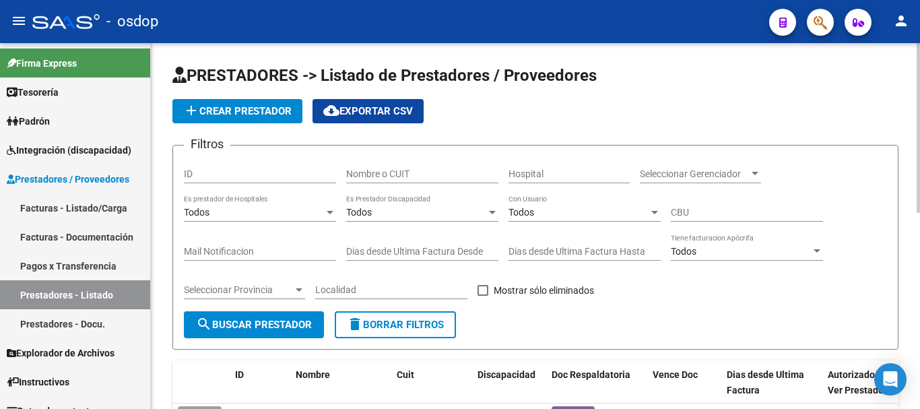
click at [407, 172] on input "Nombre o CUIT" at bounding box center [422, 173] width 152 height 11
click at [376, 173] on input "Nombre o CUIT" at bounding box center [422, 173] width 152 height 11
type input "30716946688"
click at [286, 331] on button "search Buscar Prestador" at bounding box center [254, 324] width 140 height 27
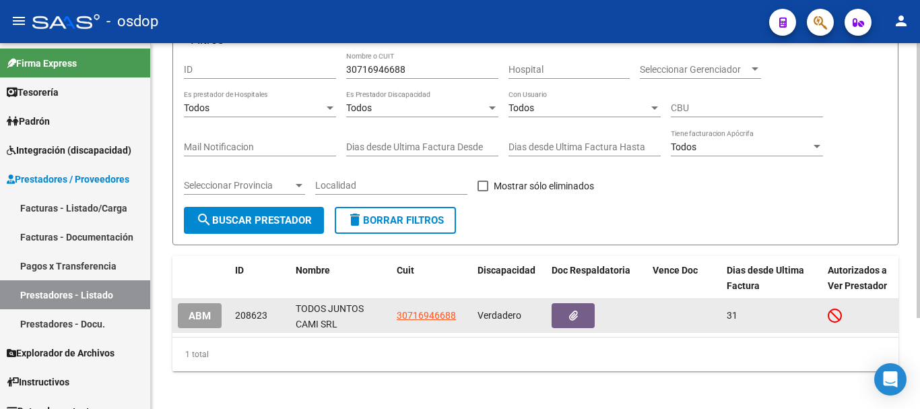
scroll to position [121, 0]
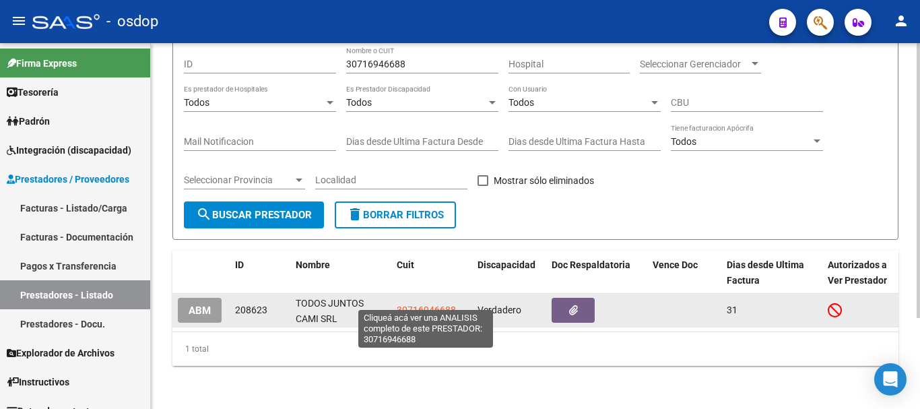
click at [420, 304] on span "30716946688" at bounding box center [426, 309] width 59 height 11
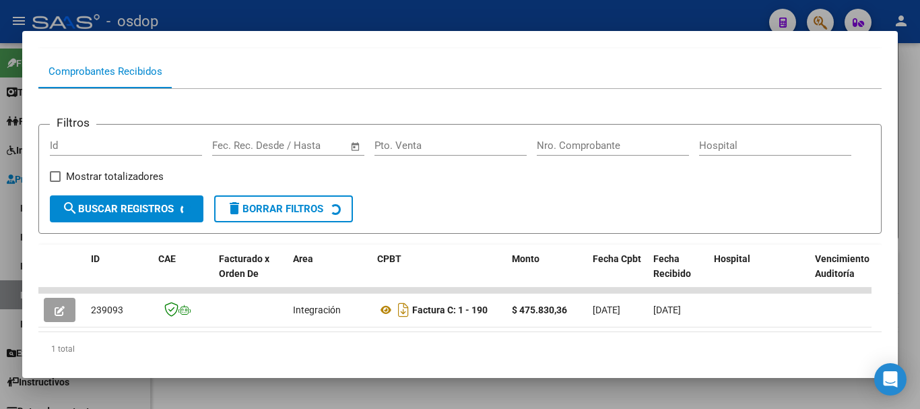
scroll to position [169, 0]
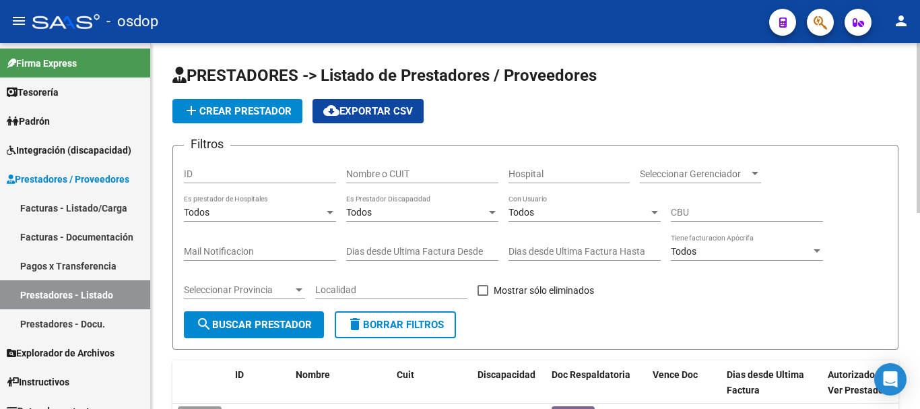
click at [379, 169] on input "Nombre o CUIT" at bounding box center [422, 173] width 152 height 11
type input "27354391827"
click at [288, 331] on button "search Buscar Prestador" at bounding box center [254, 324] width 140 height 27
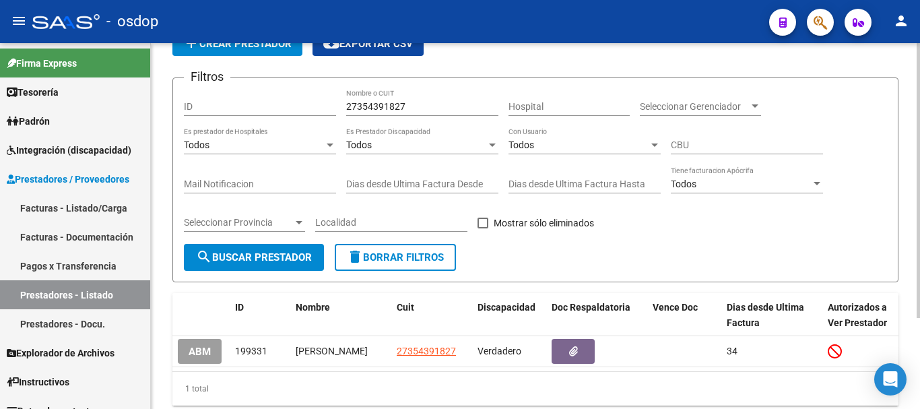
scroll to position [121, 0]
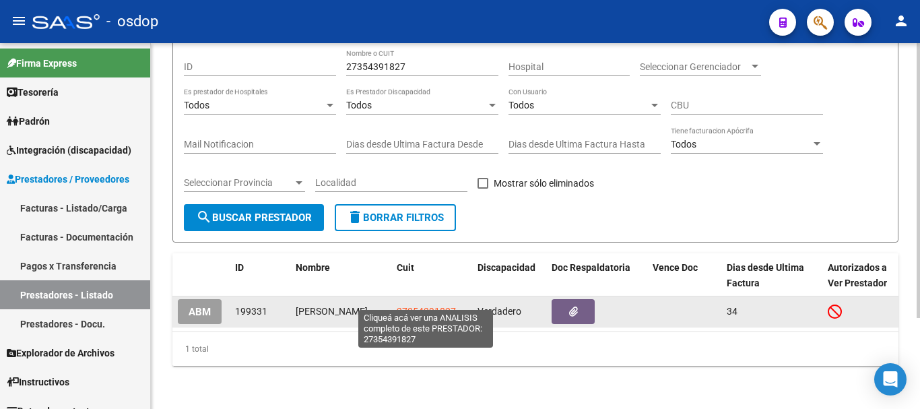
click at [430, 306] on span "27354391827" at bounding box center [426, 311] width 59 height 11
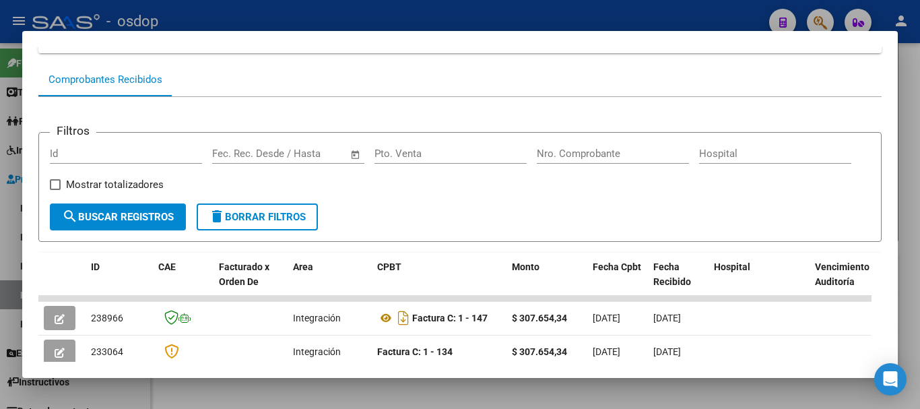
scroll to position [202, 0]
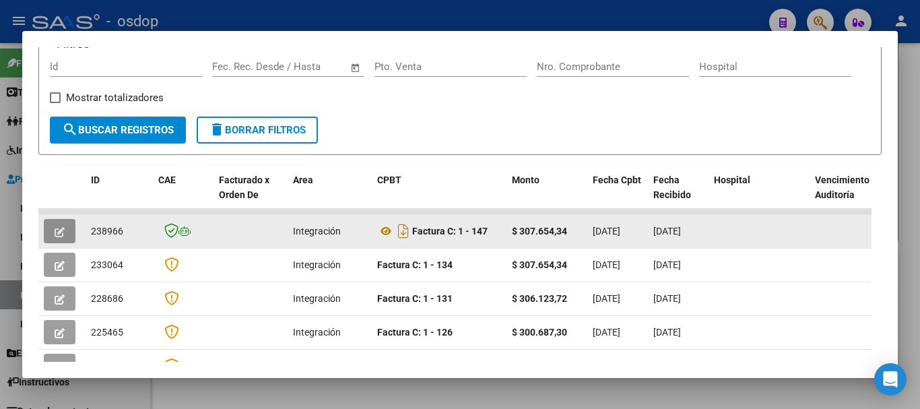
click at [57, 237] on icon "button" at bounding box center [60, 232] width 10 height 10
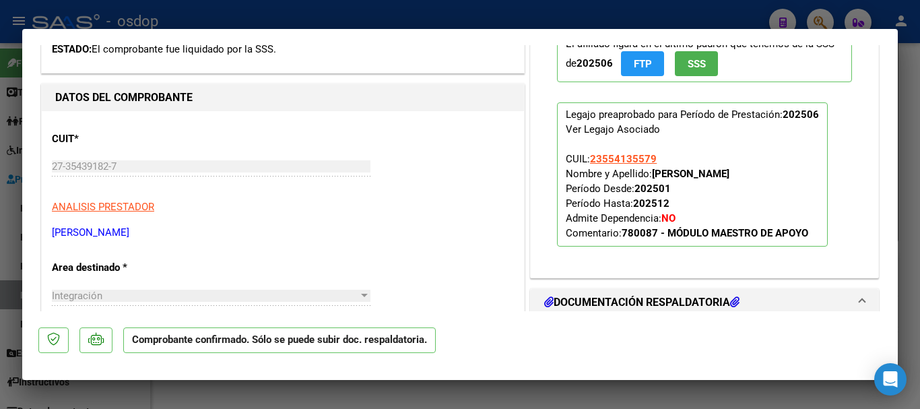
scroll to position [404, 0]
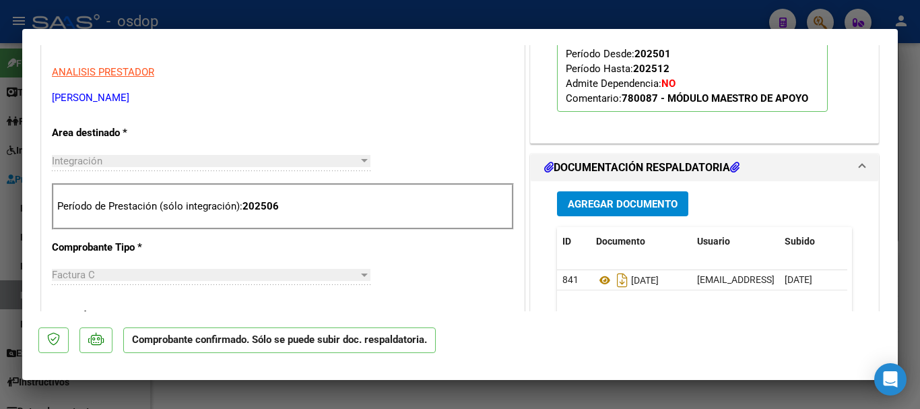
type input "$ 0,00"
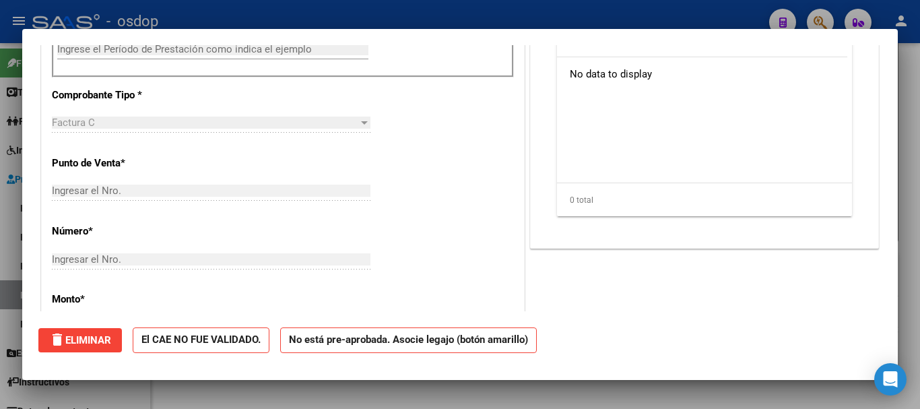
scroll to position [0, 0]
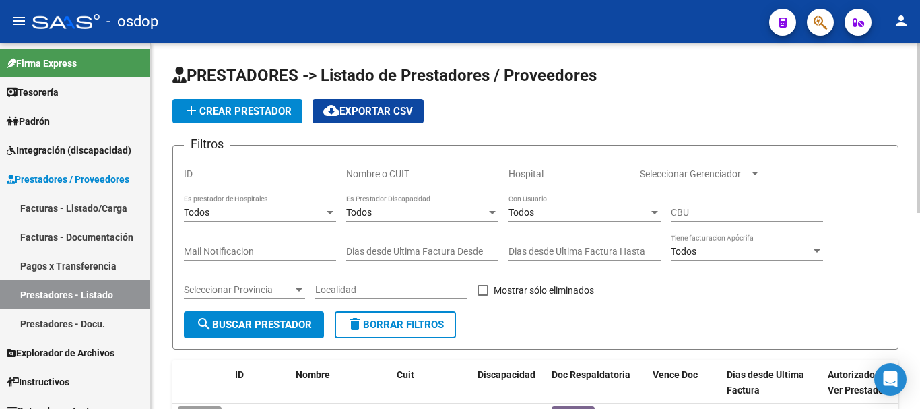
click at [387, 166] on div "Nombre o CUIT" at bounding box center [422, 169] width 152 height 27
type input "27332146543"
click at [267, 328] on span "search Buscar Prestador" at bounding box center [254, 325] width 116 height 12
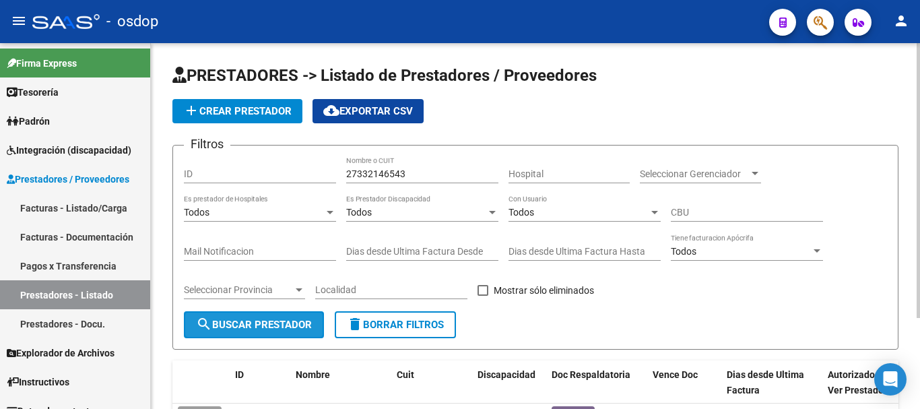
click at [268, 327] on span "search Buscar Prestador" at bounding box center [254, 325] width 116 height 12
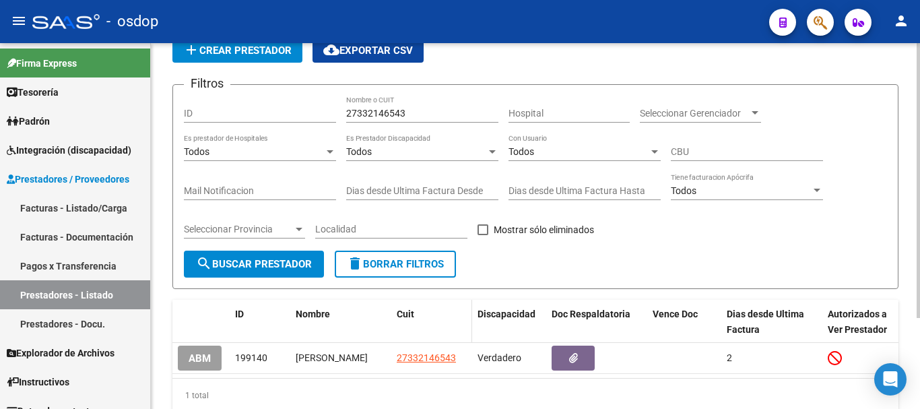
scroll to position [121, 0]
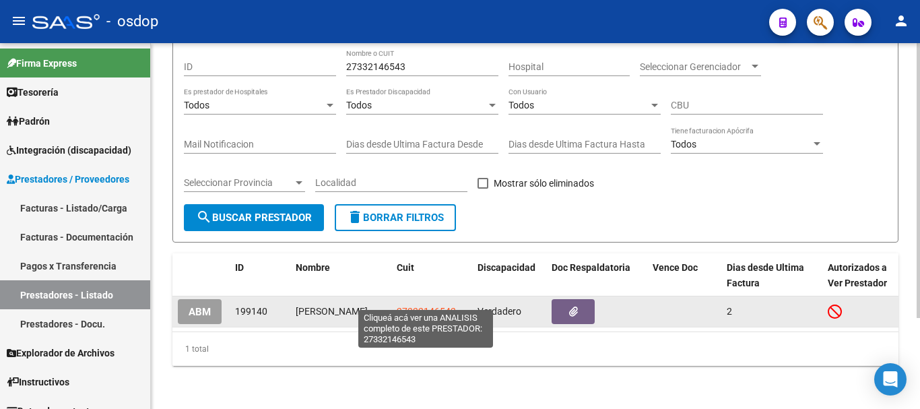
click at [436, 306] on span "27332146543" at bounding box center [426, 311] width 59 height 11
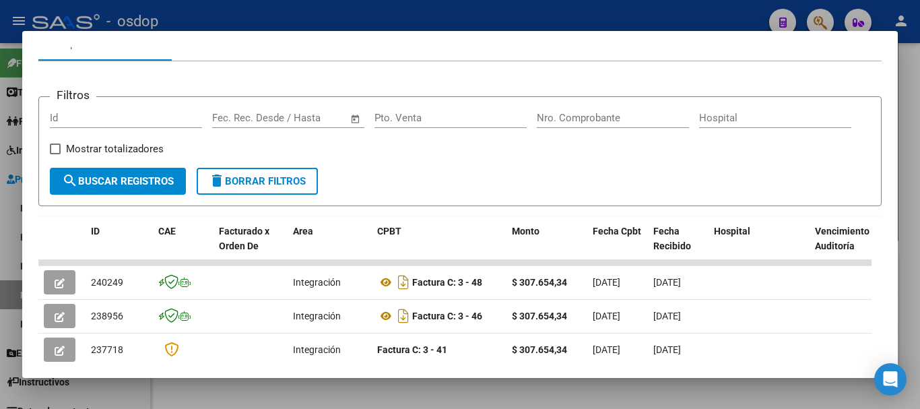
scroll to position [202, 0]
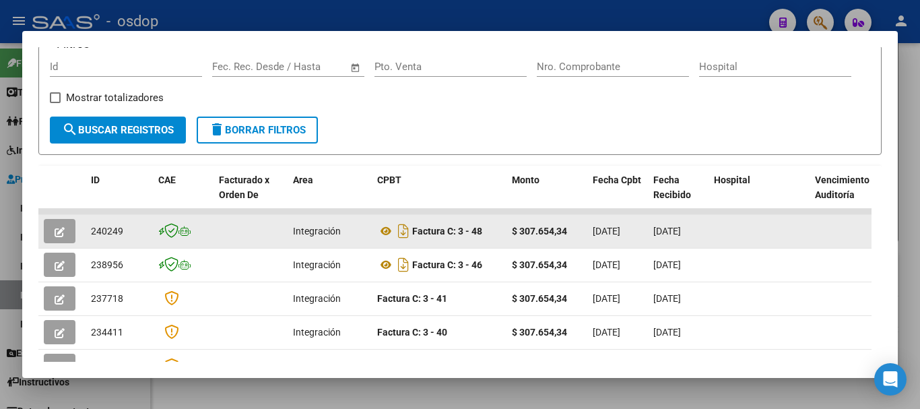
click at [62, 235] on icon "button" at bounding box center [60, 232] width 10 height 10
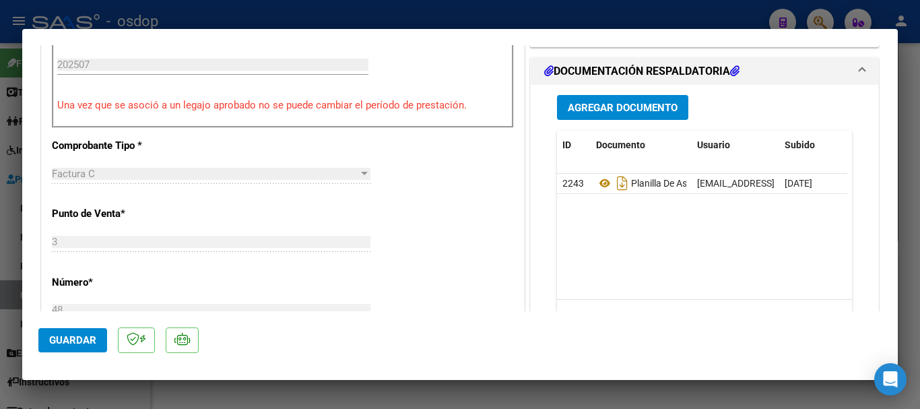
scroll to position [404, 0]
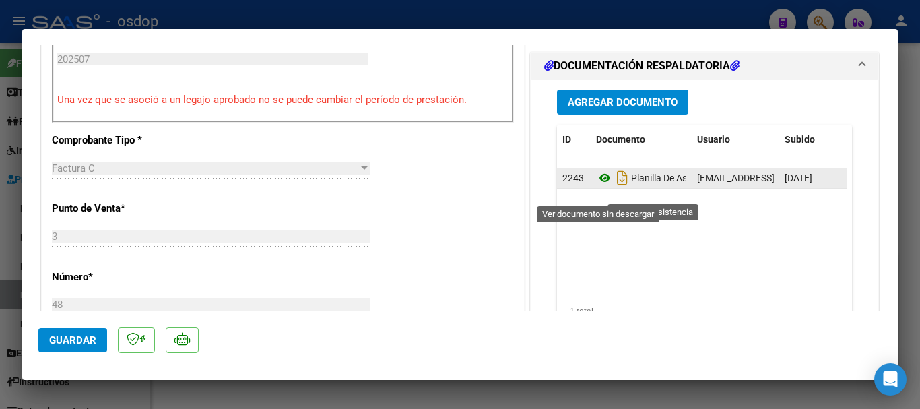
click at [596, 186] on icon at bounding box center [605, 178] width 18 height 16
click at [598, 186] on icon at bounding box center [605, 178] width 18 height 16
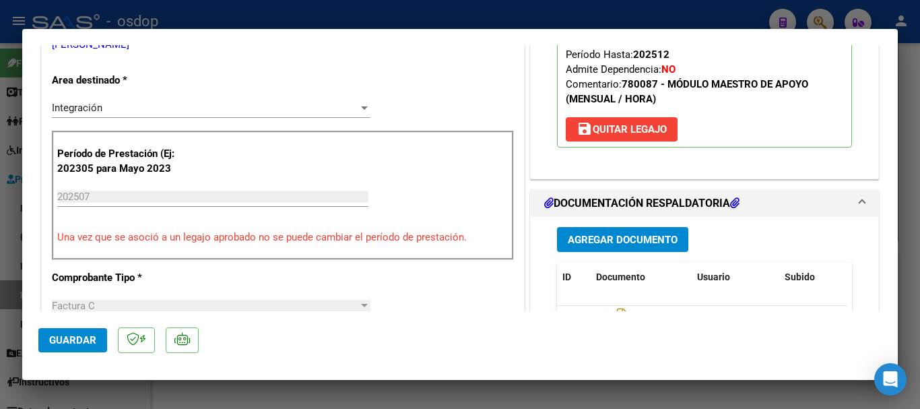
scroll to position [337, 0]
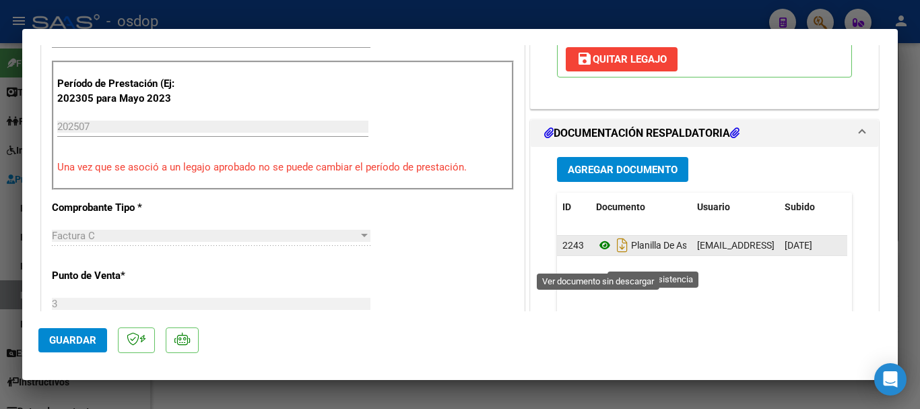
click at [596, 253] on icon at bounding box center [605, 245] width 18 height 16
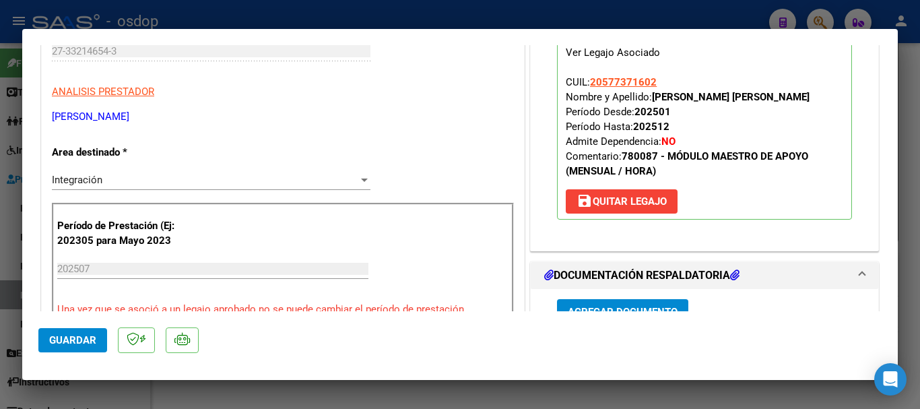
scroll to position [135, 0]
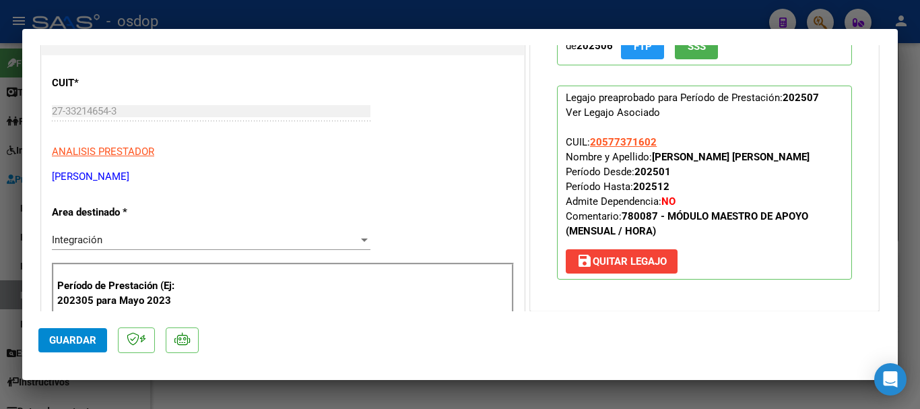
type input "$ 0,00"
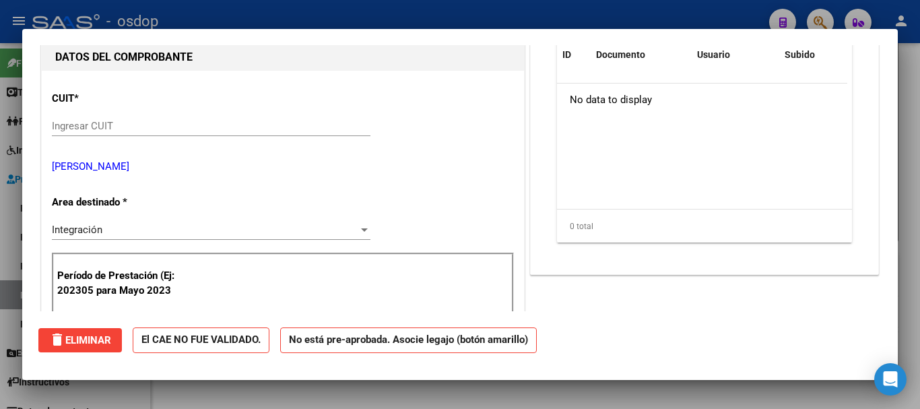
scroll to position [0, 0]
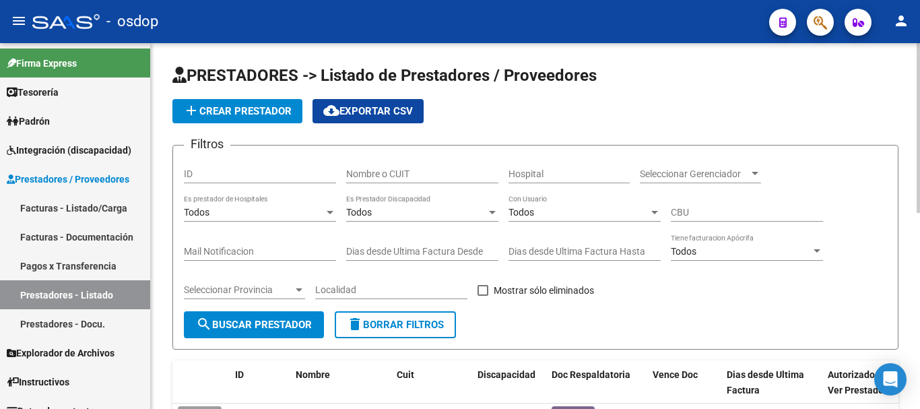
click at [357, 170] on input "Nombre o CUIT" at bounding box center [422, 173] width 152 height 11
type input "27342070510"
click at [293, 335] on button "search Buscar Prestador" at bounding box center [254, 324] width 140 height 27
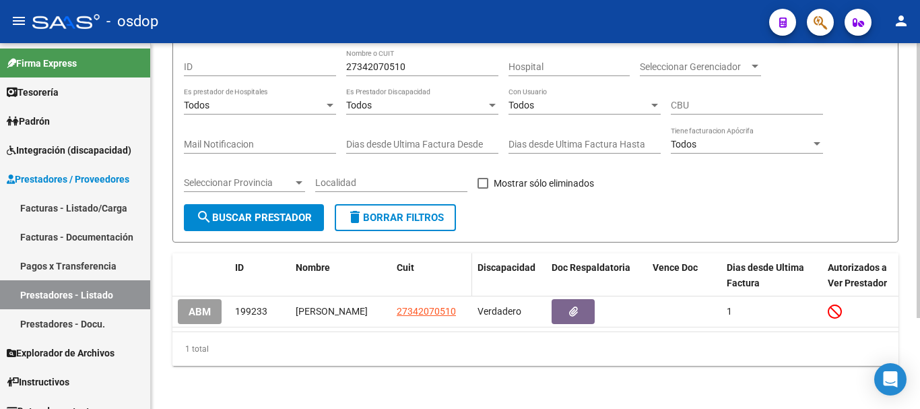
scroll to position [121, 0]
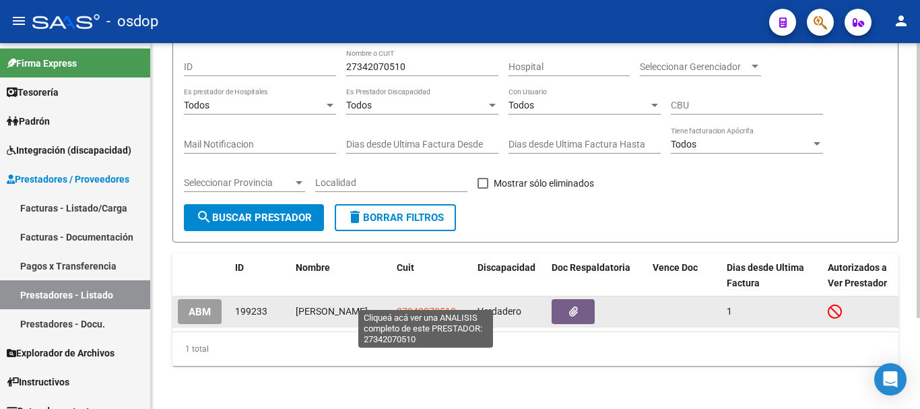
click at [415, 306] on span "27342070510" at bounding box center [426, 311] width 59 height 11
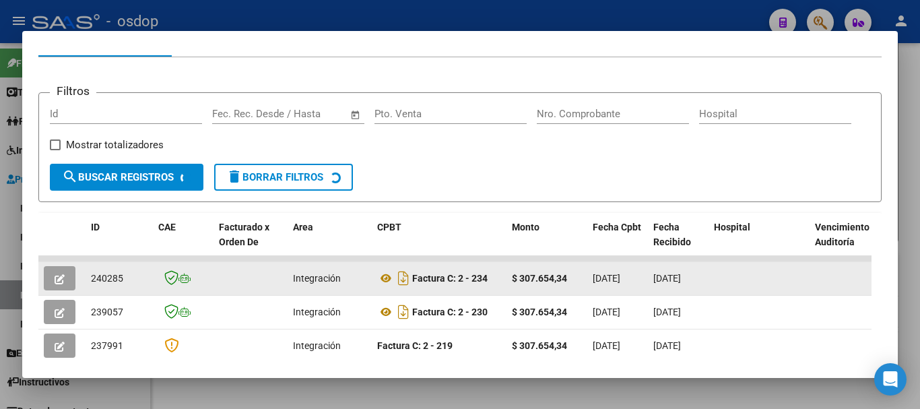
scroll to position [185, 0]
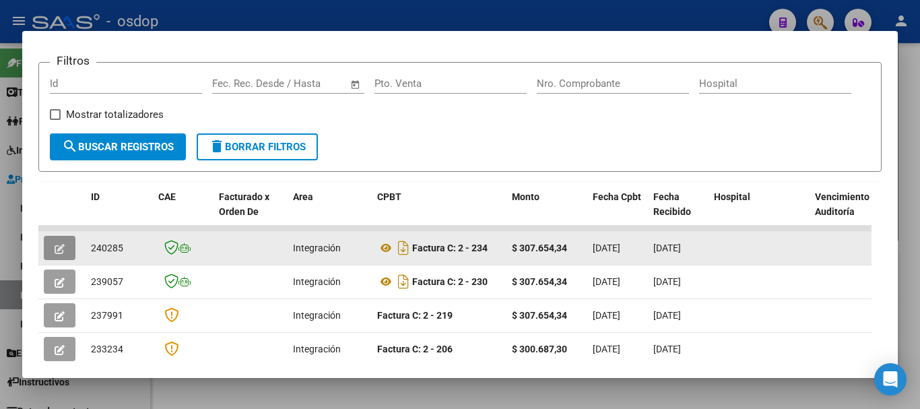
click at [61, 253] on icon "button" at bounding box center [60, 249] width 10 height 10
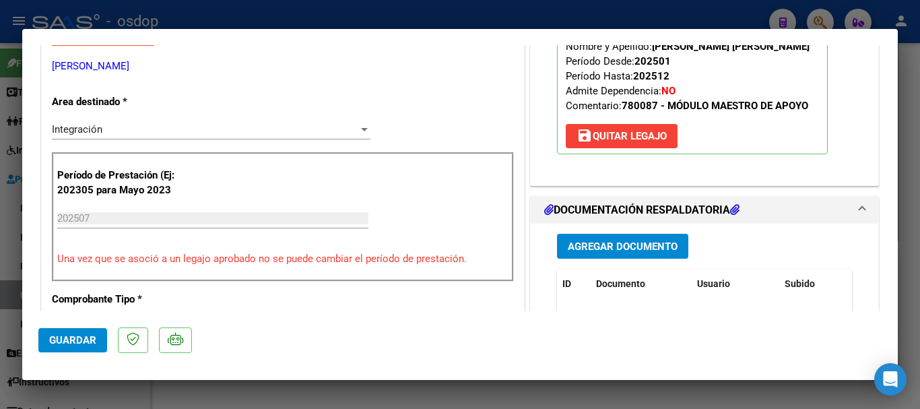
scroll to position [337, 0]
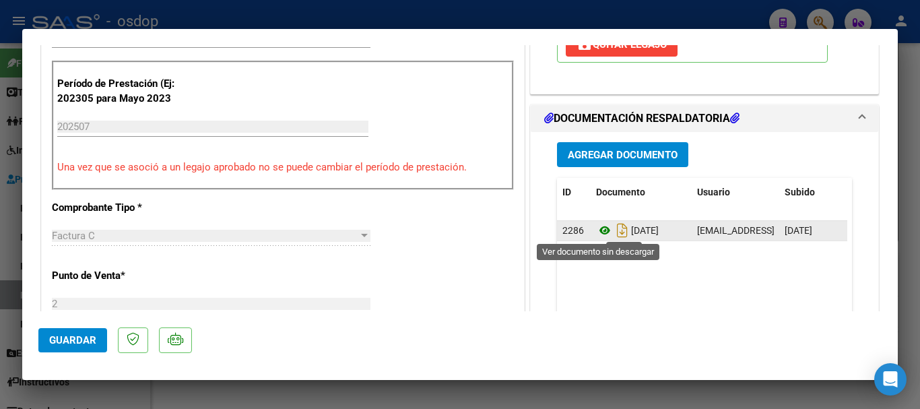
click at [597, 230] on icon at bounding box center [605, 230] width 18 height 16
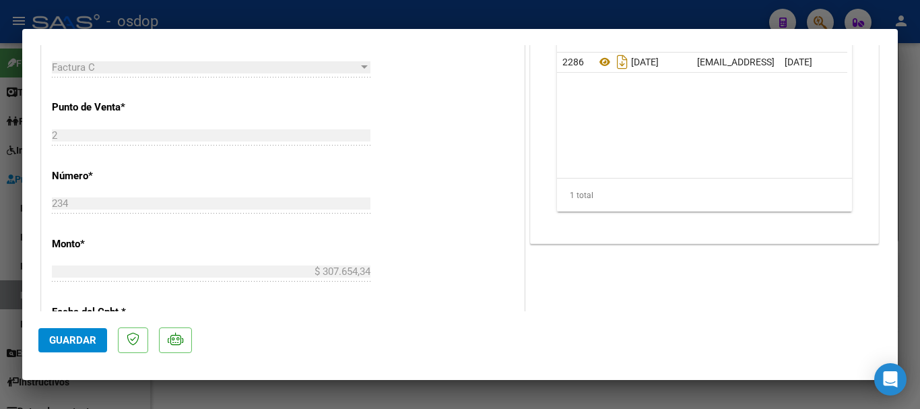
scroll to position [471, 0]
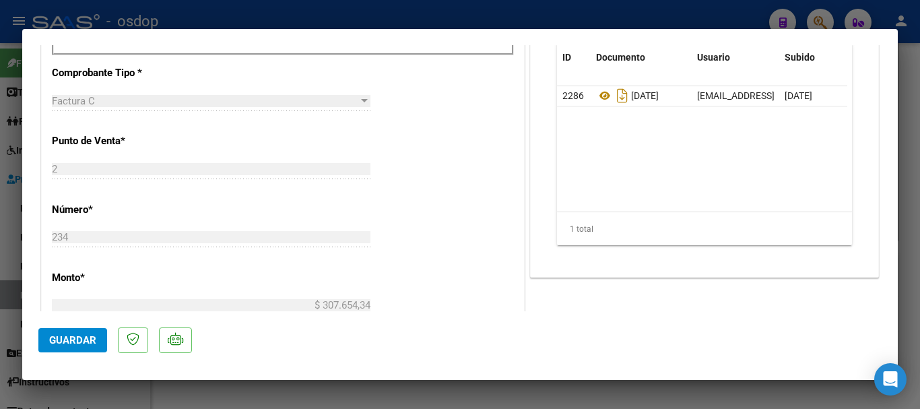
type input "$ 0,00"
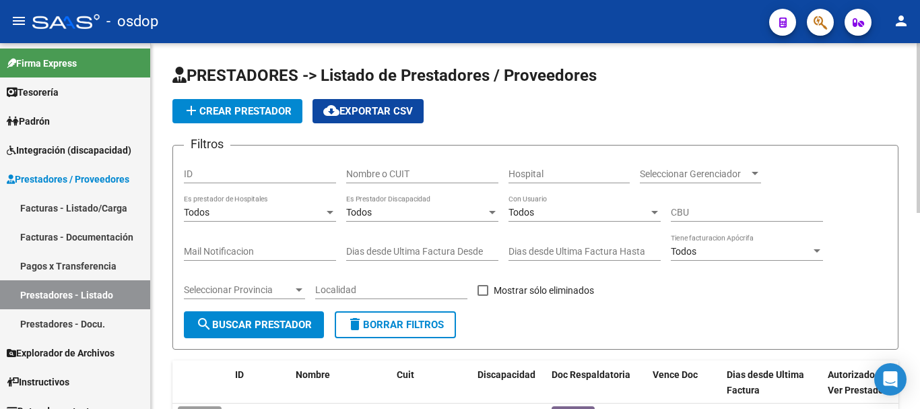
click at [370, 174] on input "Nombre o CUIT" at bounding box center [422, 173] width 152 height 11
type input "27330647065"
click at [251, 327] on span "search Buscar Prestador" at bounding box center [254, 325] width 116 height 12
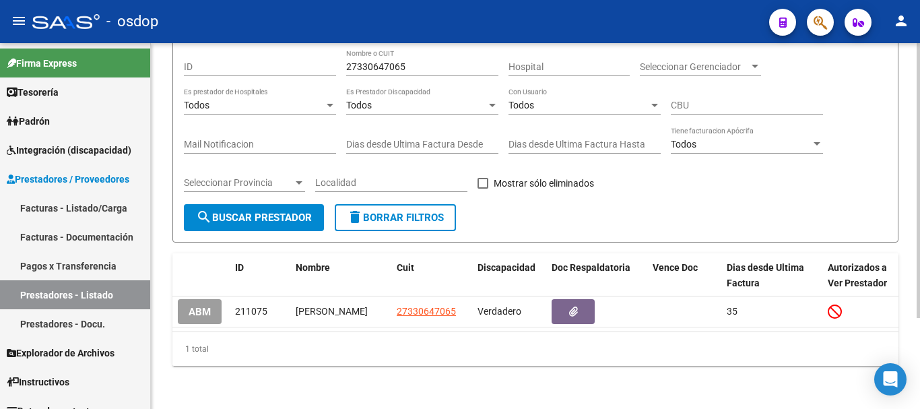
scroll to position [121, 0]
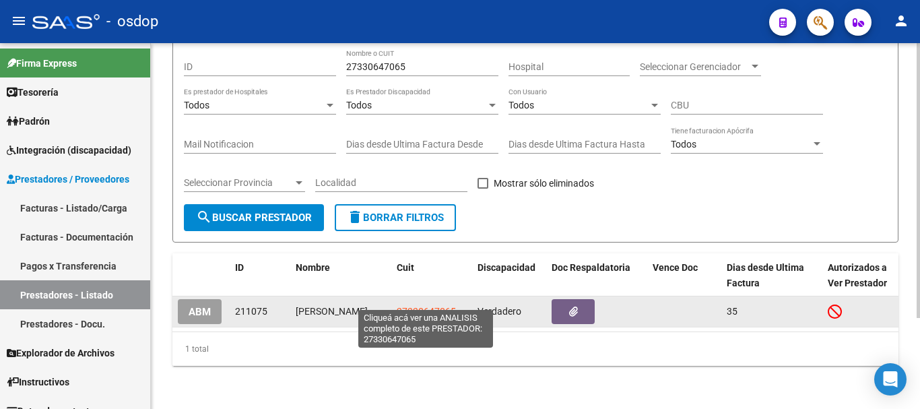
click at [429, 306] on span "27330647065" at bounding box center [426, 311] width 59 height 11
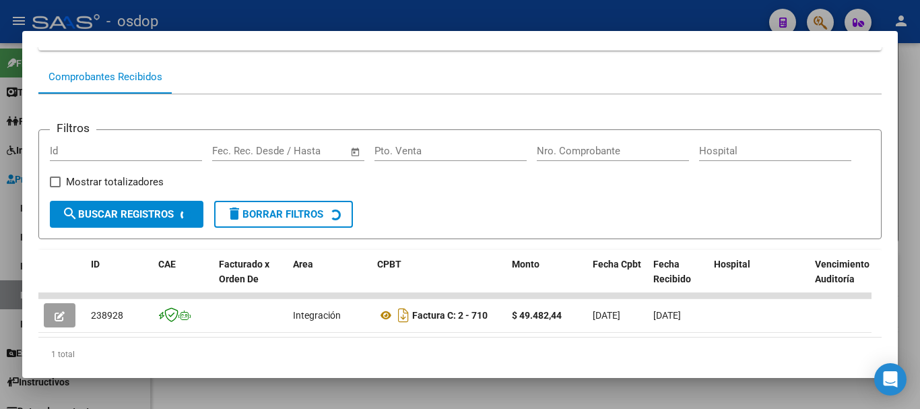
scroll to position [169, 0]
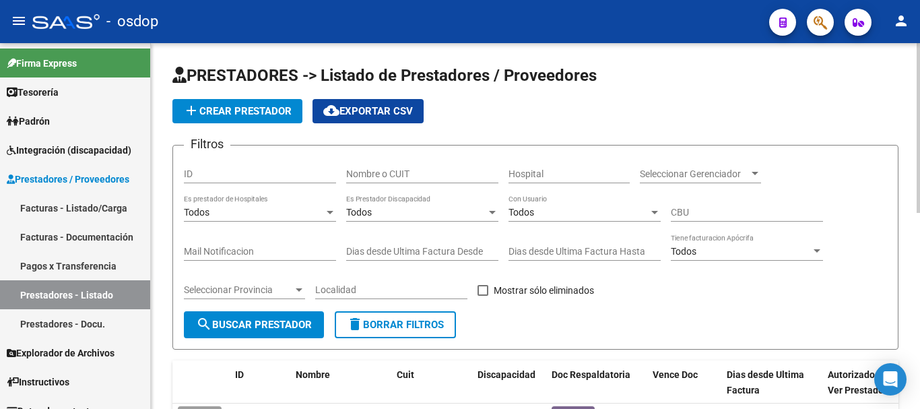
click at [420, 176] on input "Nombre o CUIT" at bounding box center [422, 173] width 152 height 11
type input "27378892975"
click at [284, 321] on span "search Buscar Prestador" at bounding box center [254, 325] width 116 height 12
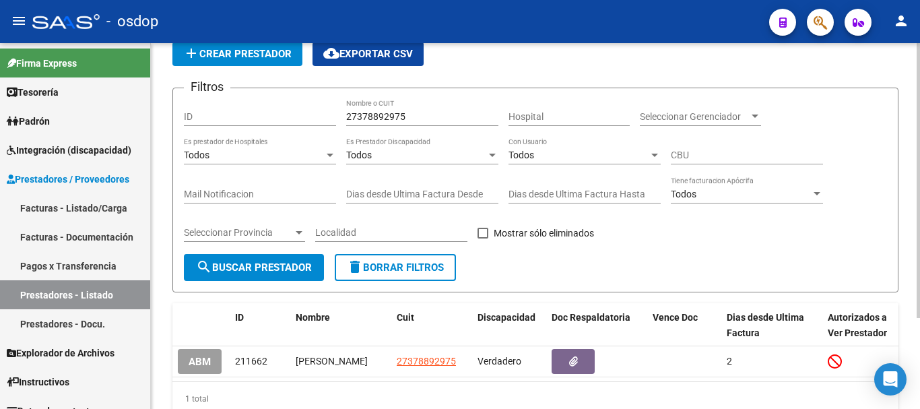
scroll to position [121, 0]
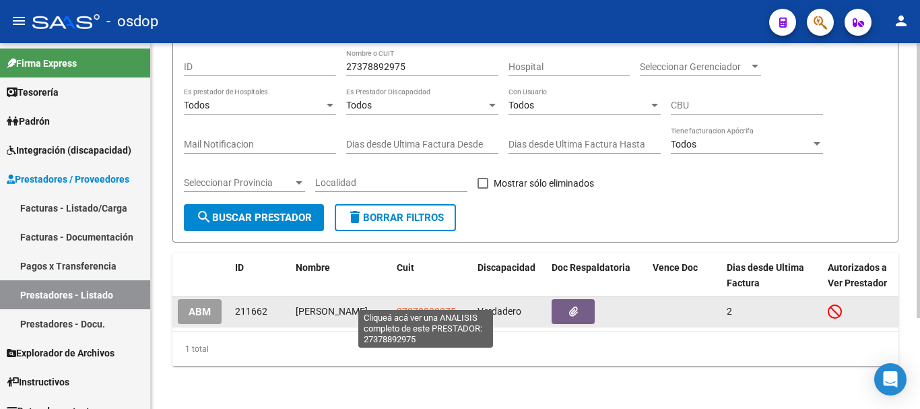
click at [432, 306] on span "27378892975" at bounding box center [426, 311] width 59 height 11
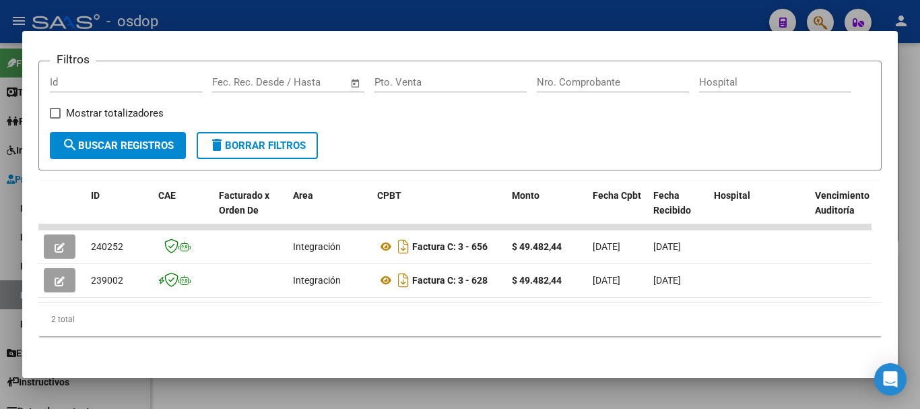
scroll to position [199, 0]
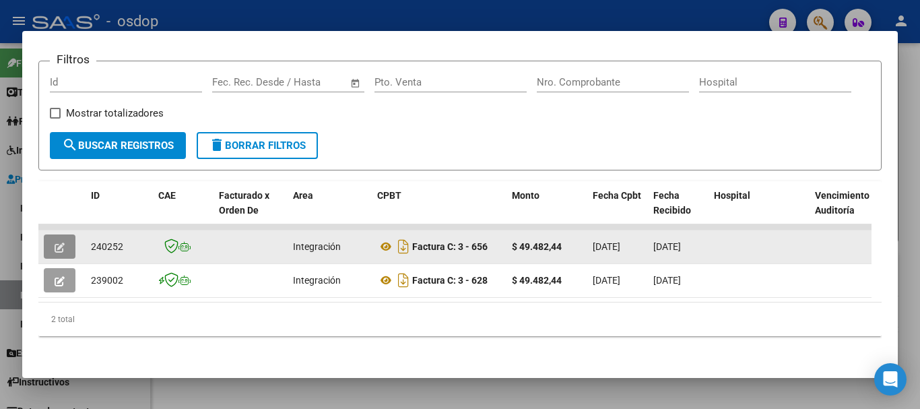
click at [61, 242] on icon "button" at bounding box center [60, 247] width 10 height 10
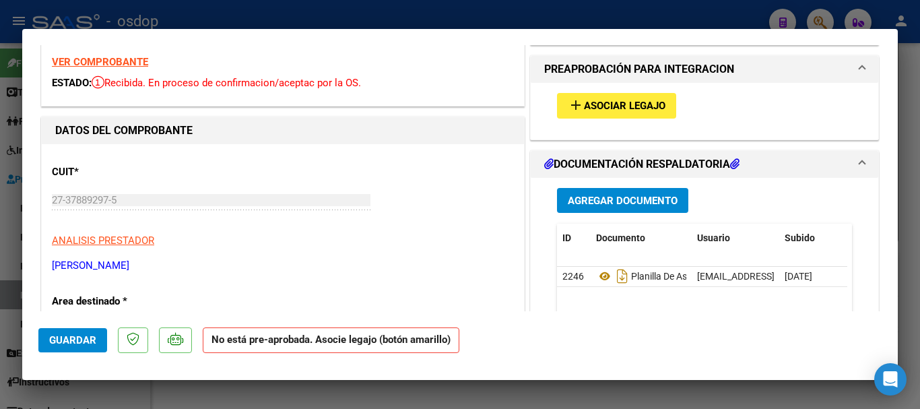
scroll to position [67, 0]
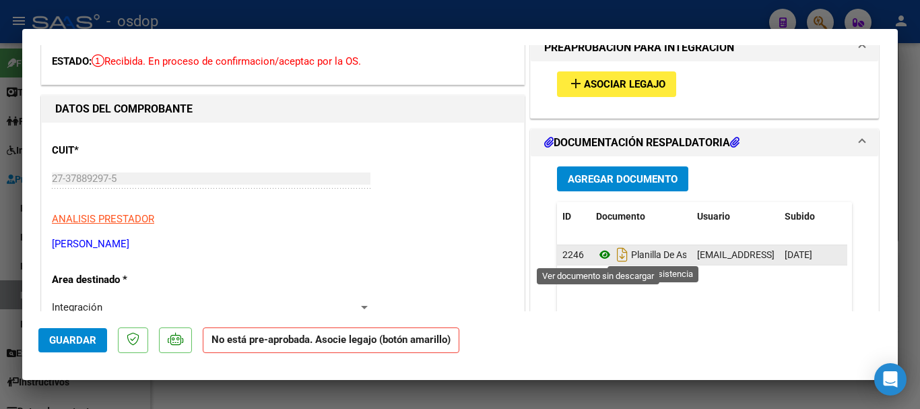
click at [597, 258] on icon at bounding box center [605, 255] width 18 height 16
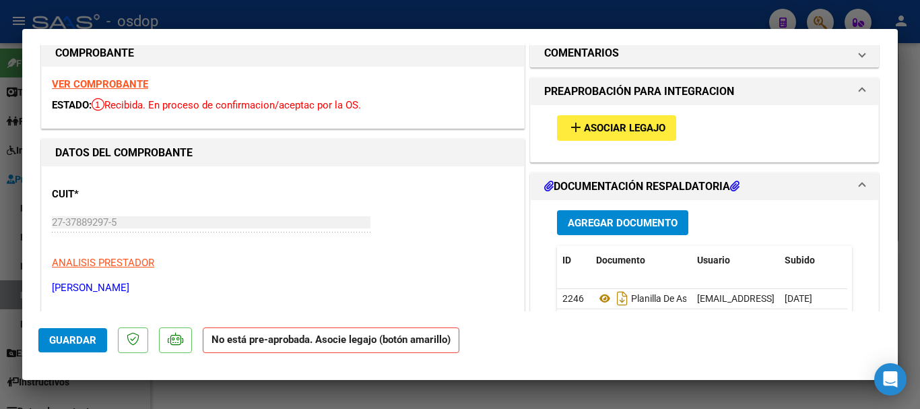
scroll to position [0, 0]
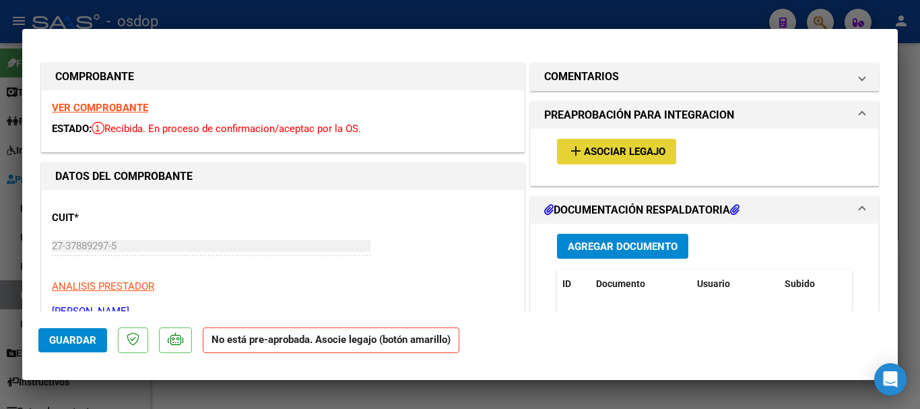
click at [589, 147] on span "Asociar Legajo" at bounding box center [624, 152] width 81 height 12
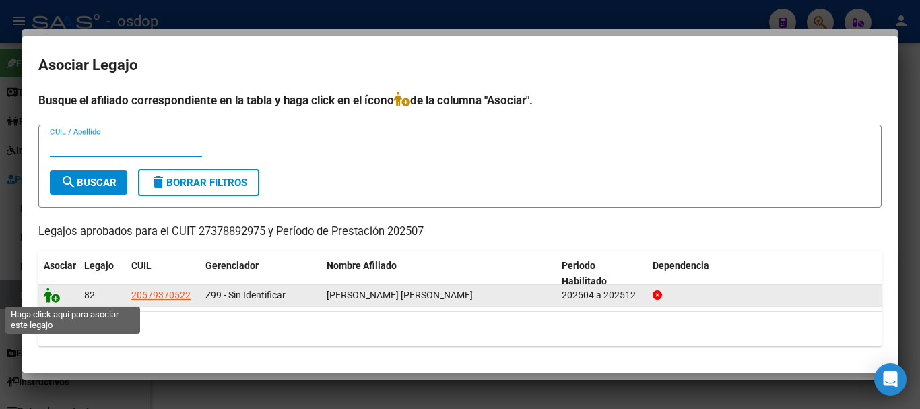
click at [50, 299] on icon at bounding box center [52, 295] width 16 height 15
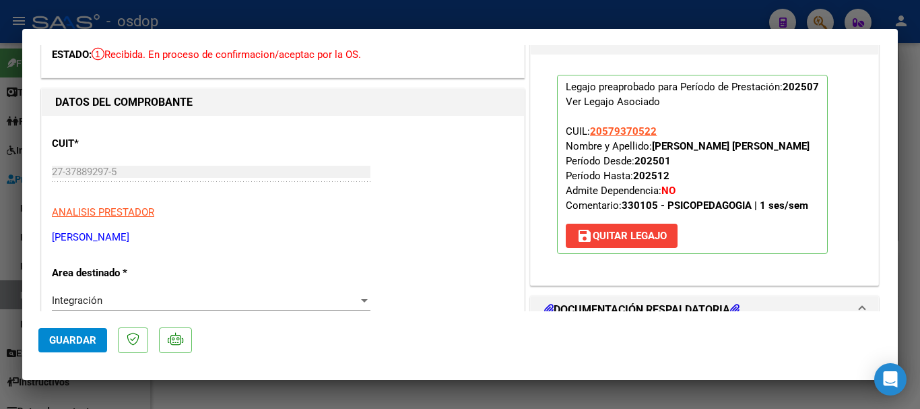
scroll to position [202, 0]
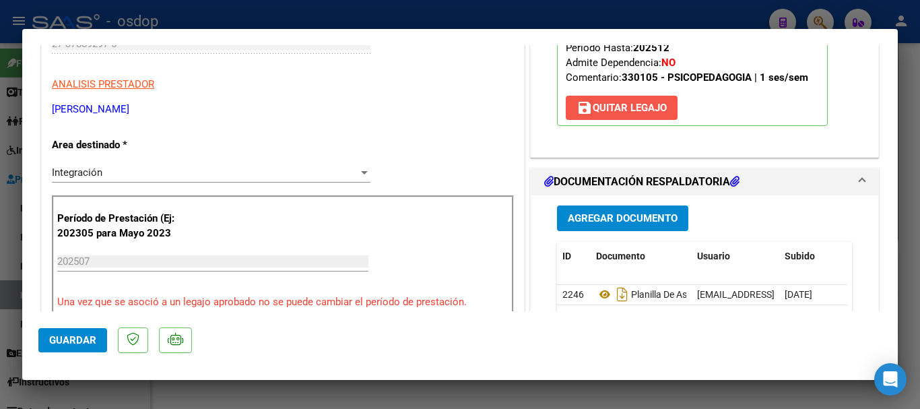
click at [605, 112] on span "save Quitar Legajo" at bounding box center [622, 108] width 90 height 12
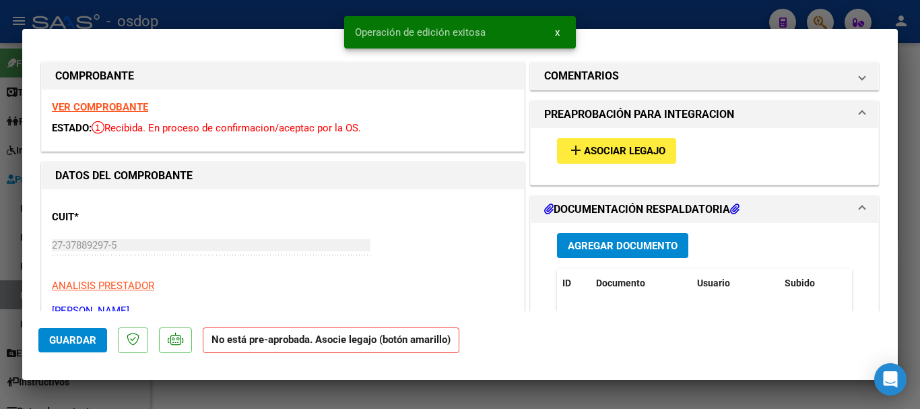
scroll to position [0, 0]
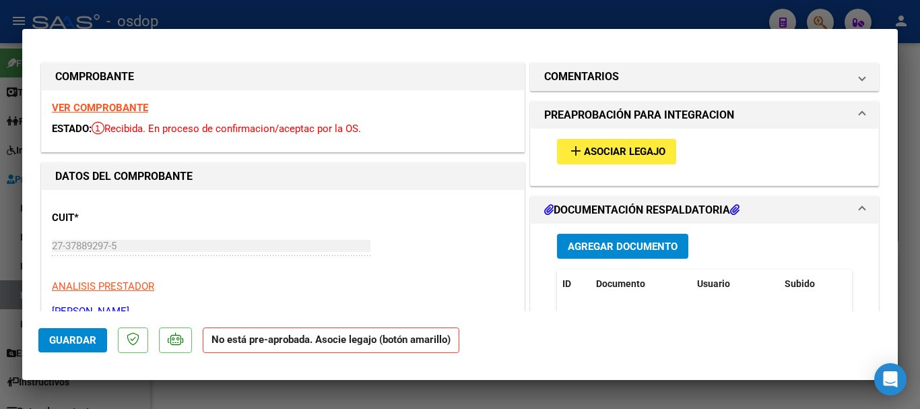
click at [605, 246] on span "Agregar Documento" at bounding box center [623, 246] width 110 height 12
click at [568, 145] on mat-icon "add" at bounding box center [576, 151] width 16 height 16
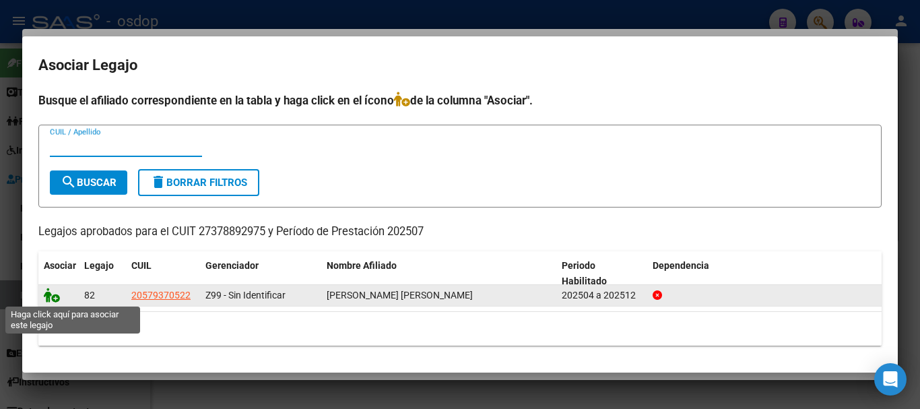
click at [51, 296] on icon at bounding box center [52, 295] width 16 height 15
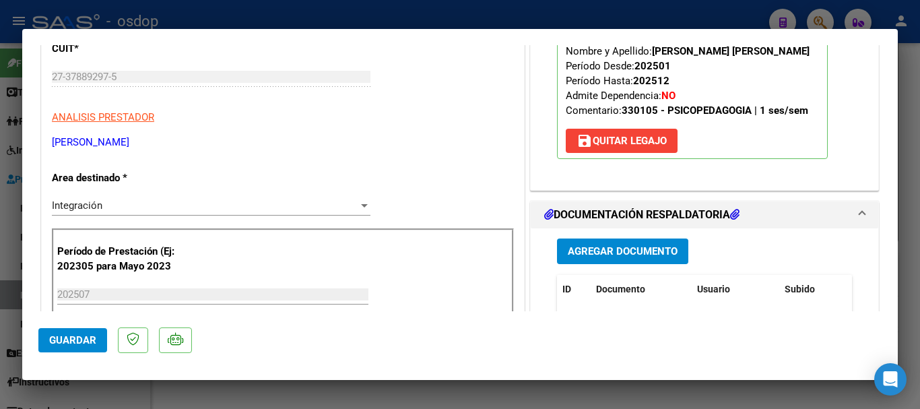
scroll to position [202, 0]
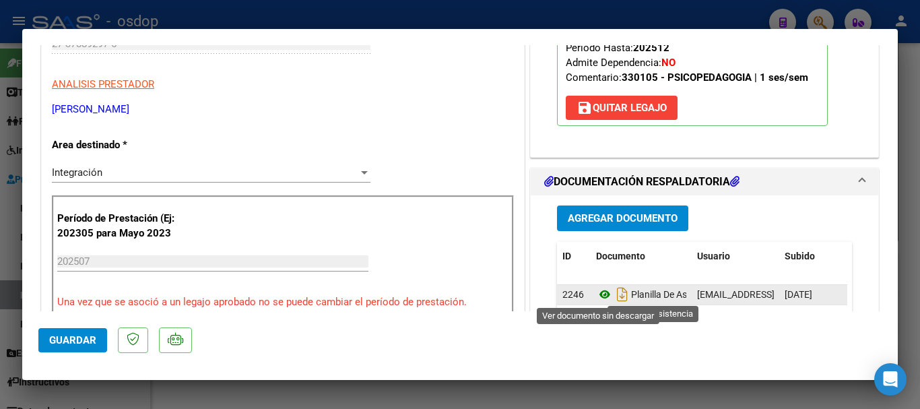
click at [597, 292] on icon at bounding box center [605, 294] width 18 height 16
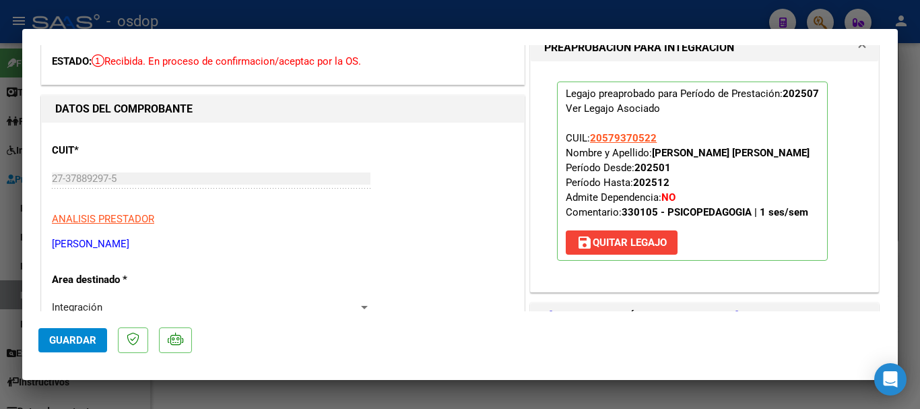
scroll to position [0, 0]
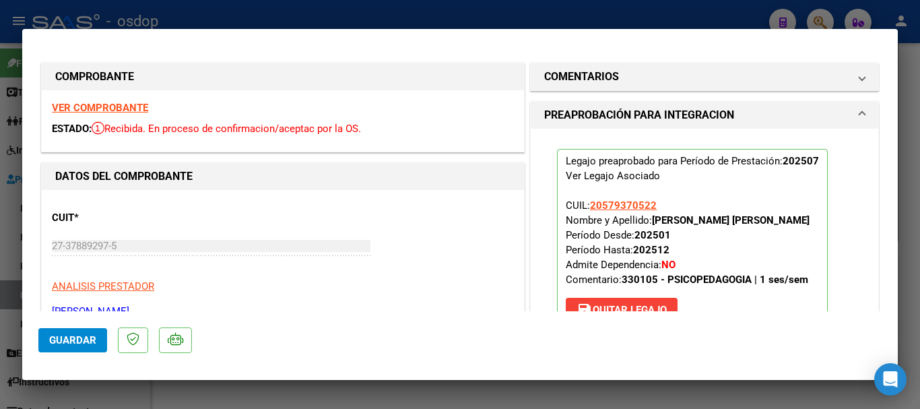
type input "$ 0,00"
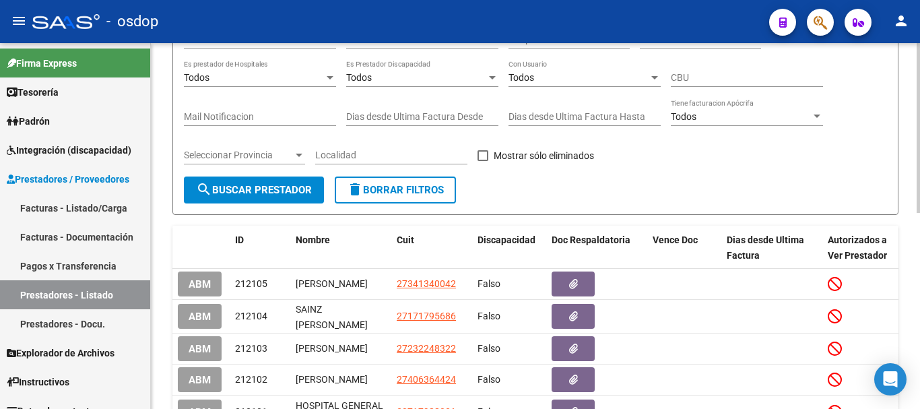
scroll to position [67, 0]
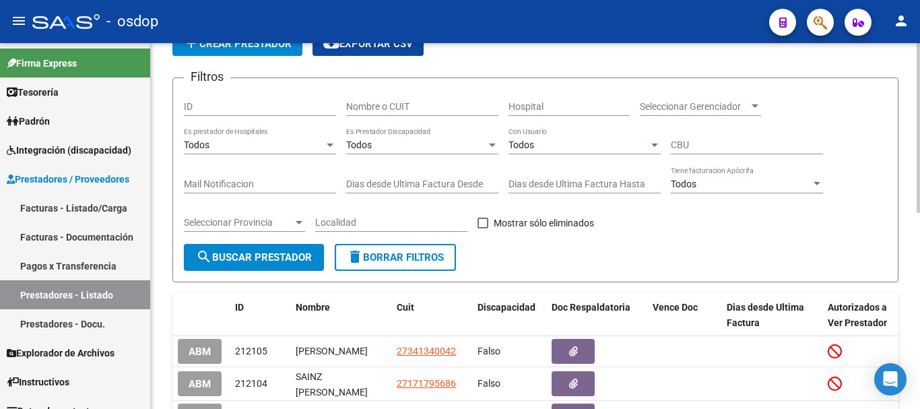
click at [389, 106] on input "Nombre o CUIT" at bounding box center [422, 106] width 152 height 11
type input "27250520889"
click at [277, 260] on span "search Buscar Prestador" at bounding box center [254, 257] width 116 height 12
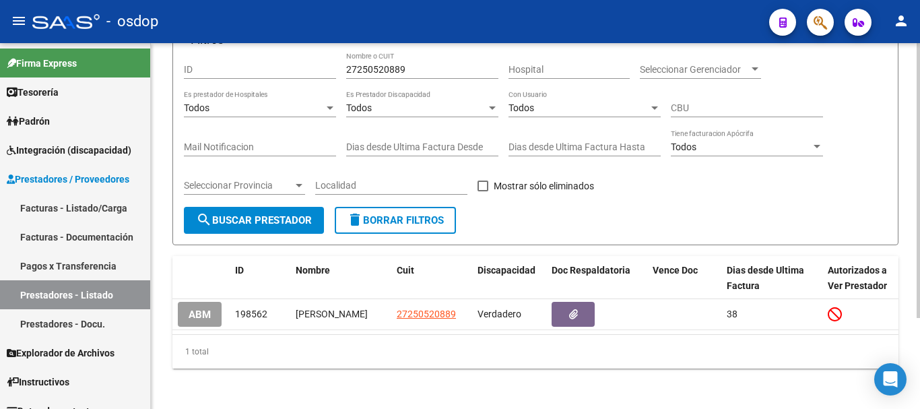
scroll to position [121, 0]
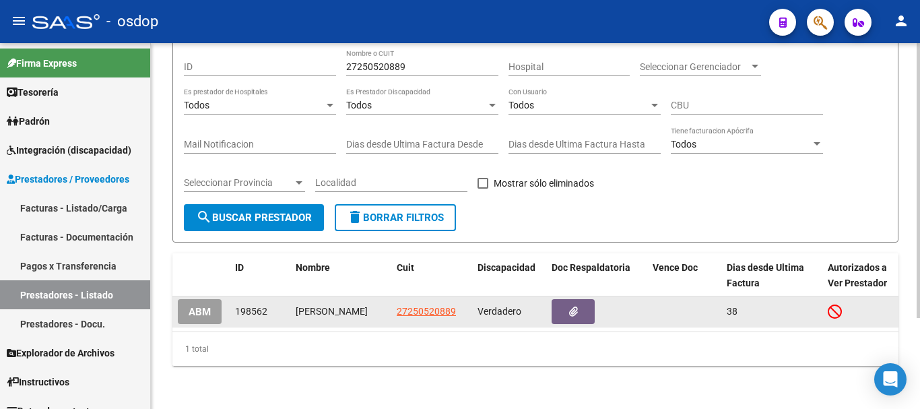
click at [417, 305] on app-link-go-to "27250520889" at bounding box center [426, 311] width 59 height 15
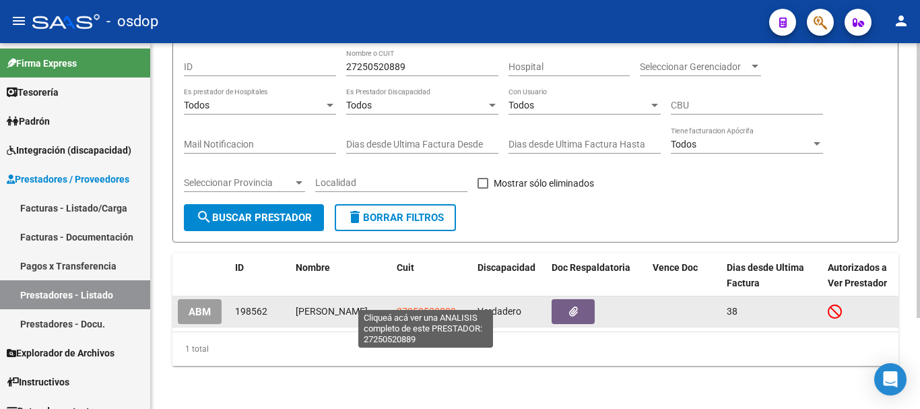
click at [416, 306] on span "27250520889" at bounding box center [426, 311] width 59 height 11
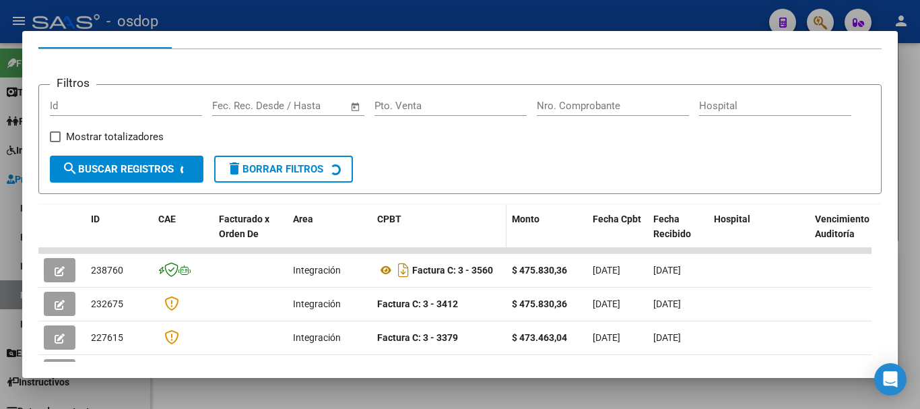
scroll to position [185, 0]
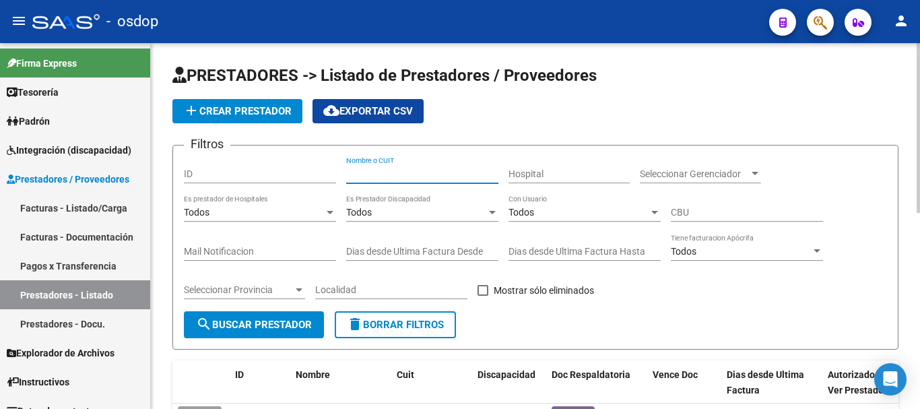
click at [385, 177] on input "Nombre o CUIT" at bounding box center [422, 173] width 152 height 11
type input "27396339698"
click at [284, 321] on span "search Buscar Prestador" at bounding box center [254, 325] width 116 height 12
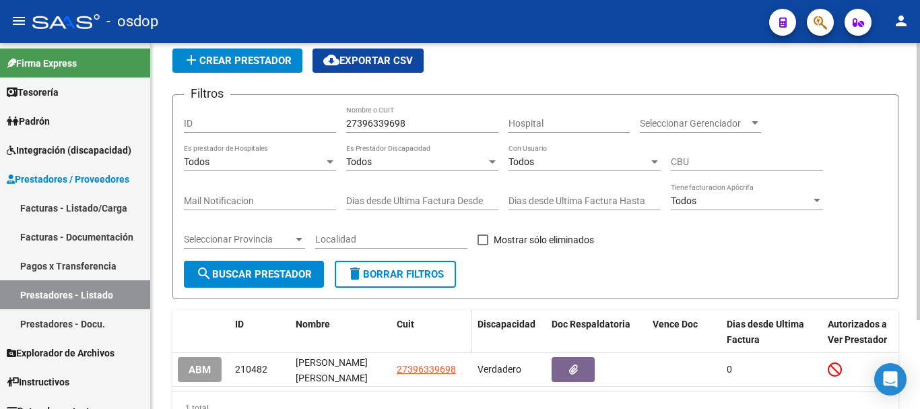
scroll to position [118, 0]
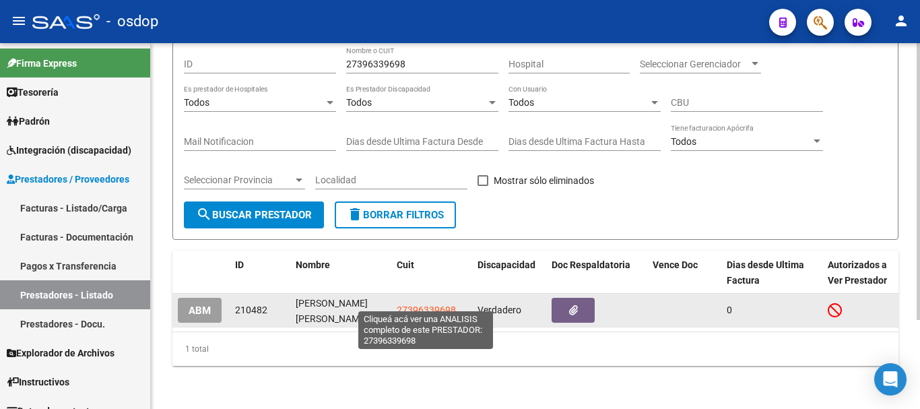
click at [430, 304] on span "27396339698" at bounding box center [426, 309] width 59 height 11
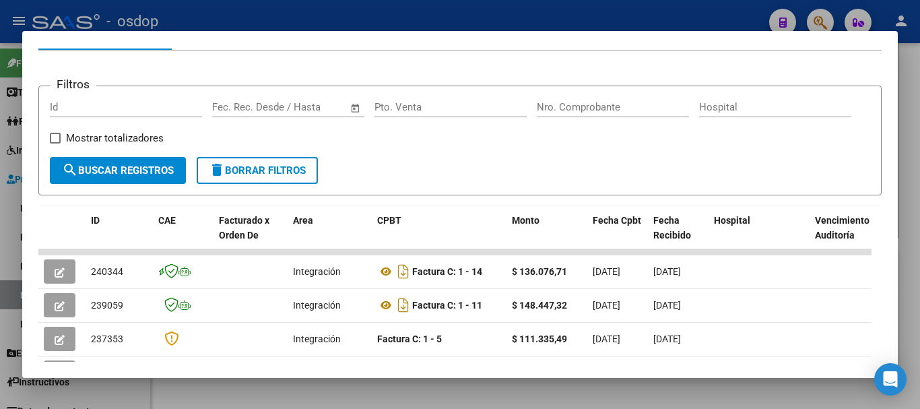
scroll to position [185, 0]
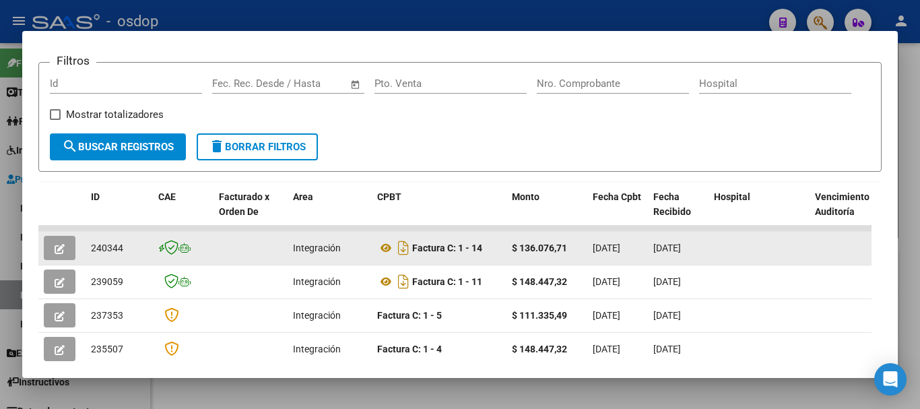
click at [55, 254] on icon "button" at bounding box center [60, 249] width 10 height 10
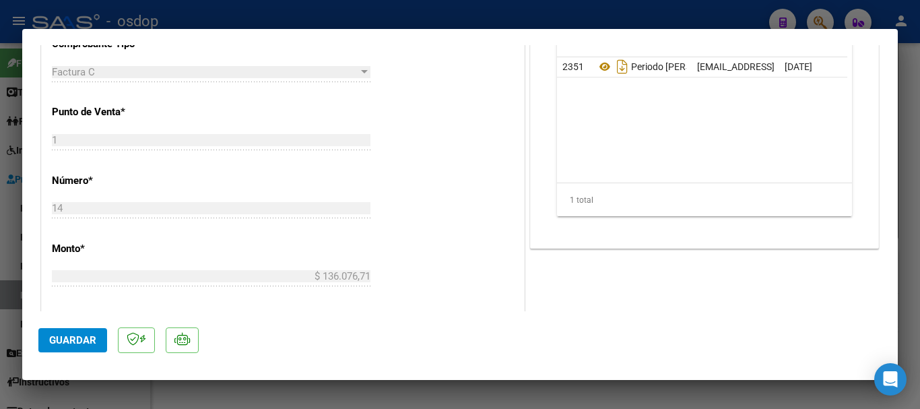
scroll to position [404, 0]
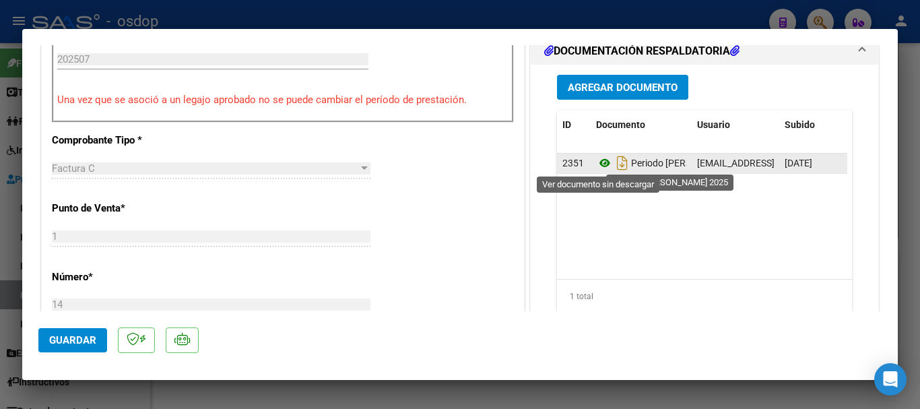
click at [597, 162] on icon at bounding box center [605, 163] width 18 height 16
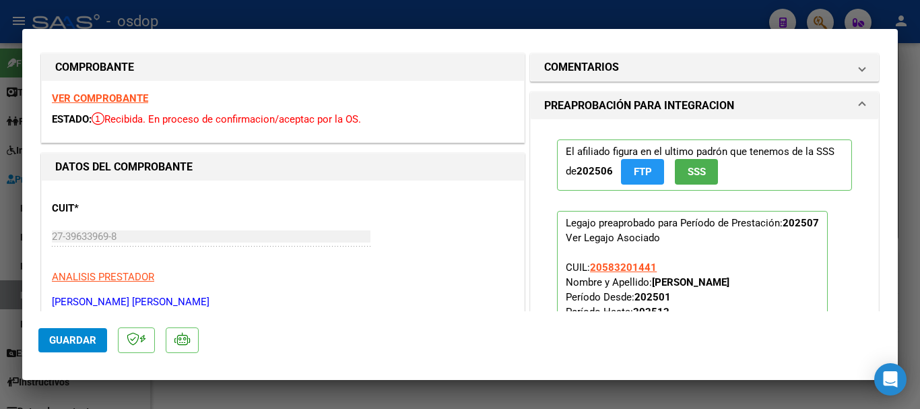
scroll to position [0, 0]
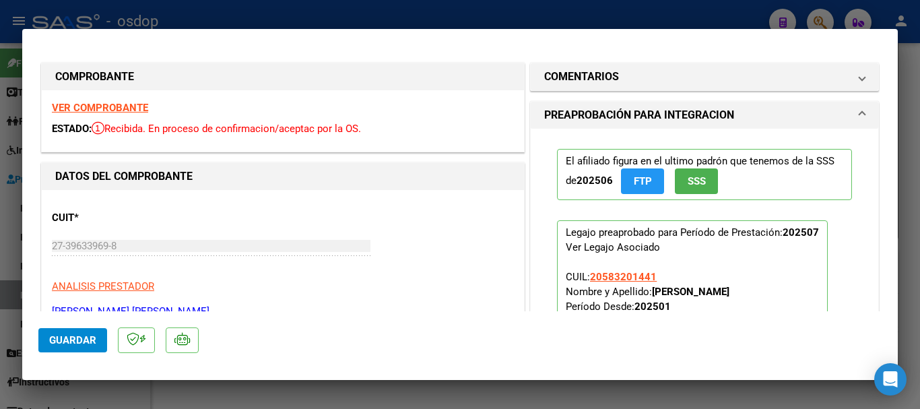
type input "$ 0,00"
